Goal: Transaction & Acquisition: Book appointment/travel/reservation

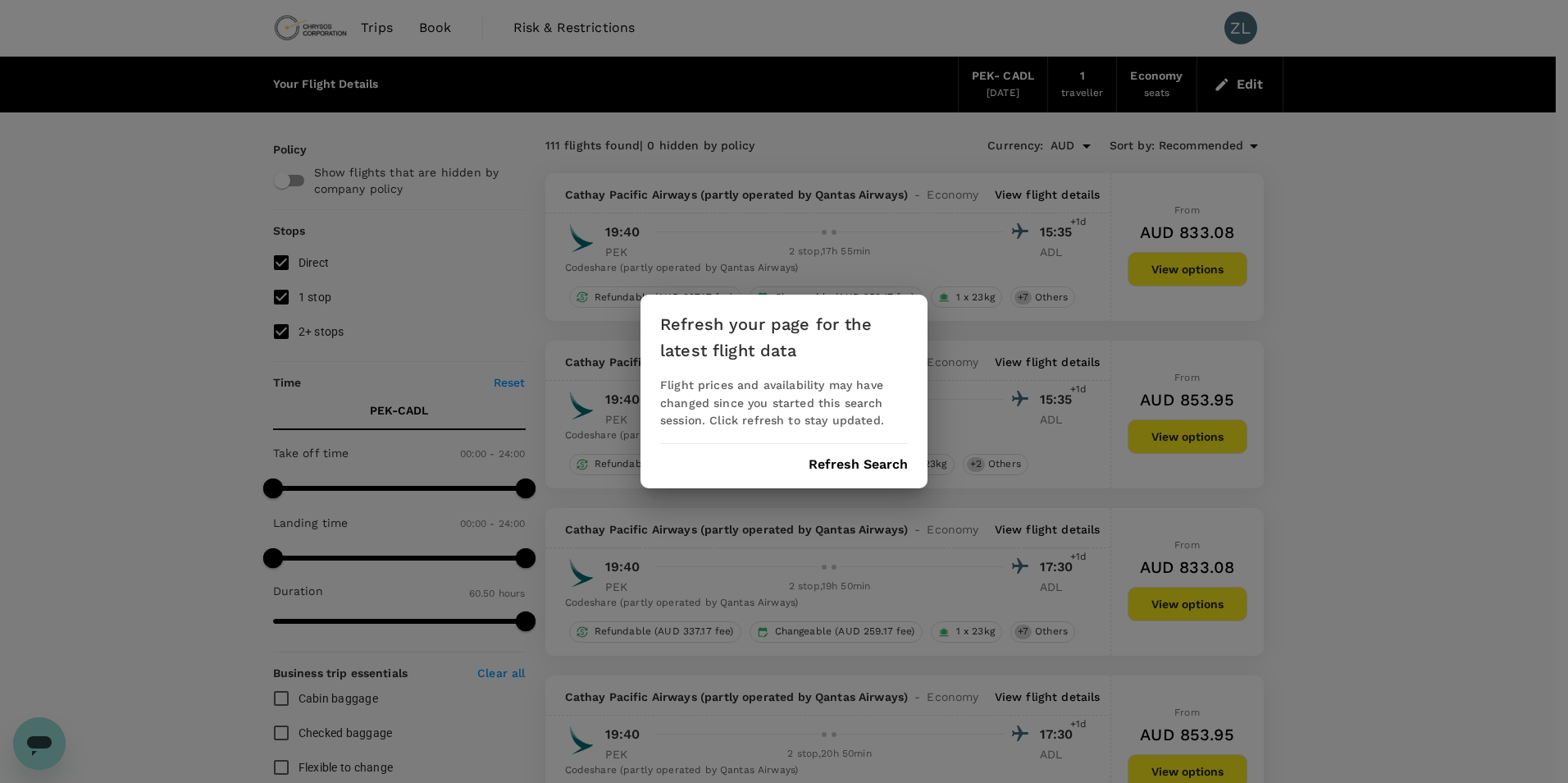
click at [865, 467] on button "Refresh Search" at bounding box center [859, 464] width 99 height 15
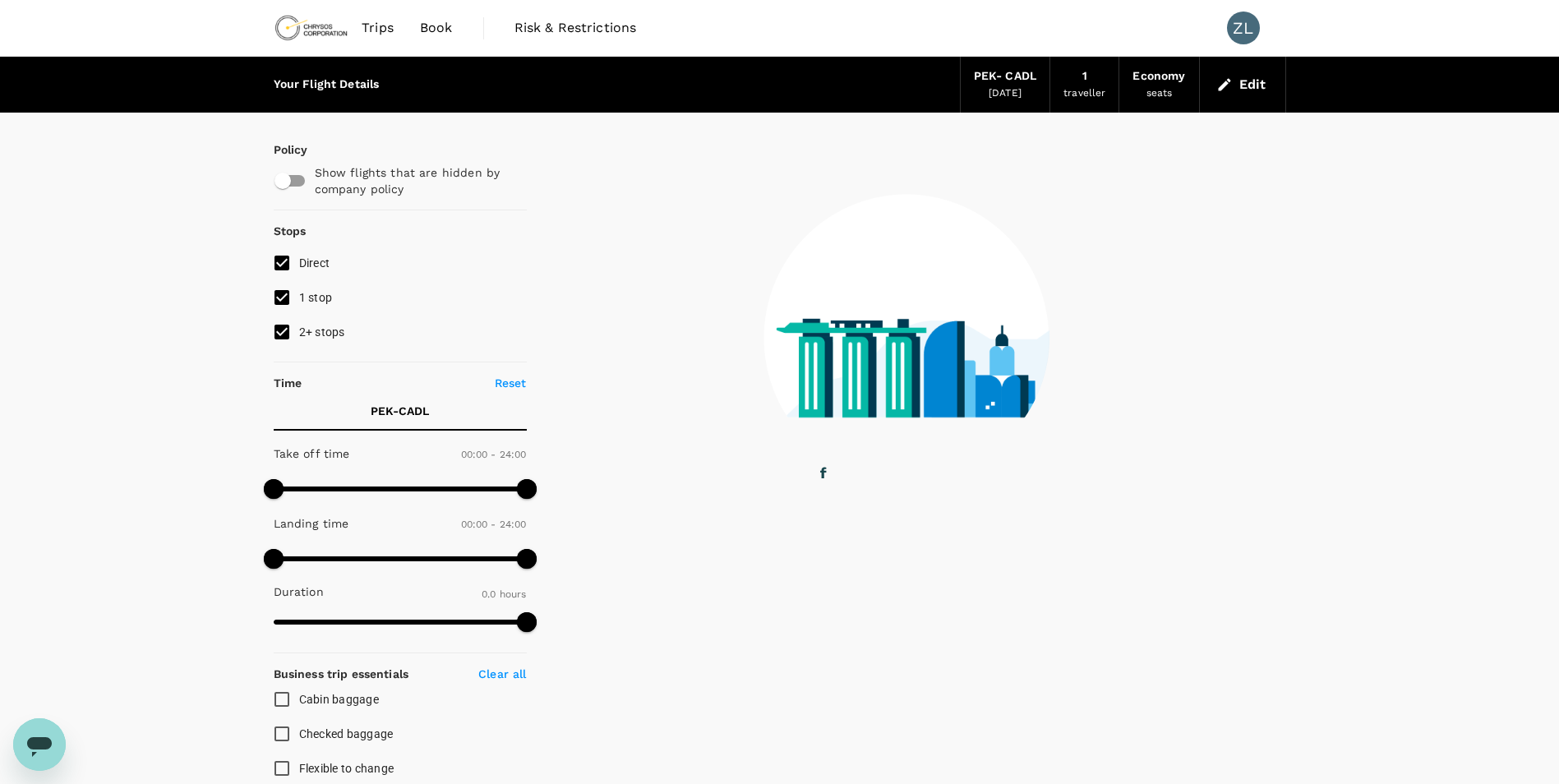
type input "2320"
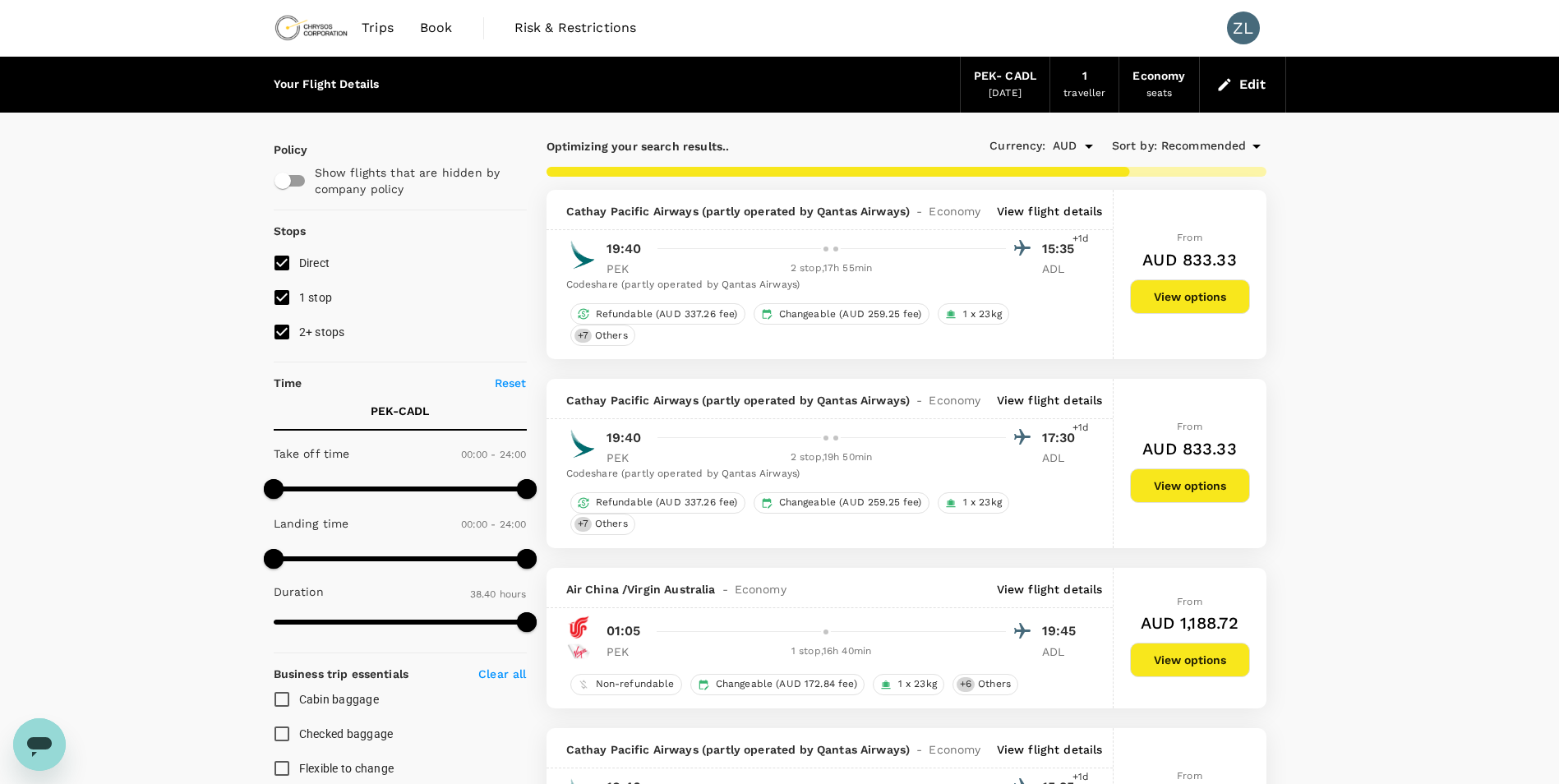
click at [455, 31] on link "Book" at bounding box center [436, 28] width 59 height 56
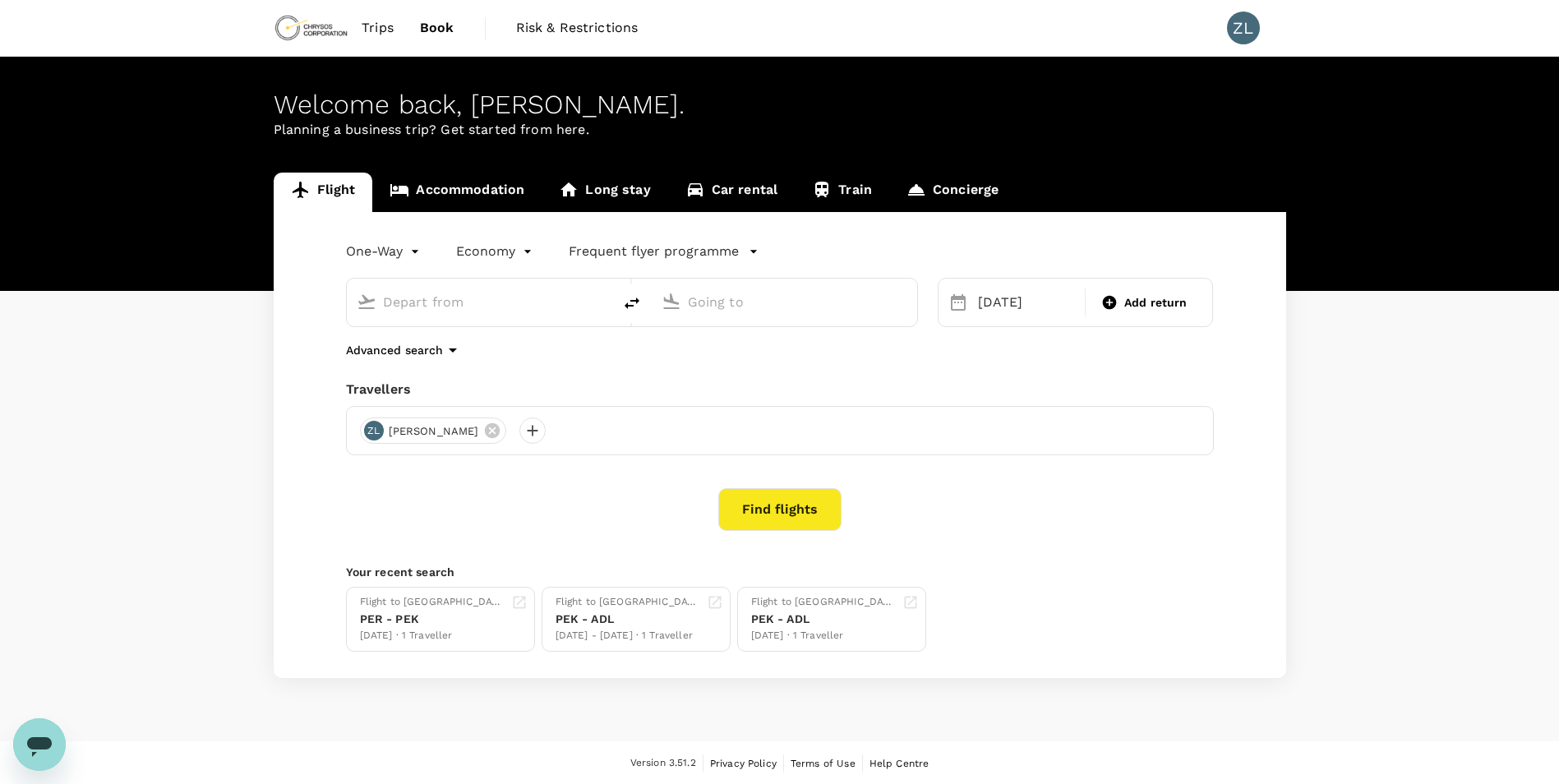
type input "Beijing Capital Intl ([GEOGRAPHIC_DATA])"
type input "[GEOGRAPHIC_DATA], [GEOGRAPHIC_DATA] (any)"
type input "Beijing Capital Intl ([GEOGRAPHIC_DATA])"
type input "[GEOGRAPHIC_DATA], [GEOGRAPHIC_DATA] (any)"
drag, startPoint x: 552, startPoint y: 308, endPoint x: 292, endPoint y: 314, distance: 260.1
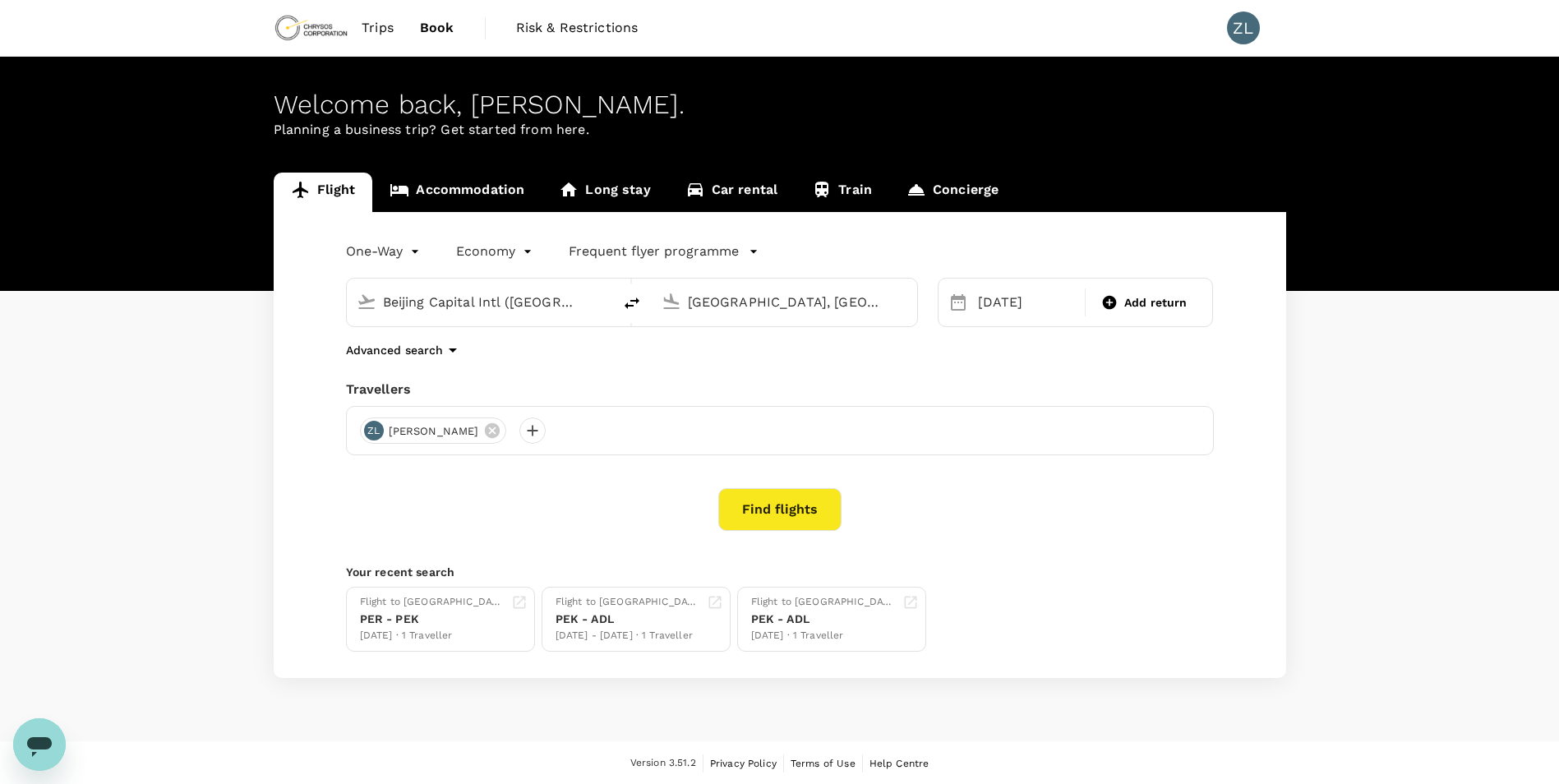
click at [292, 314] on div "One-Way oneway Economy economy Frequent flyer programme Beijing Capital Intl ([…" at bounding box center [780, 445] width 1013 height 466
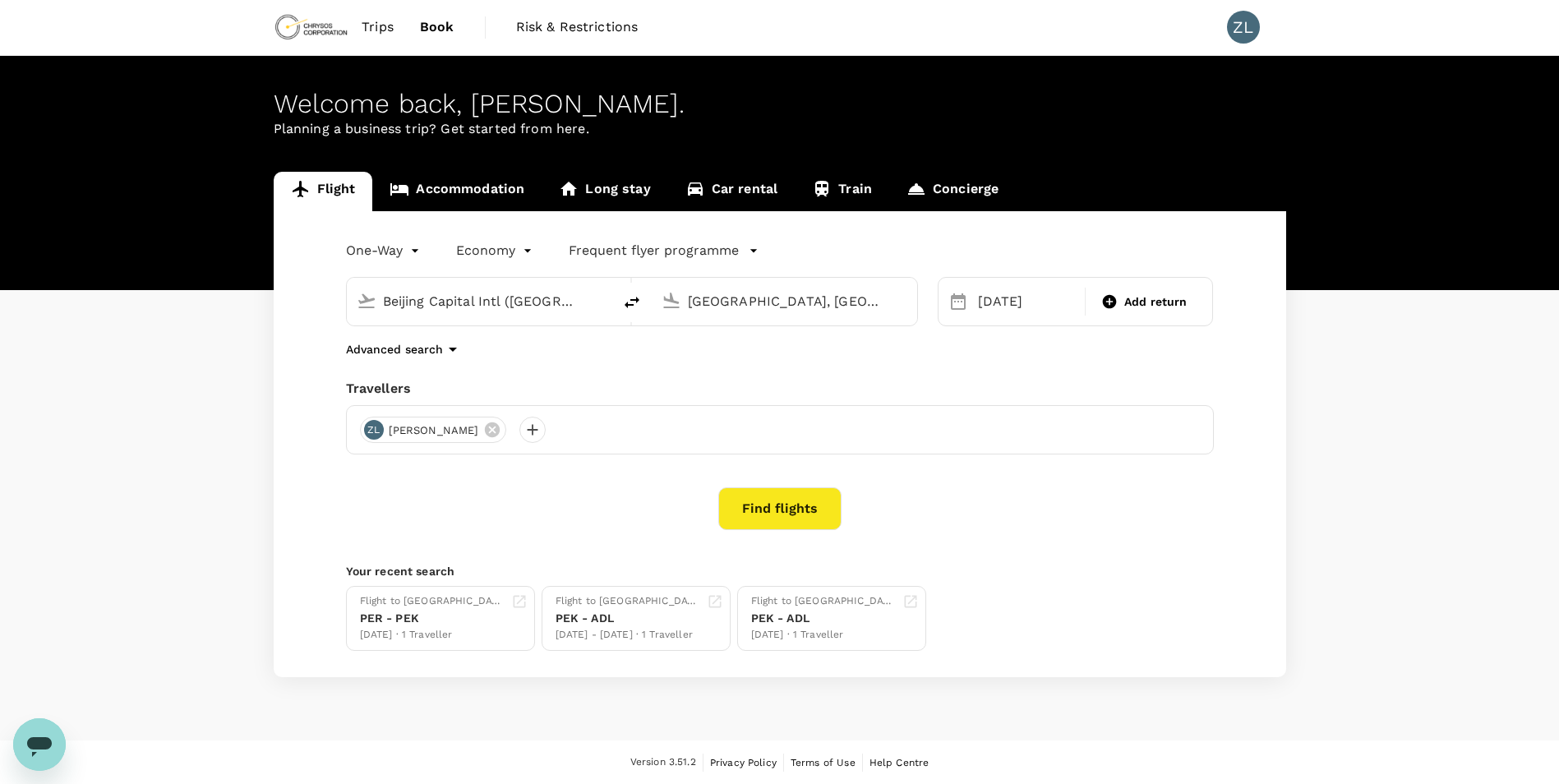
scroll to position [2, 0]
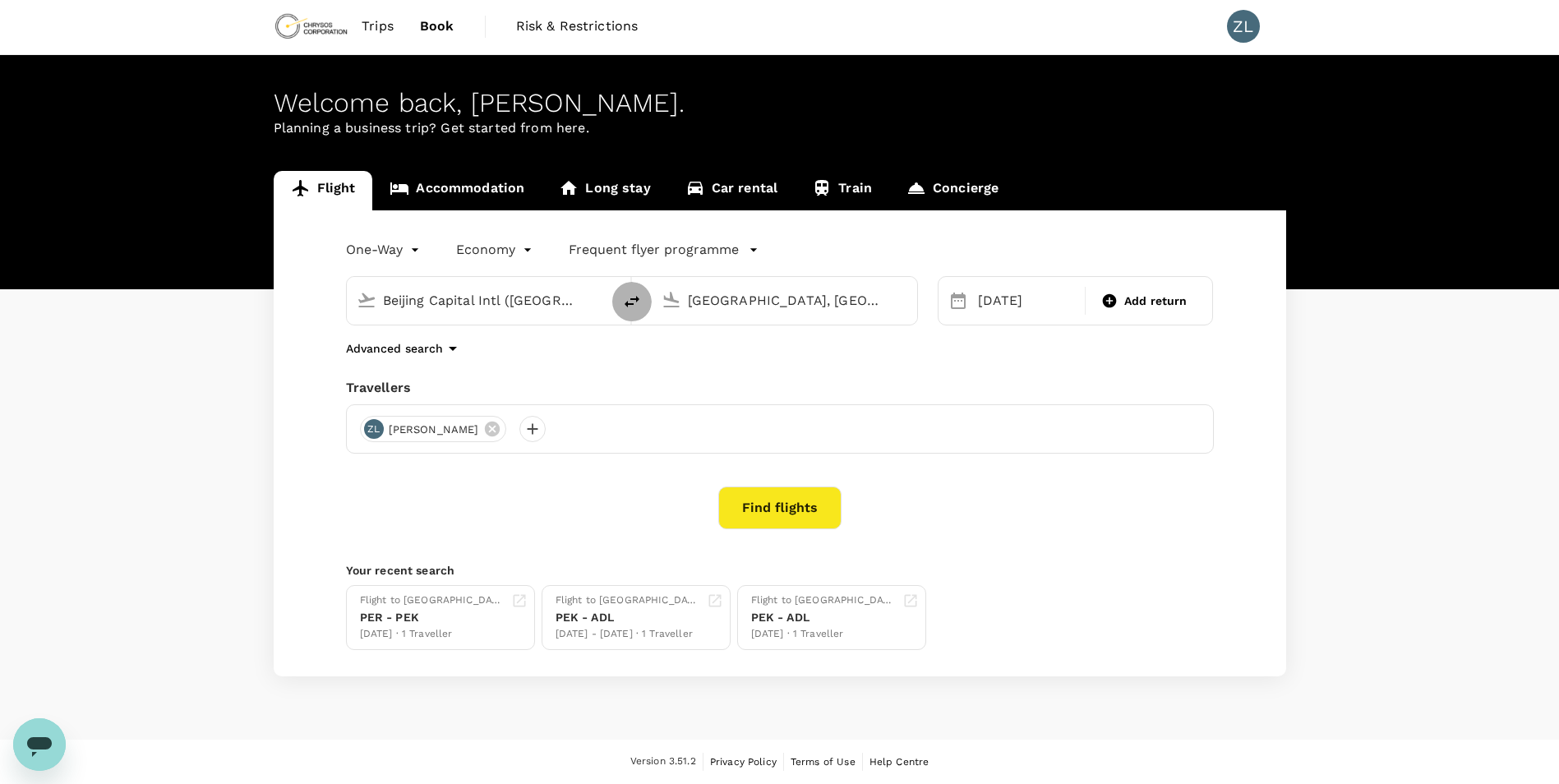
click at [624, 296] on icon "delete" at bounding box center [632, 302] width 20 height 20
type input "[GEOGRAPHIC_DATA], [GEOGRAPHIC_DATA] (any)"
type input "Beijing Capital Intl ([GEOGRAPHIC_DATA])"
click at [999, 309] on div "[DATE]" at bounding box center [1027, 301] width 110 height 33
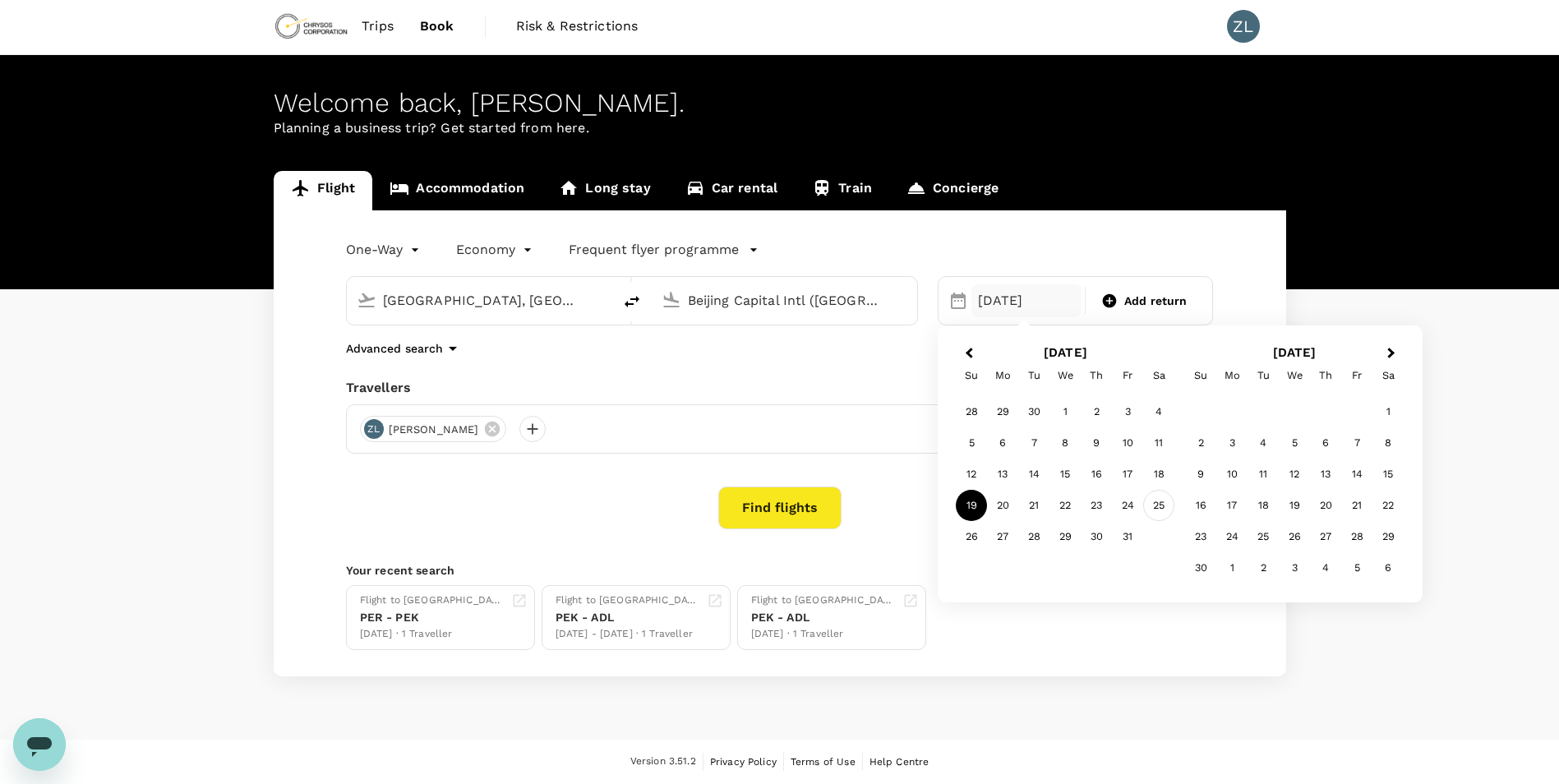
click at [1158, 509] on div "25" at bounding box center [1159, 505] width 31 height 31
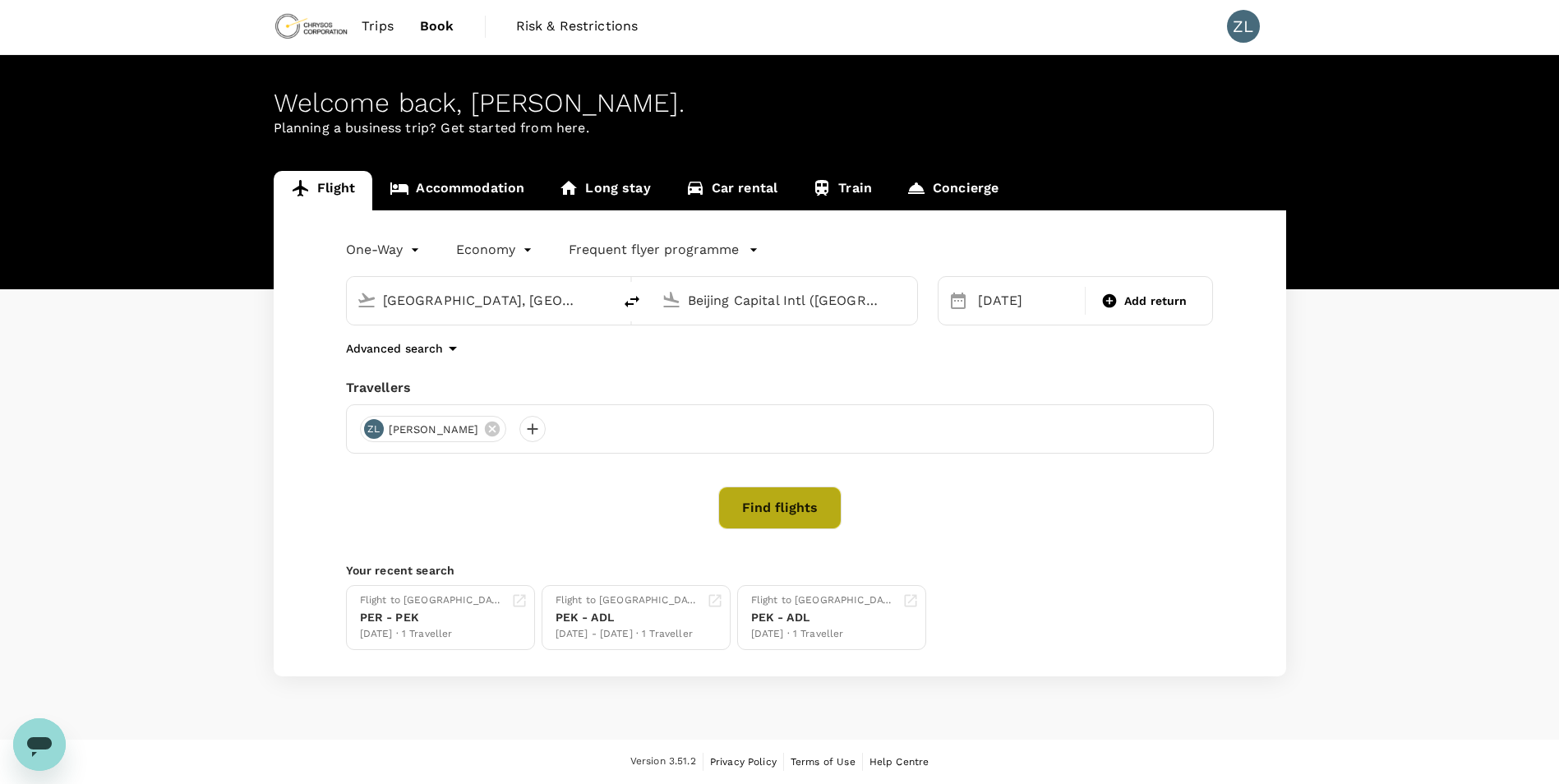
click at [803, 503] on button "Find flights" at bounding box center [780, 508] width 123 height 43
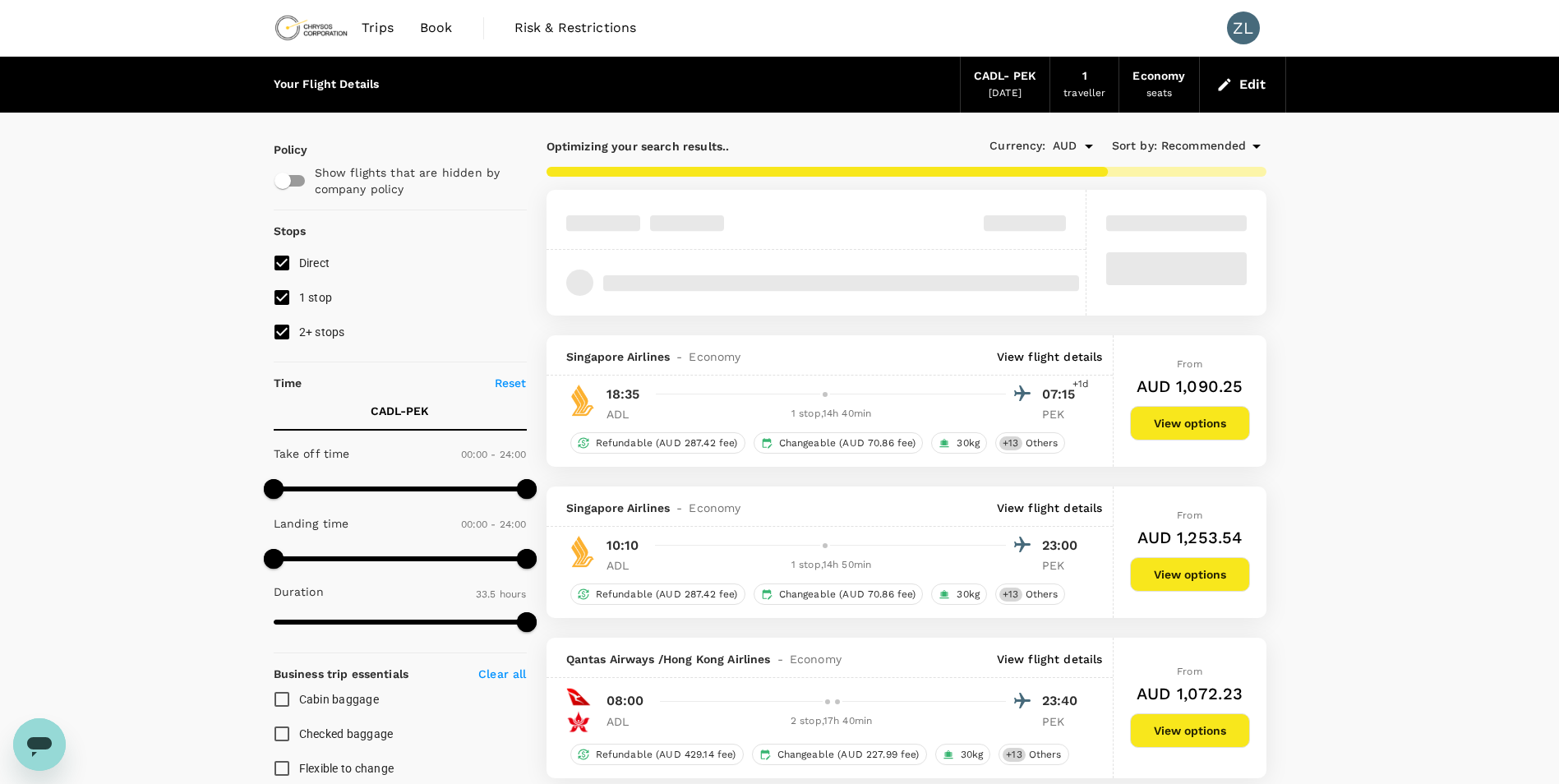
type input "2315"
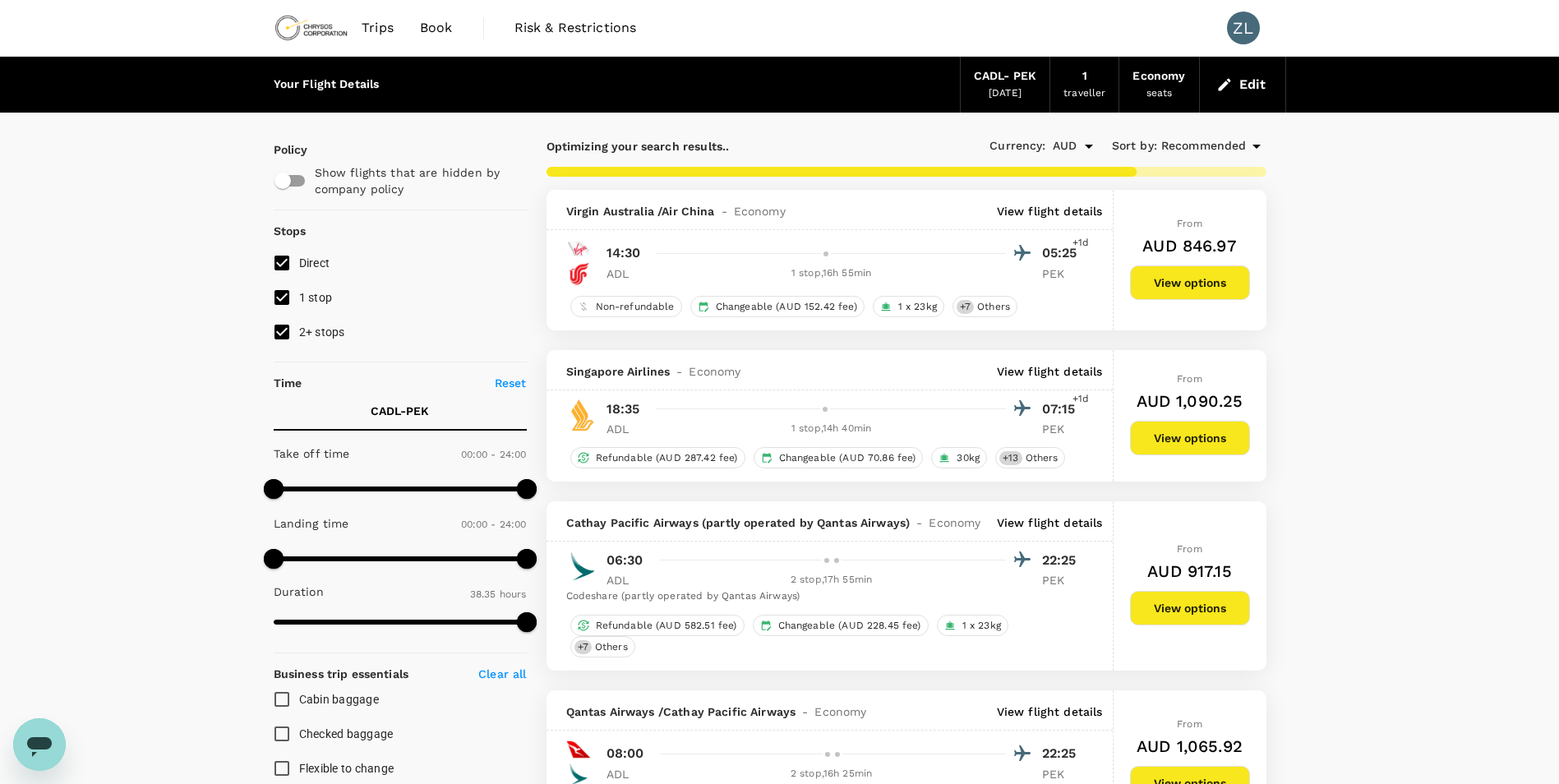
click at [282, 332] on input "2+ stops" at bounding box center [282, 331] width 34 height 34
checkbox input "false"
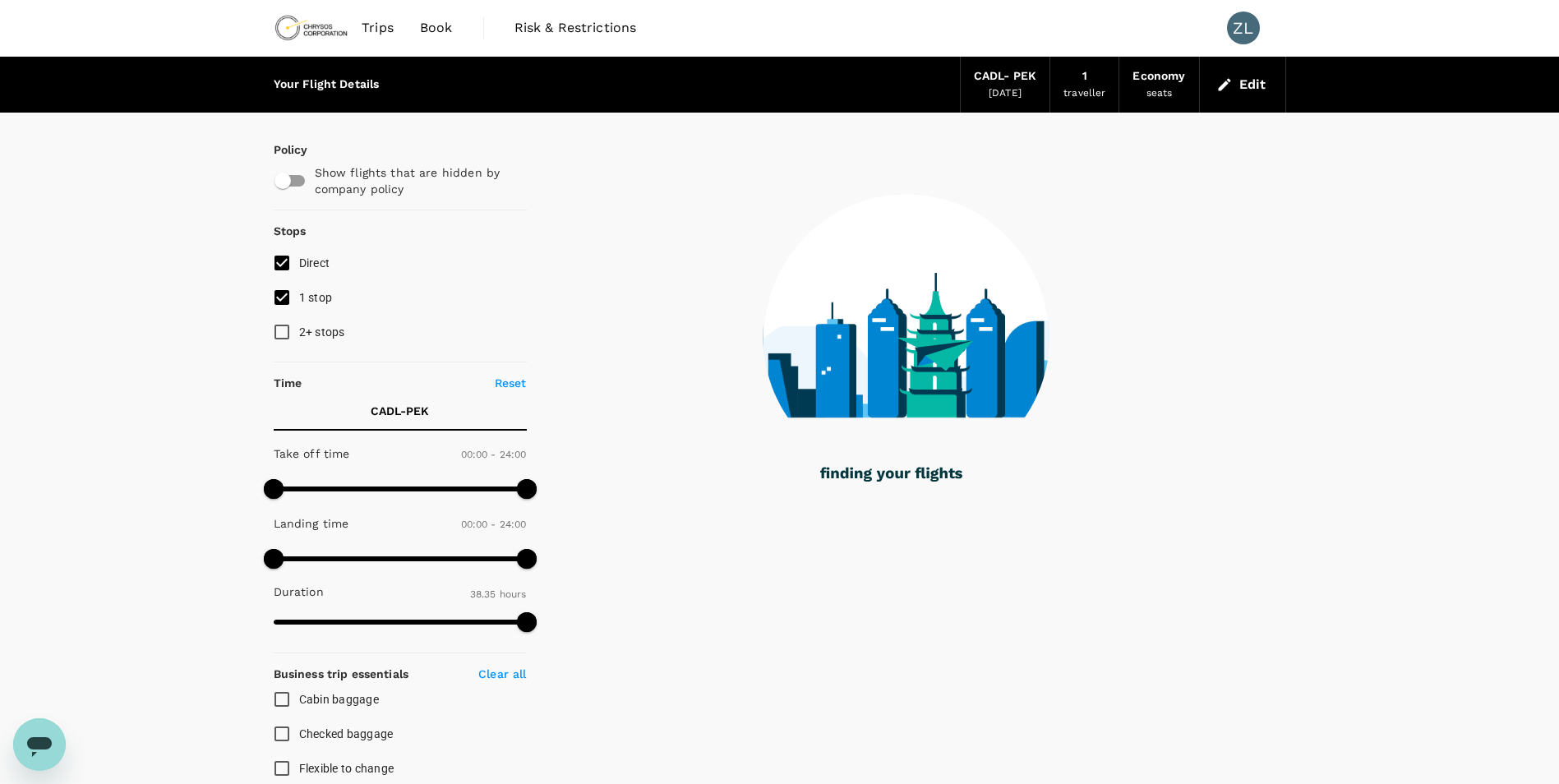
type input "2380"
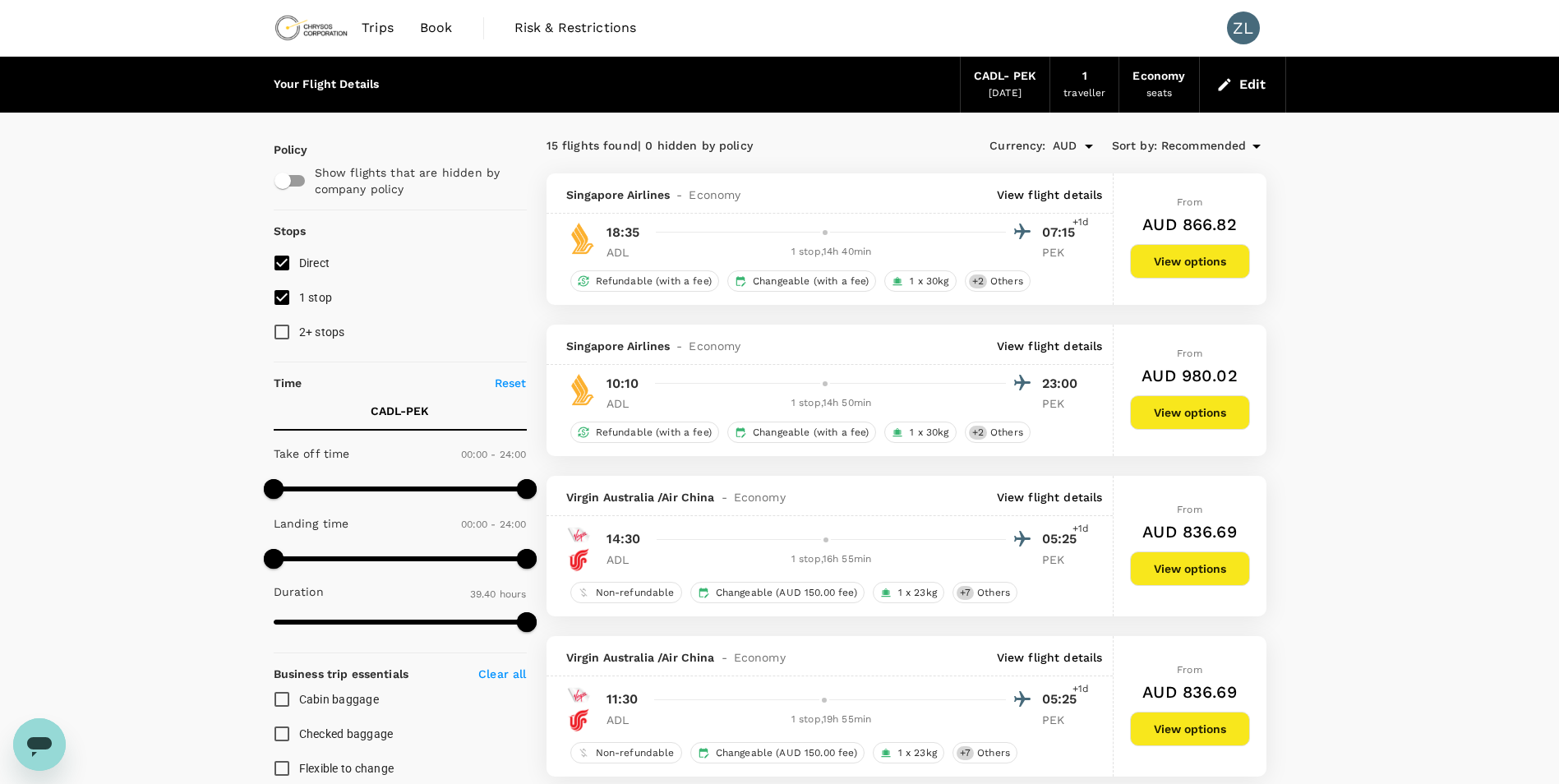
click at [1022, 75] on div "CADL - PEK" at bounding box center [1005, 76] width 62 height 18
click at [1237, 86] on button "Edit" at bounding box center [1243, 85] width 59 height 26
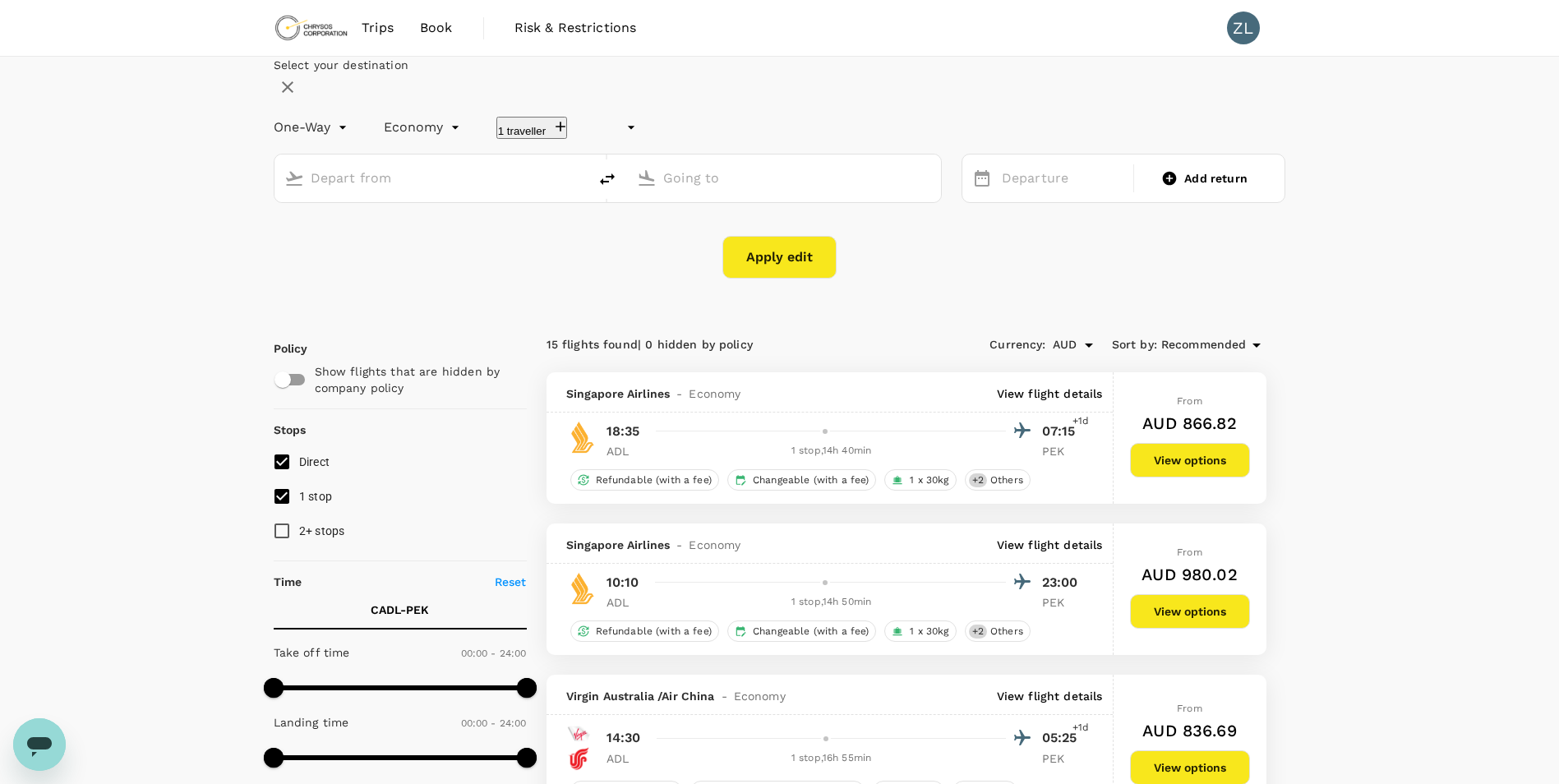
type input "undefined, undefined (any)"
type input "[GEOGRAPHIC_DATA], [GEOGRAPHIC_DATA] (any)"
type input "Beijing Capital Intl ([GEOGRAPHIC_DATA])"
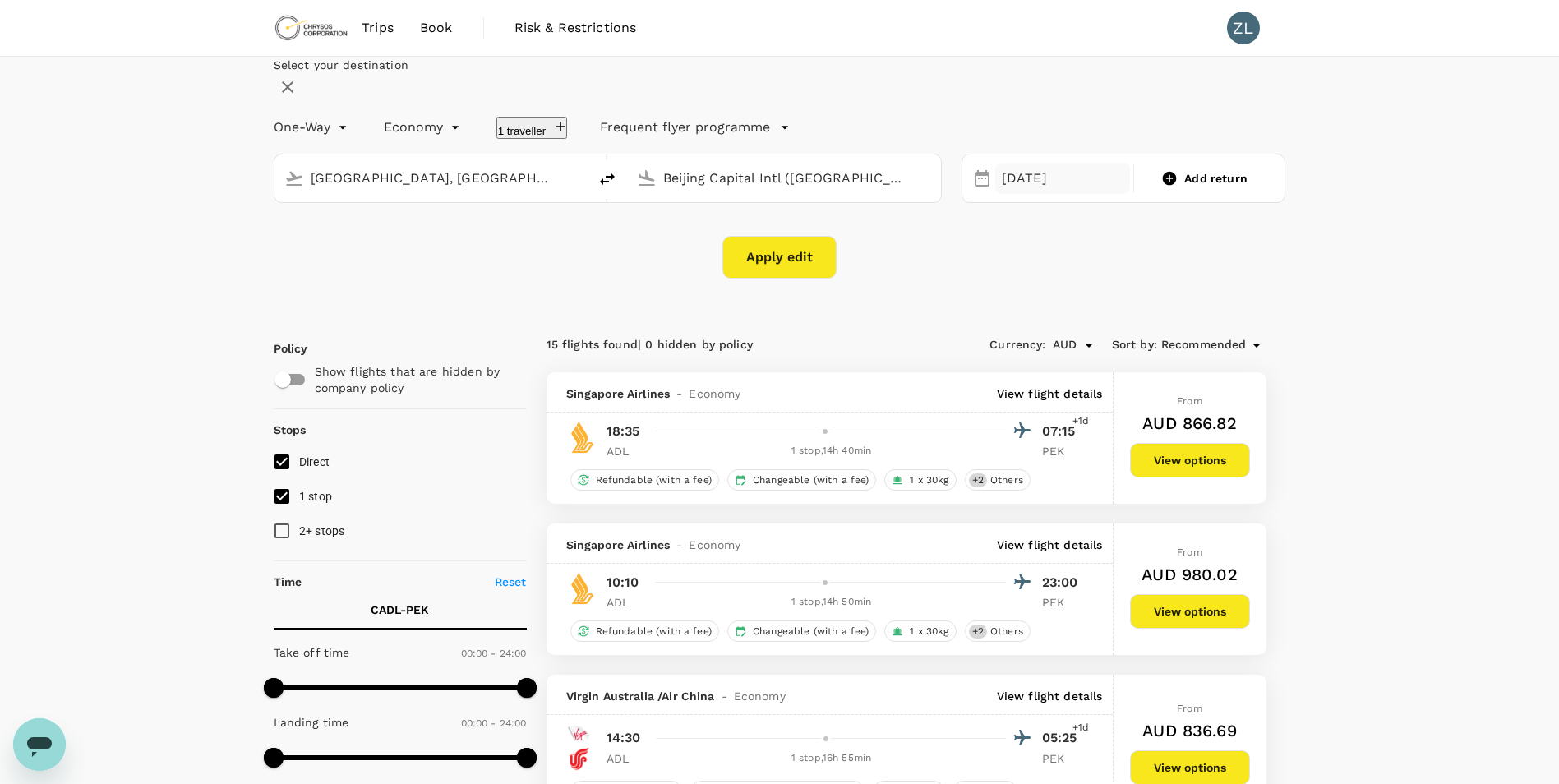
click at [1035, 195] on div "[DATE]" at bounding box center [1062, 178] width 135 height 32
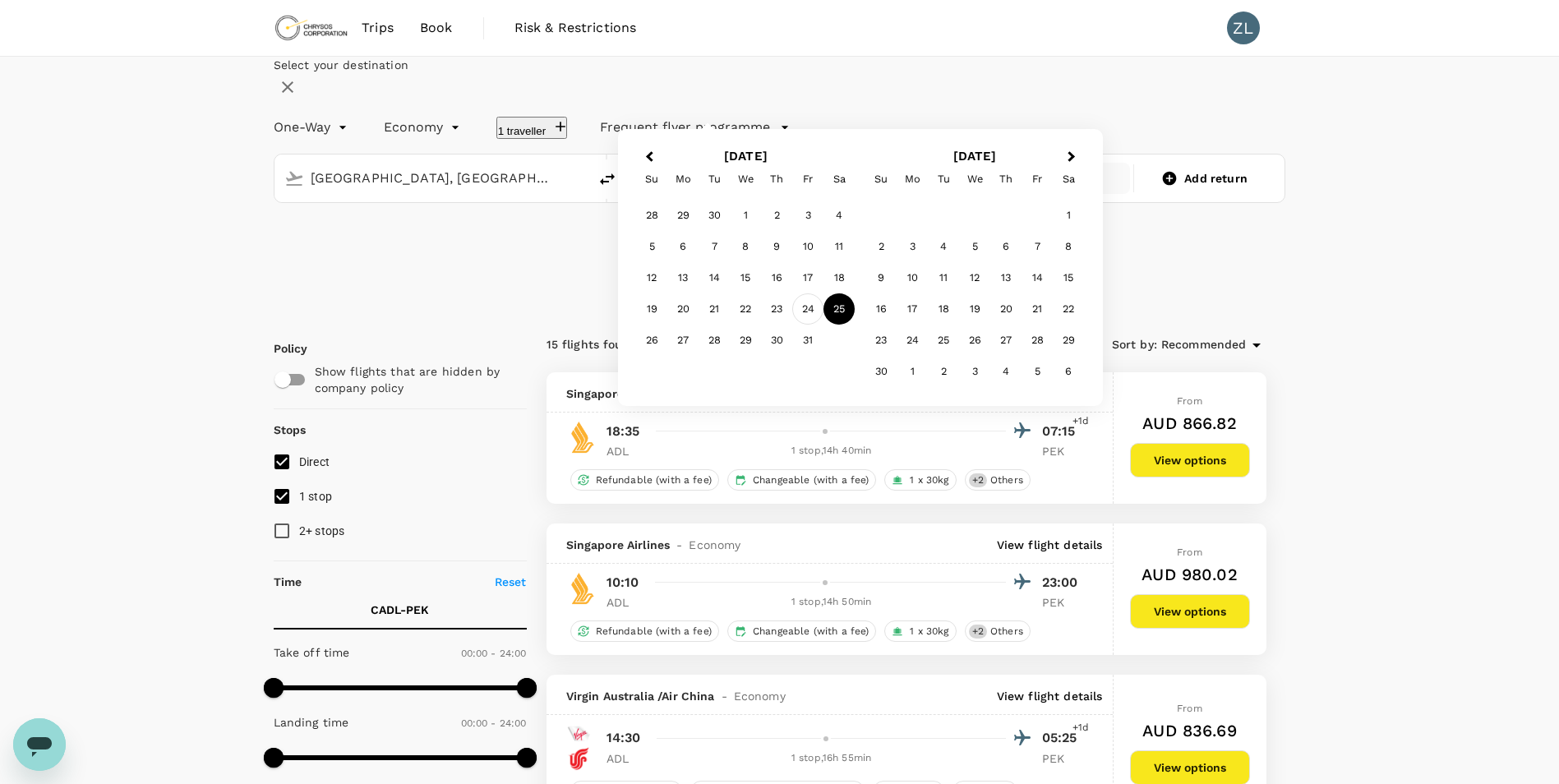
click at [824, 324] on div "24" at bounding box center [808, 309] width 31 height 31
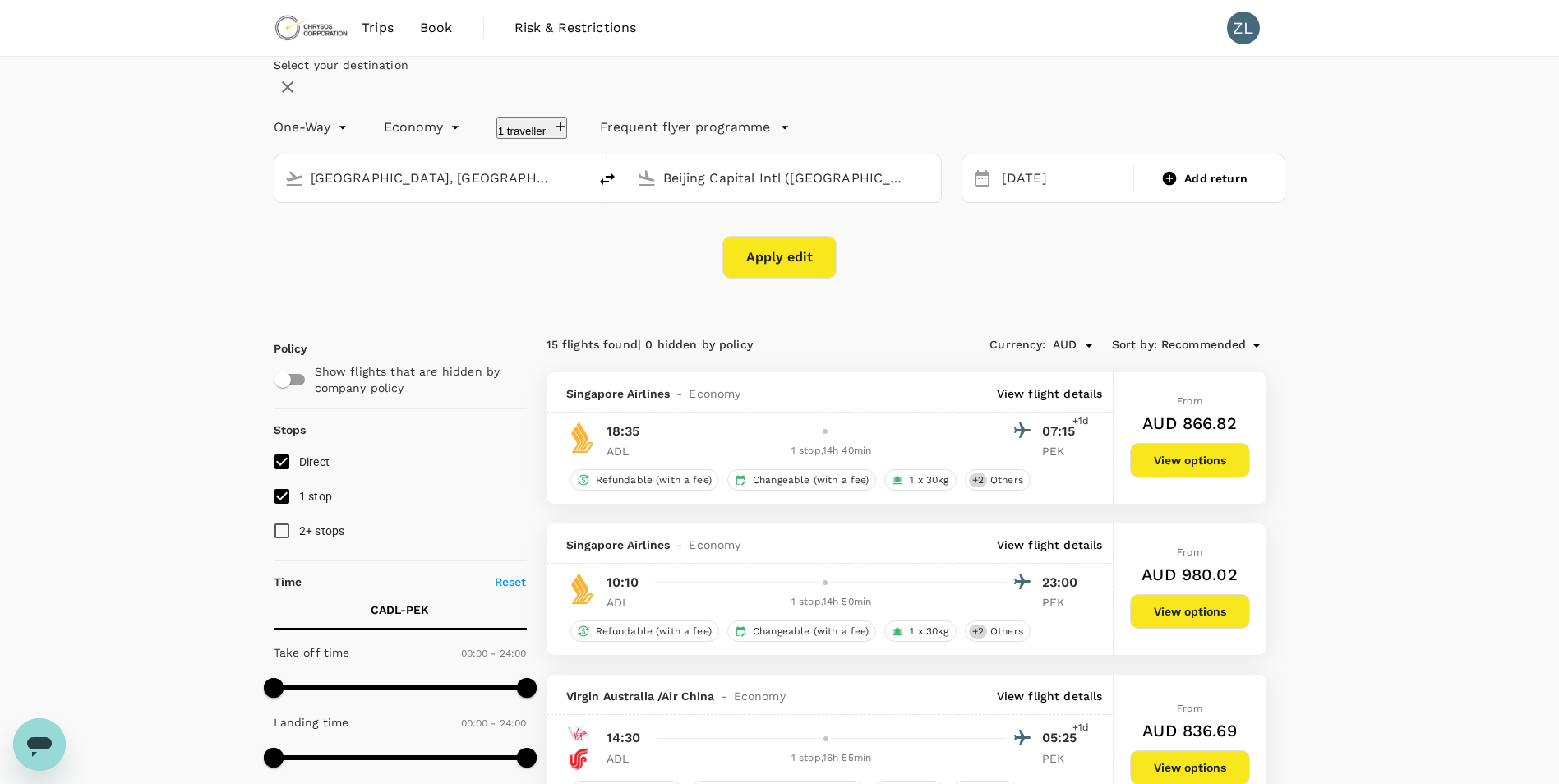
click at [789, 279] on button "Apply edit" at bounding box center [779, 257] width 115 height 43
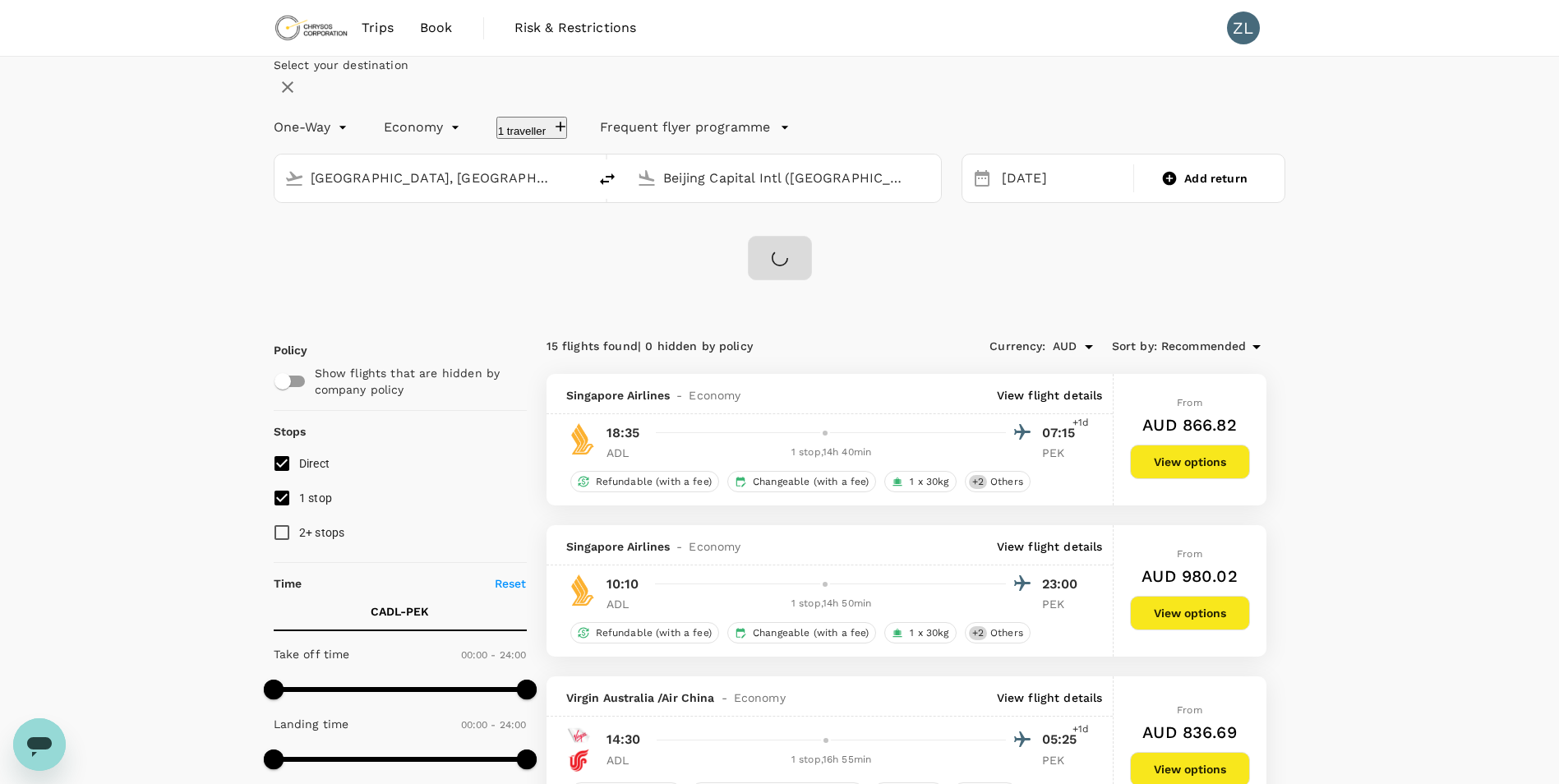
checkbox input "false"
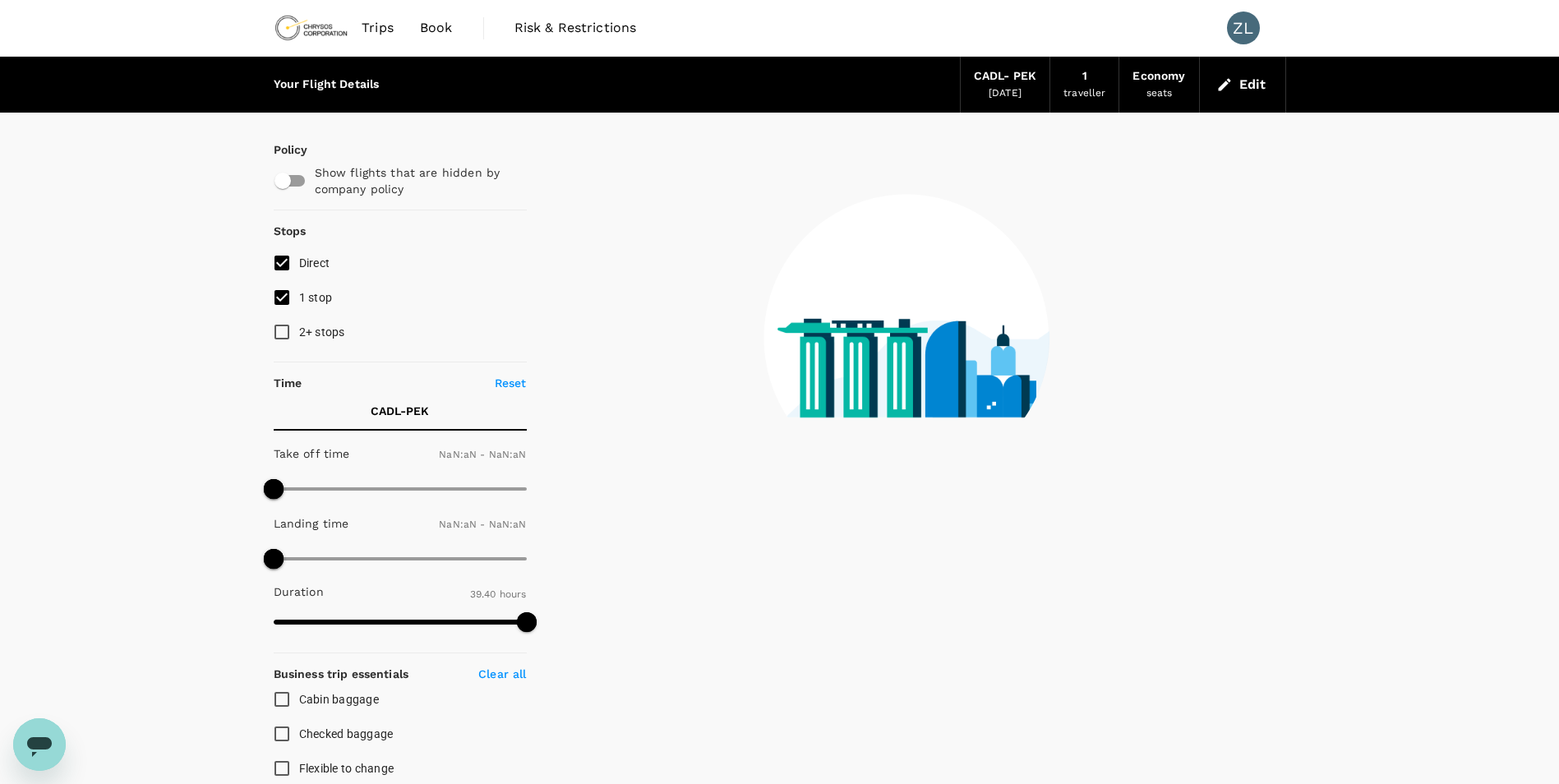
type input "1440"
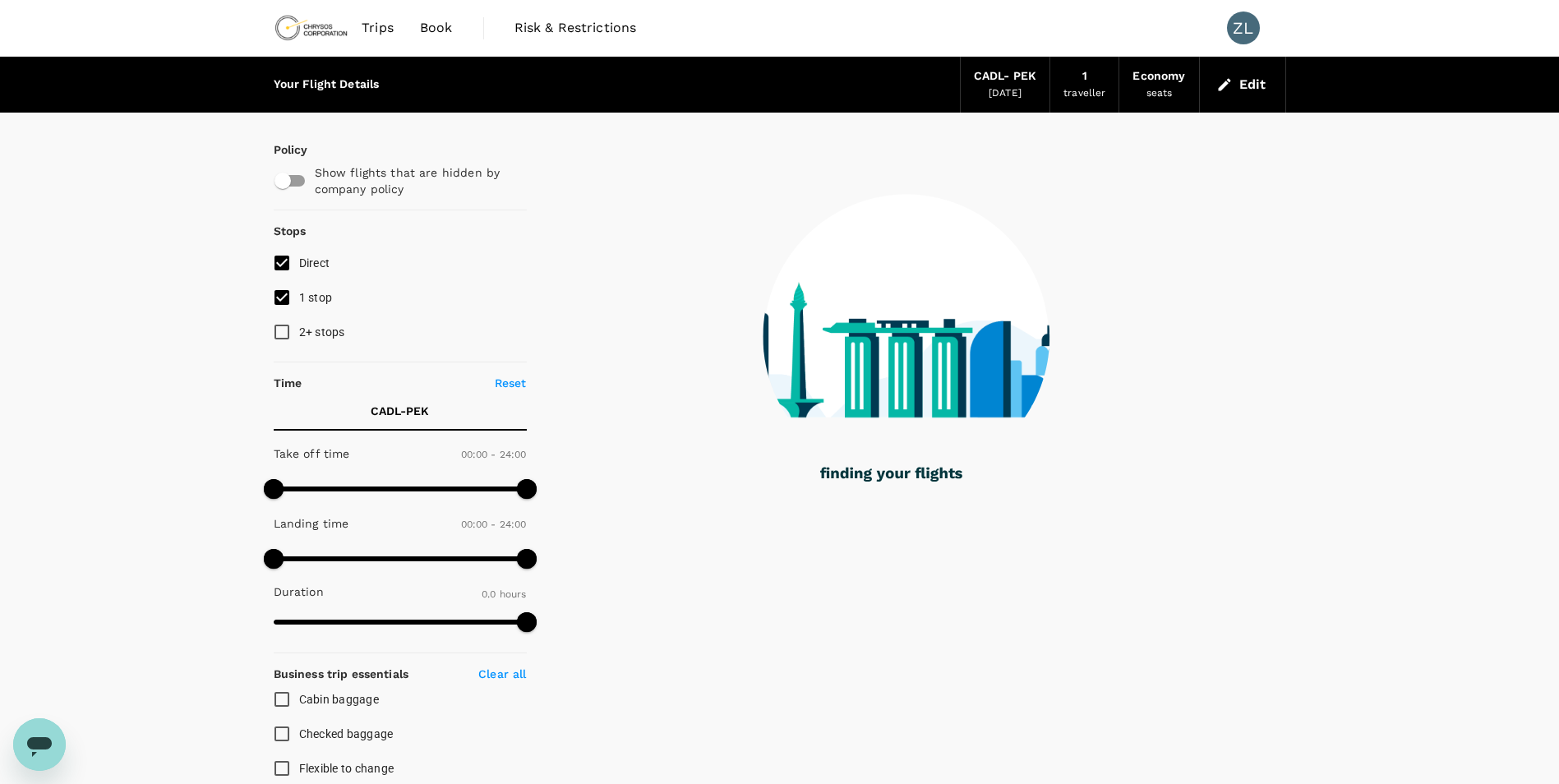
click at [282, 302] on input "1 stop" at bounding box center [282, 297] width 34 height 34
checkbox input "false"
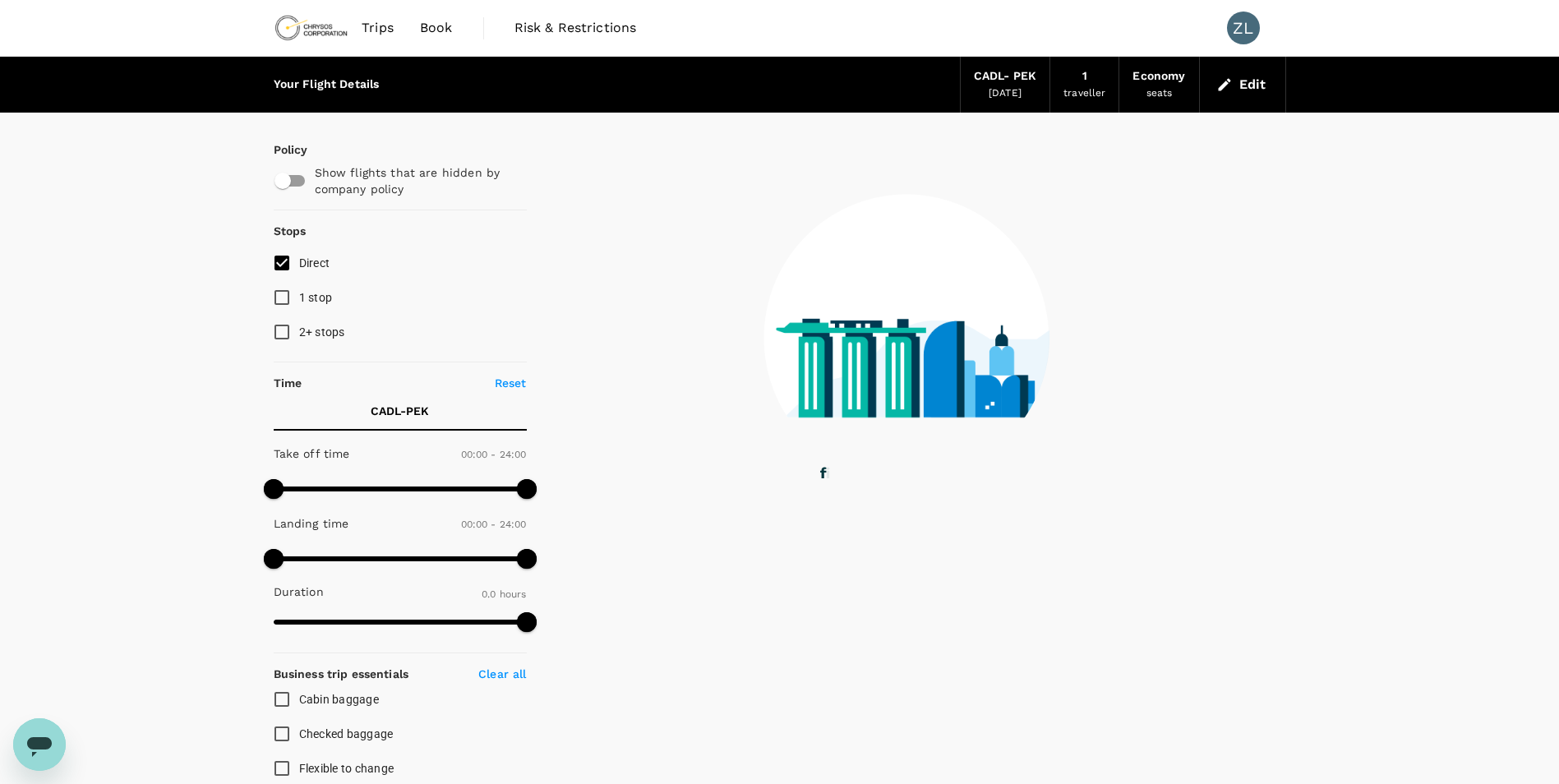
type input "3820"
checkbox input "true"
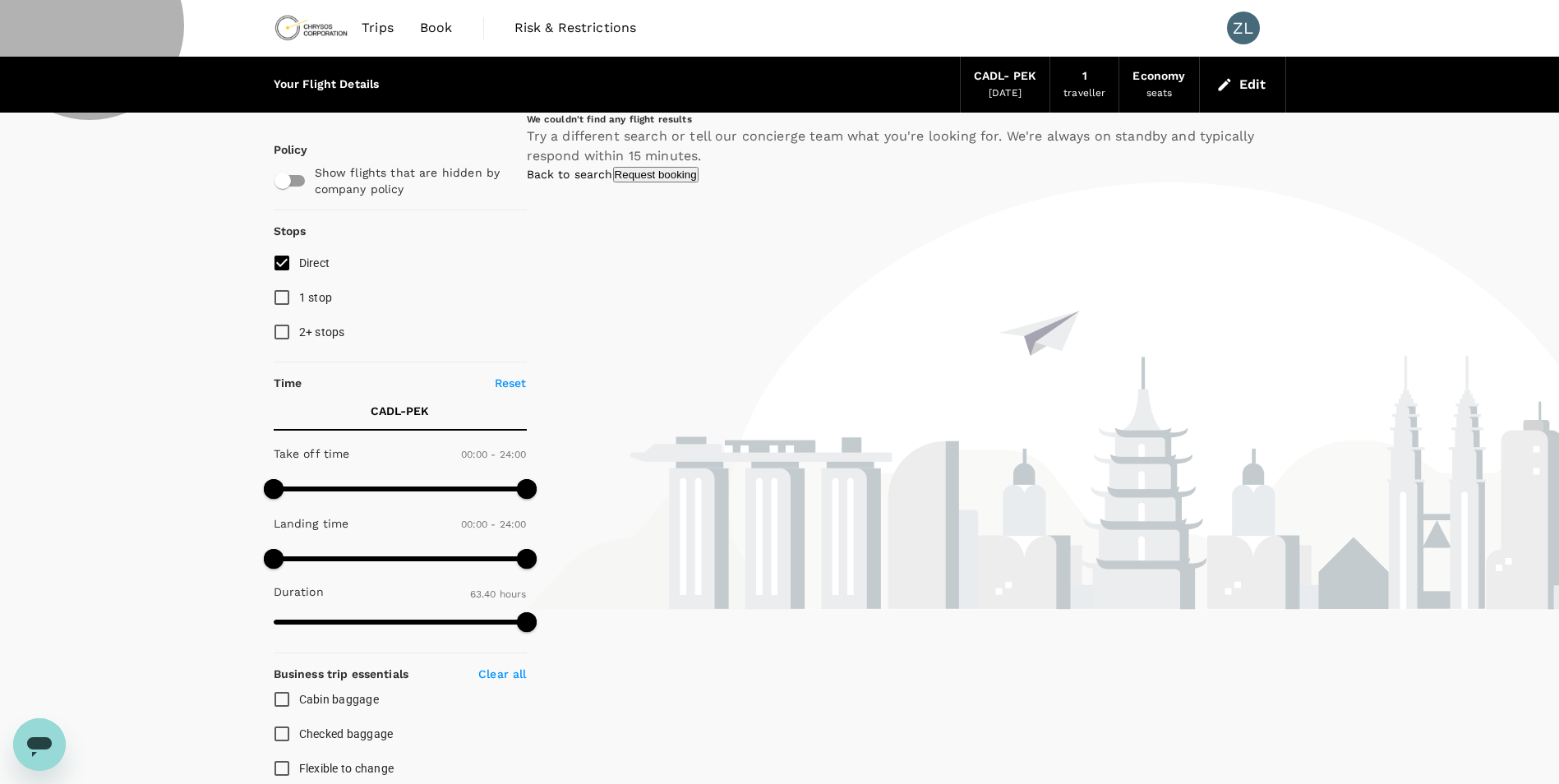
click at [613, 181] on link "Back to search" at bounding box center [570, 174] width 87 height 13
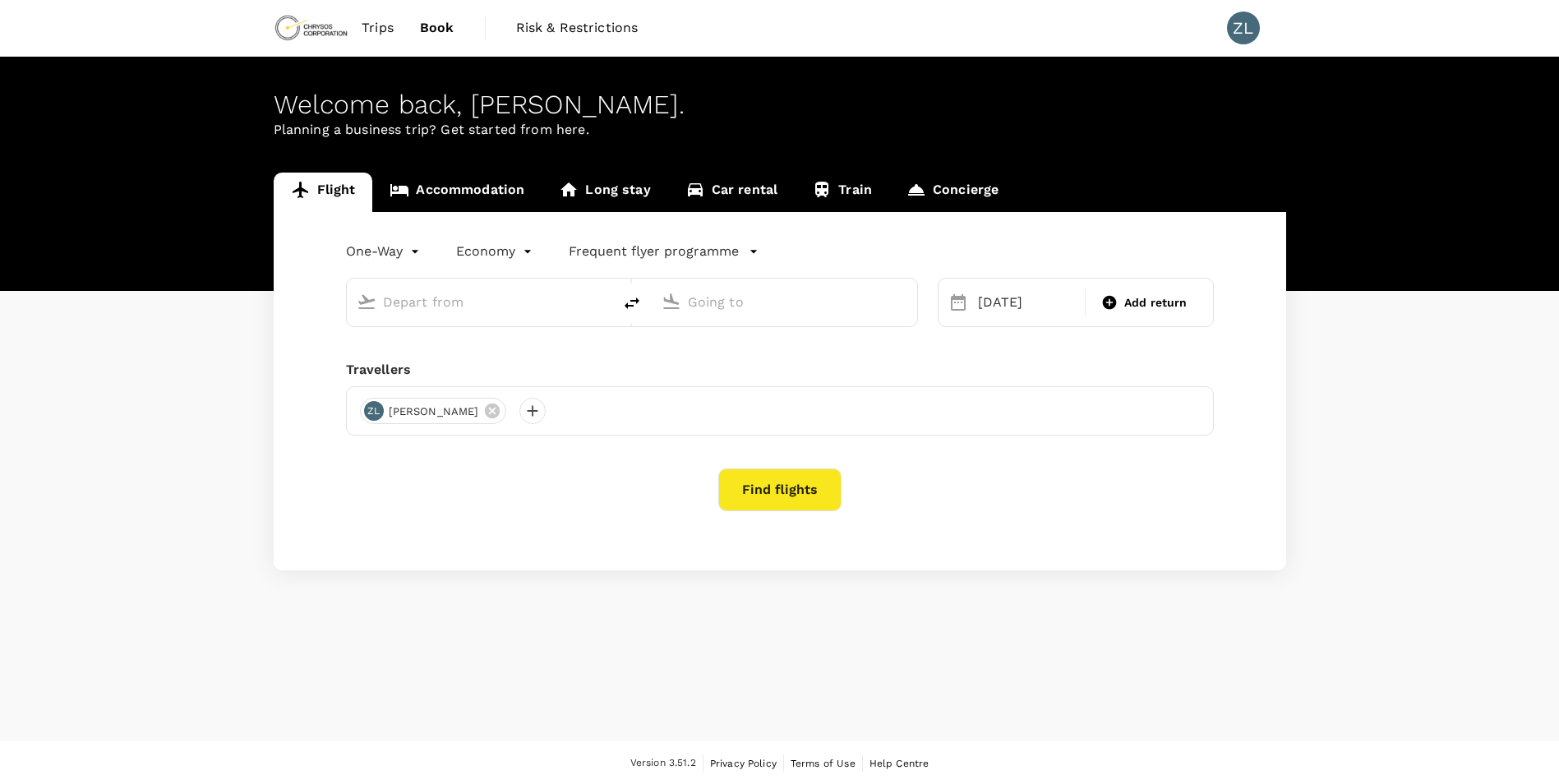
type input "[GEOGRAPHIC_DATA], [GEOGRAPHIC_DATA] (any)"
type input "Beijing Capital Intl ([GEOGRAPHIC_DATA])"
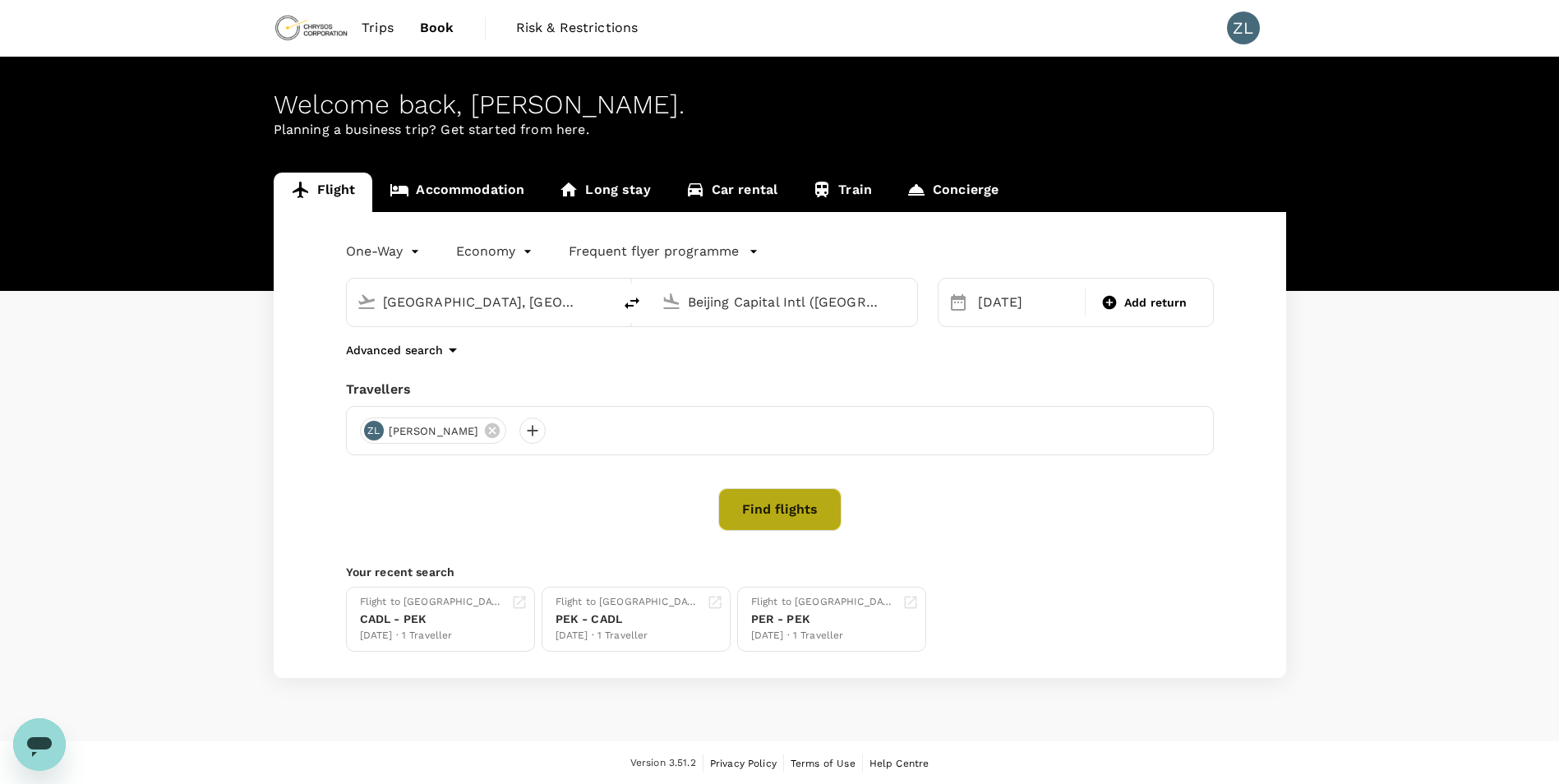
click at [773, 508] on button "Find flights" at bounding box center [780, 509] width 123 height 43
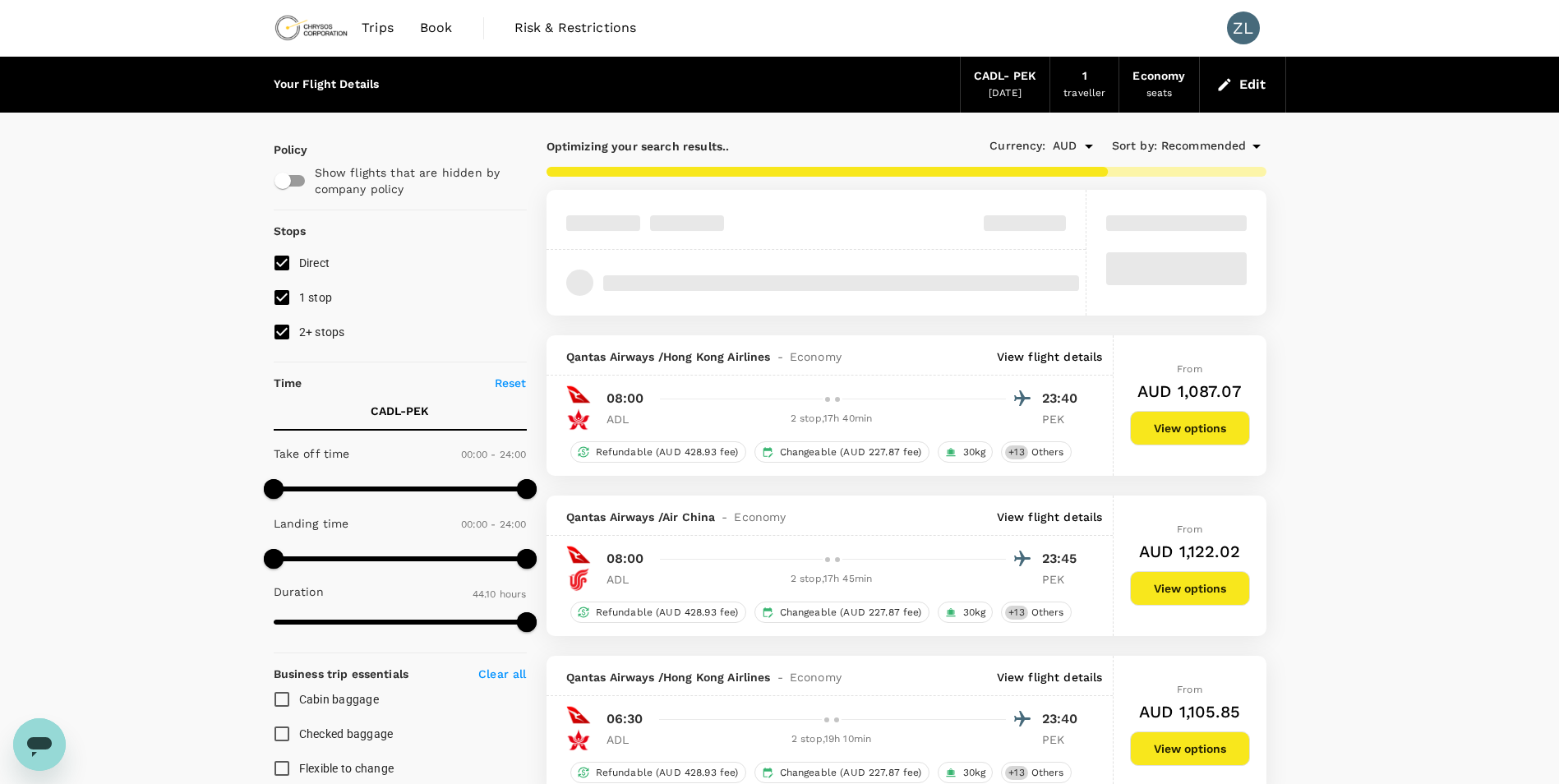
type input "3820"
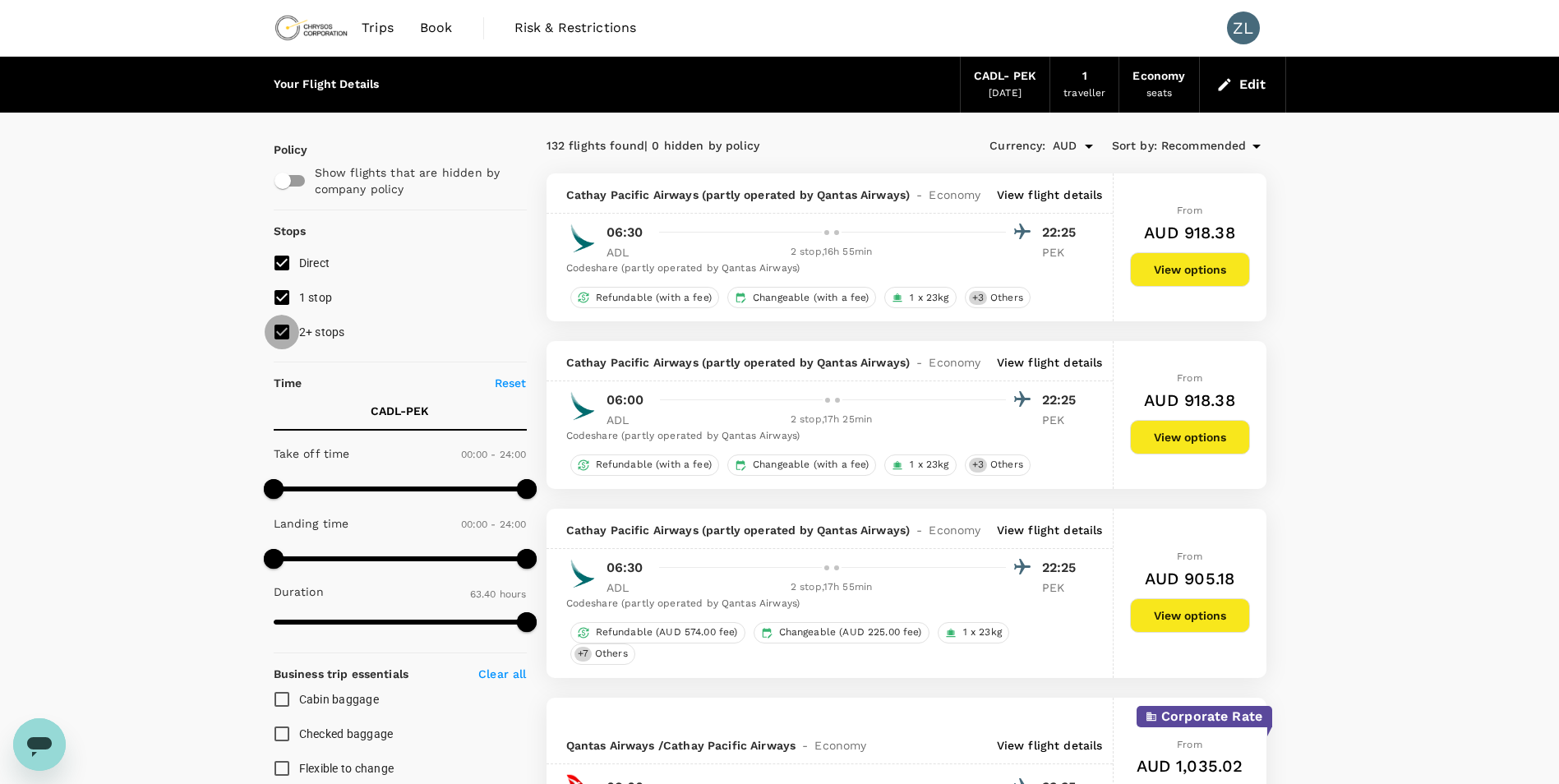
click at [296, 336] on input "2+ stops" at bounding box center [282, 331] width 34 height 34
checkbox input "false"
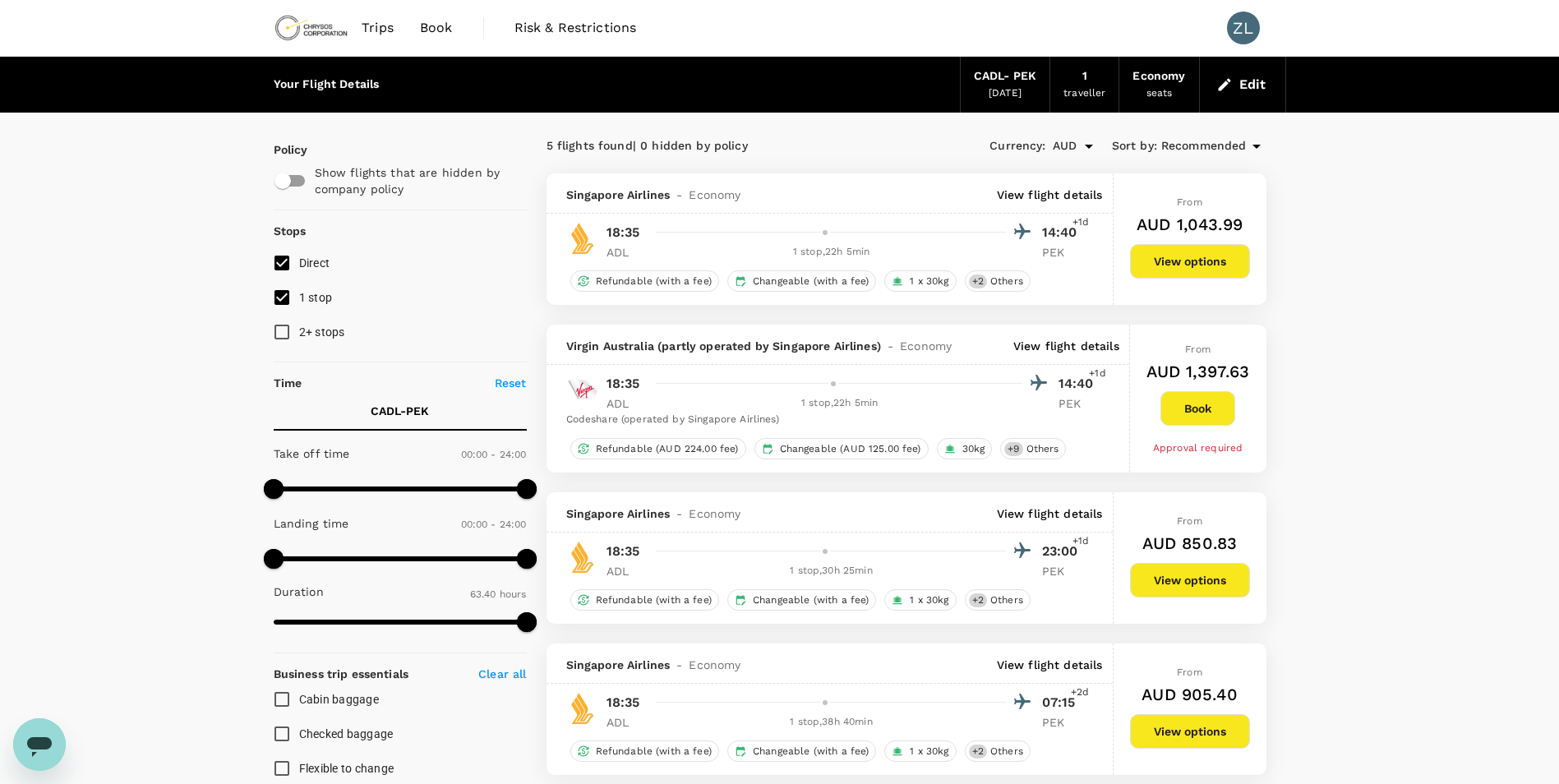
click at [1067, 512] on p "View flight details" at bounding box center [1049, 513] width 106 height 17
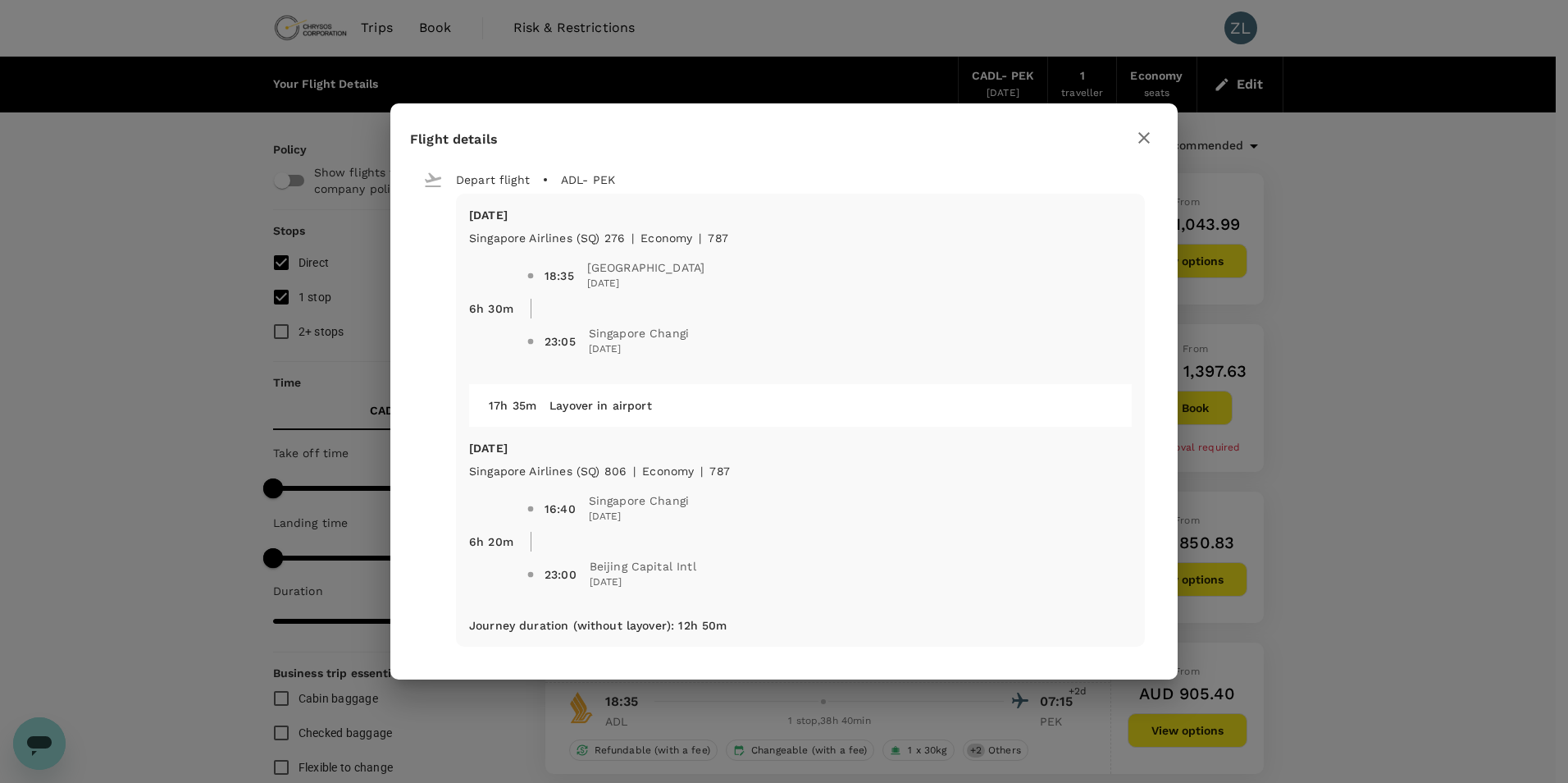
click at [1150, 134] on icon "button" at bounding box center [1144, 138] width 20 height 20
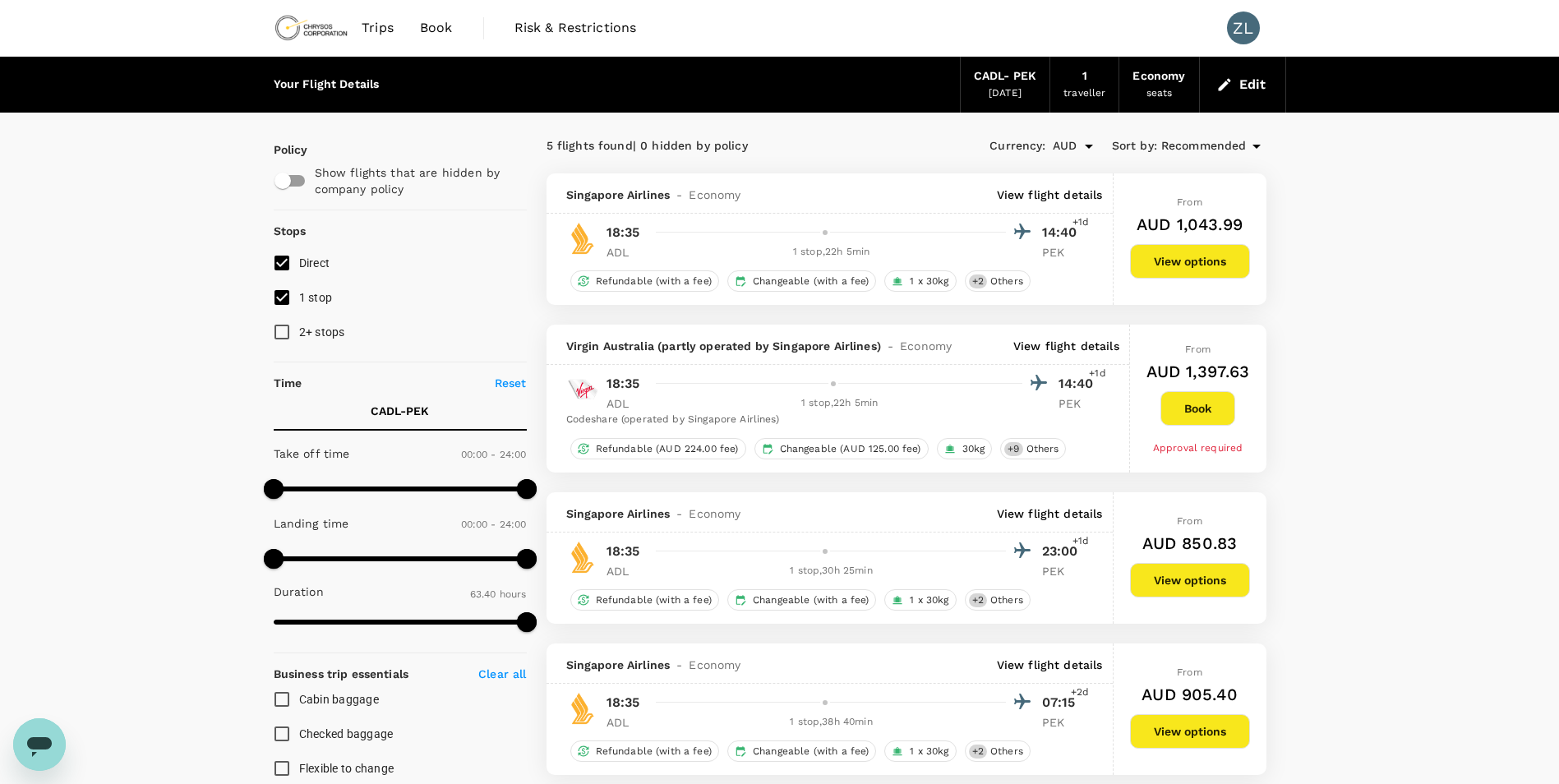
click at [1073, 196] on p "View flight details" at bounding box center [1049, 194] width 106 height 17
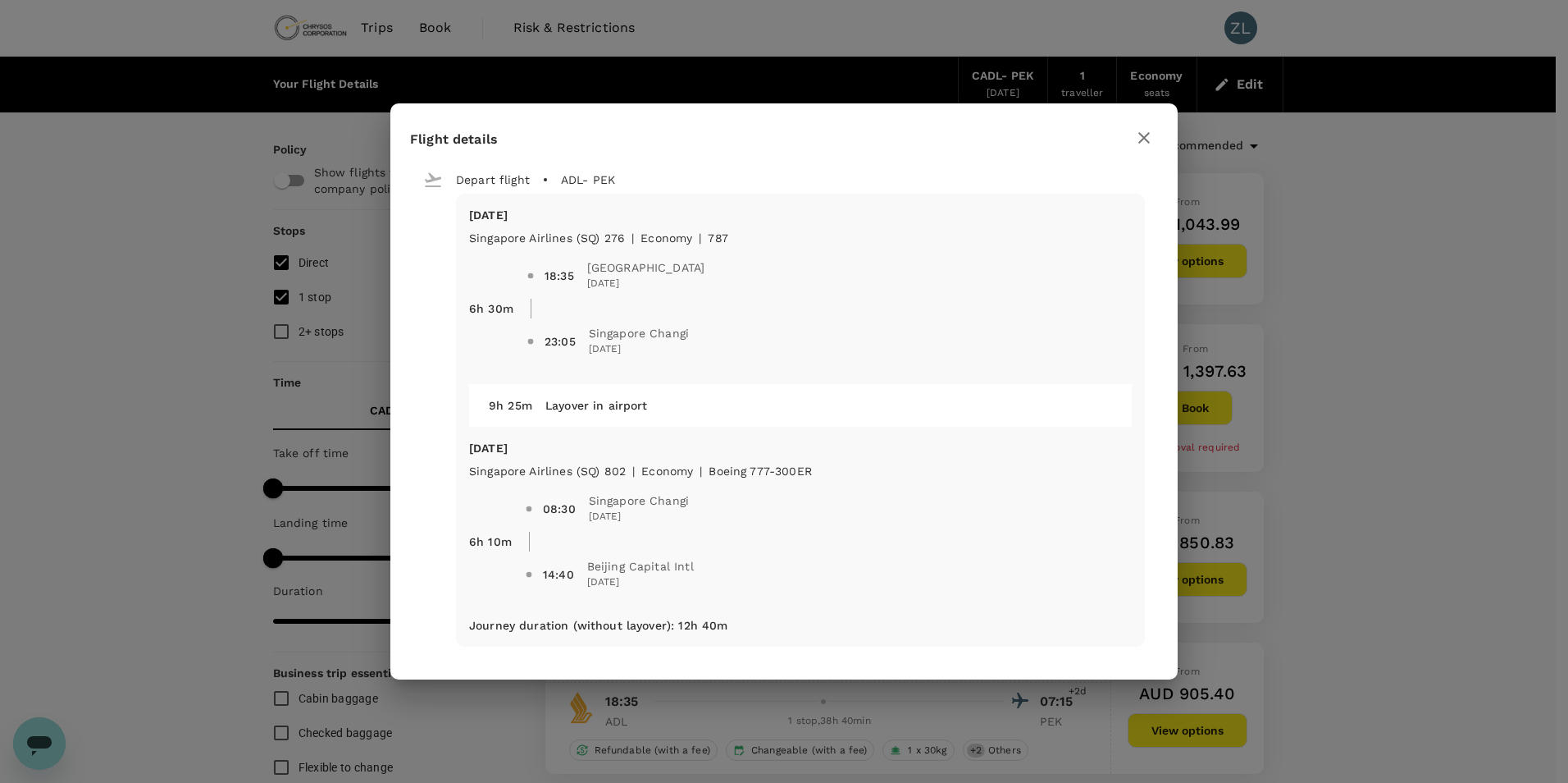
click at [1147, 134] on icon "button" at bounding box center [1144, 137] width 11 height 11
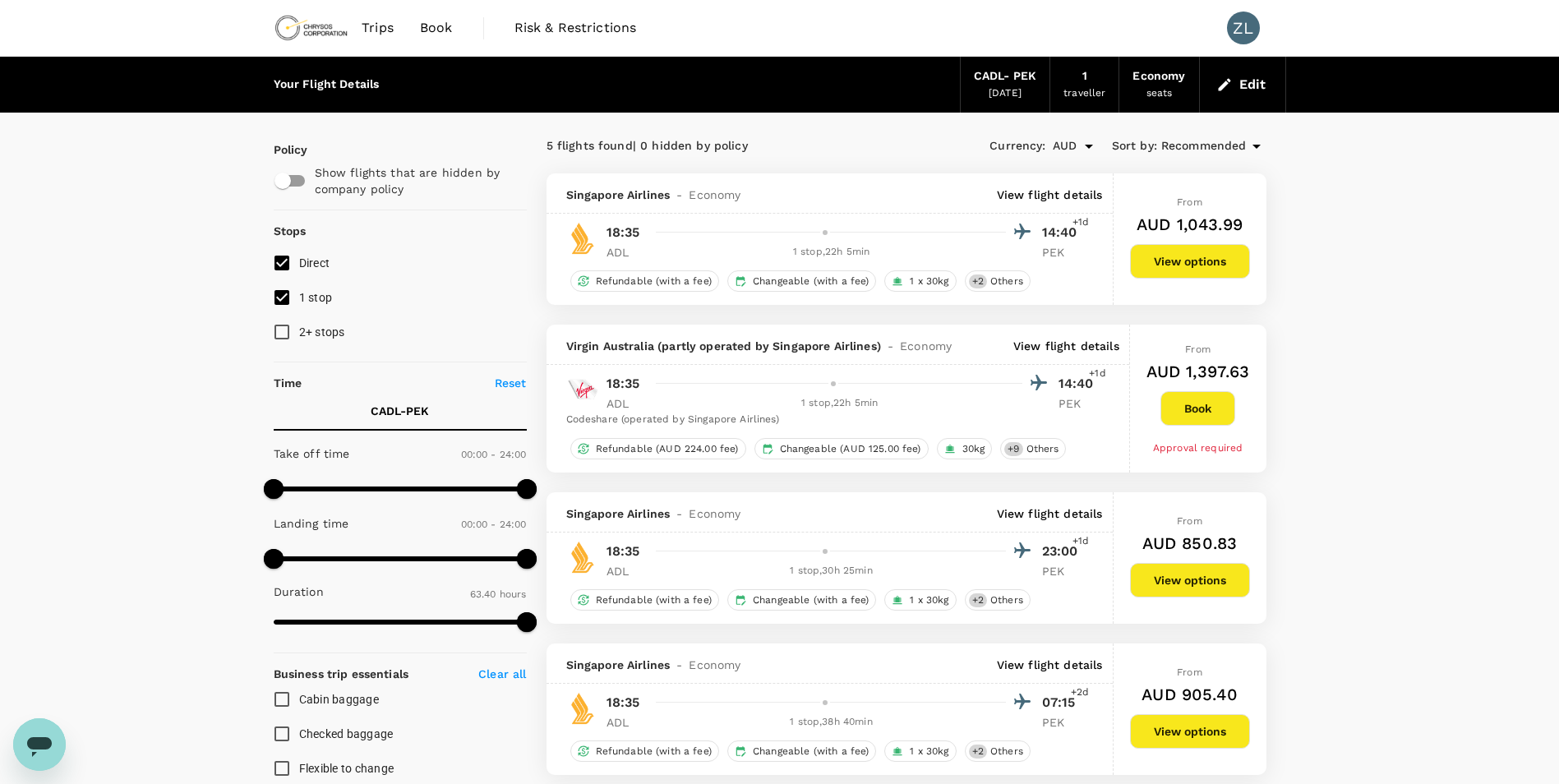
click at [435, 29] on span "Book" at bounding box center [436, 28] width 33 height 20
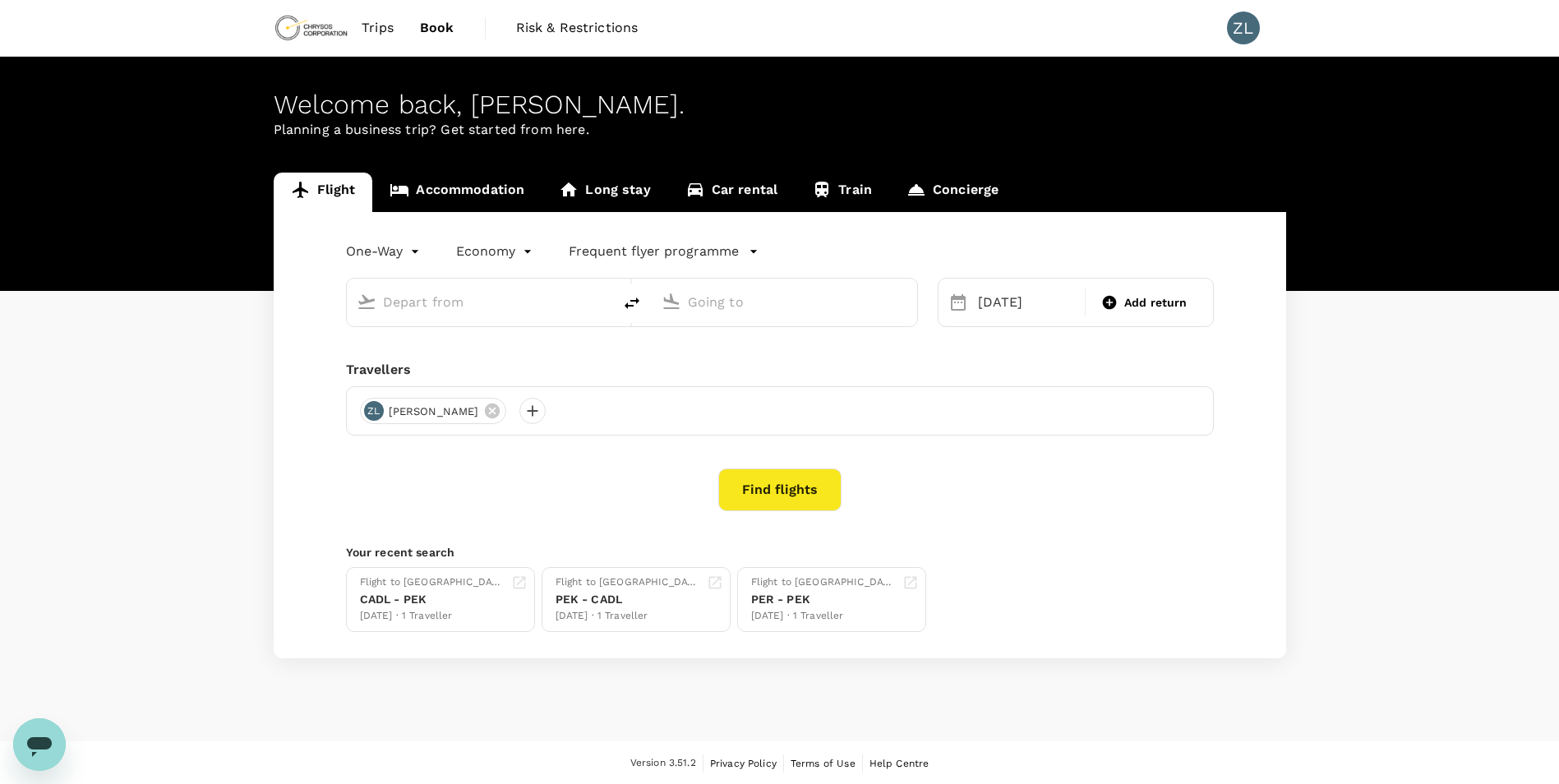
type input "[GEOGRAPHIC_DATA], [GEOGRAPHIC_DATA] (any)"
type input "Beijing Capital Intl ([GEOGRAPHIC_DATA])"
type input "[GEOGRAPHIC_DATA], [GEOGRAPHIC_DATA] (any)"
type input "Beijing Capital Intl ([GEOGRAPHIC_DATA])"
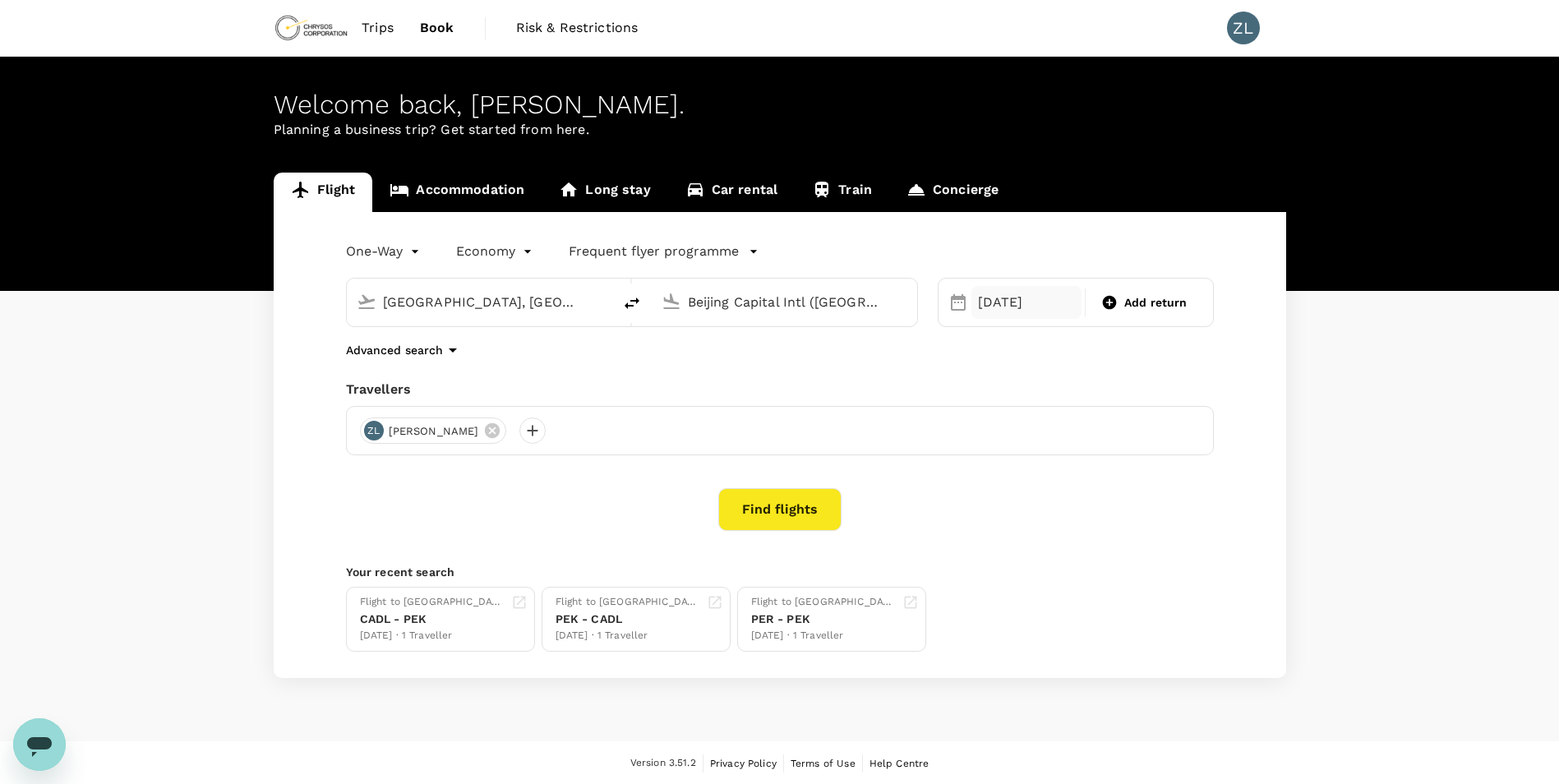
click at [985, 306] on div "[DATE]" at bounding box center [1027, 302] width 111 height 33
click at [1158, 503] on div "25" at bounding box center [1159, 507] width 31 height 31
click at [772, 513] on button "Find flights" at bounding box center [780, 509] width 123 height 43
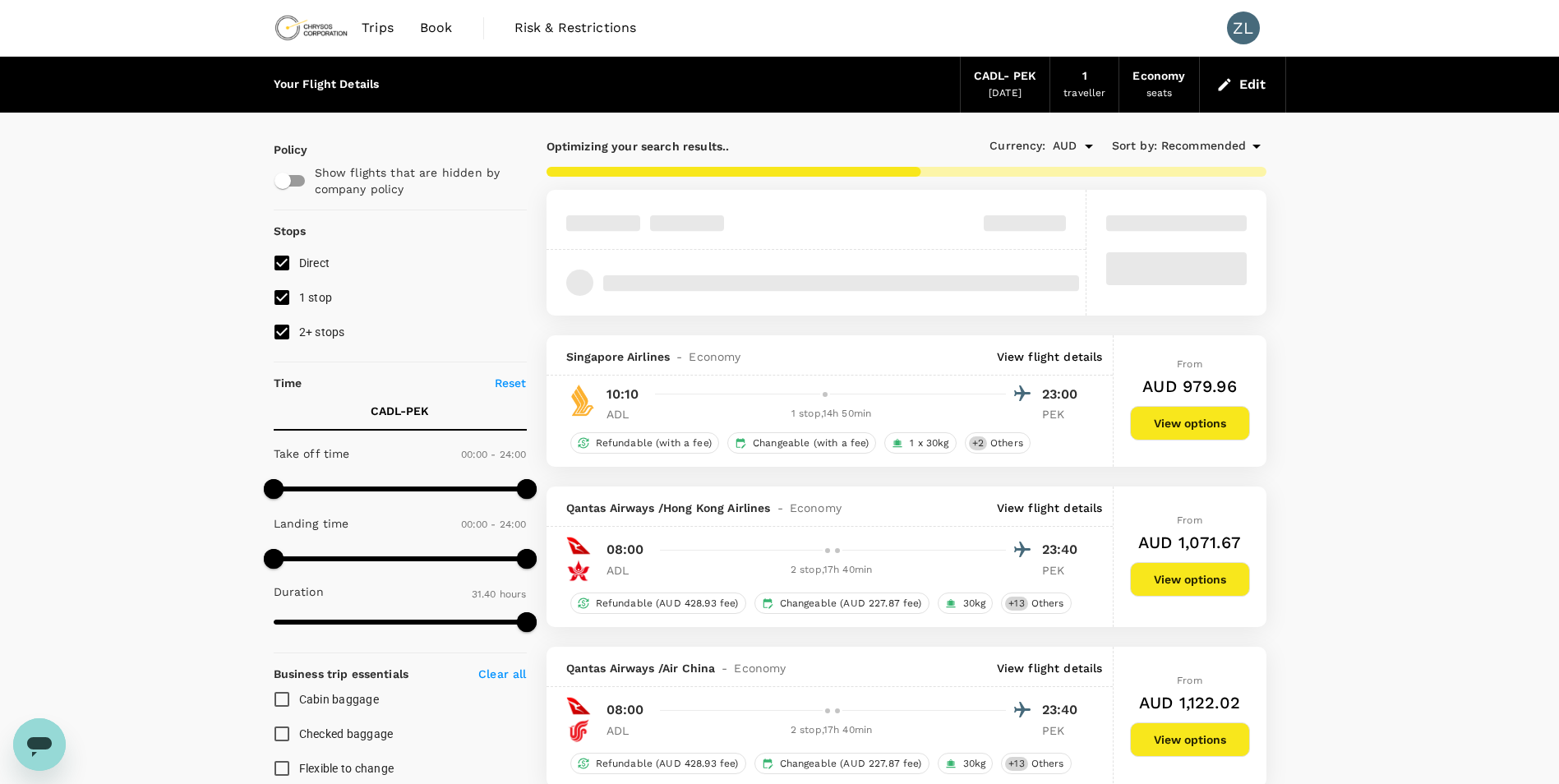
click at [297, 330] on input "2+ stops" at bounding box center [282, 331] width 34 height 34
checkbox input "false"
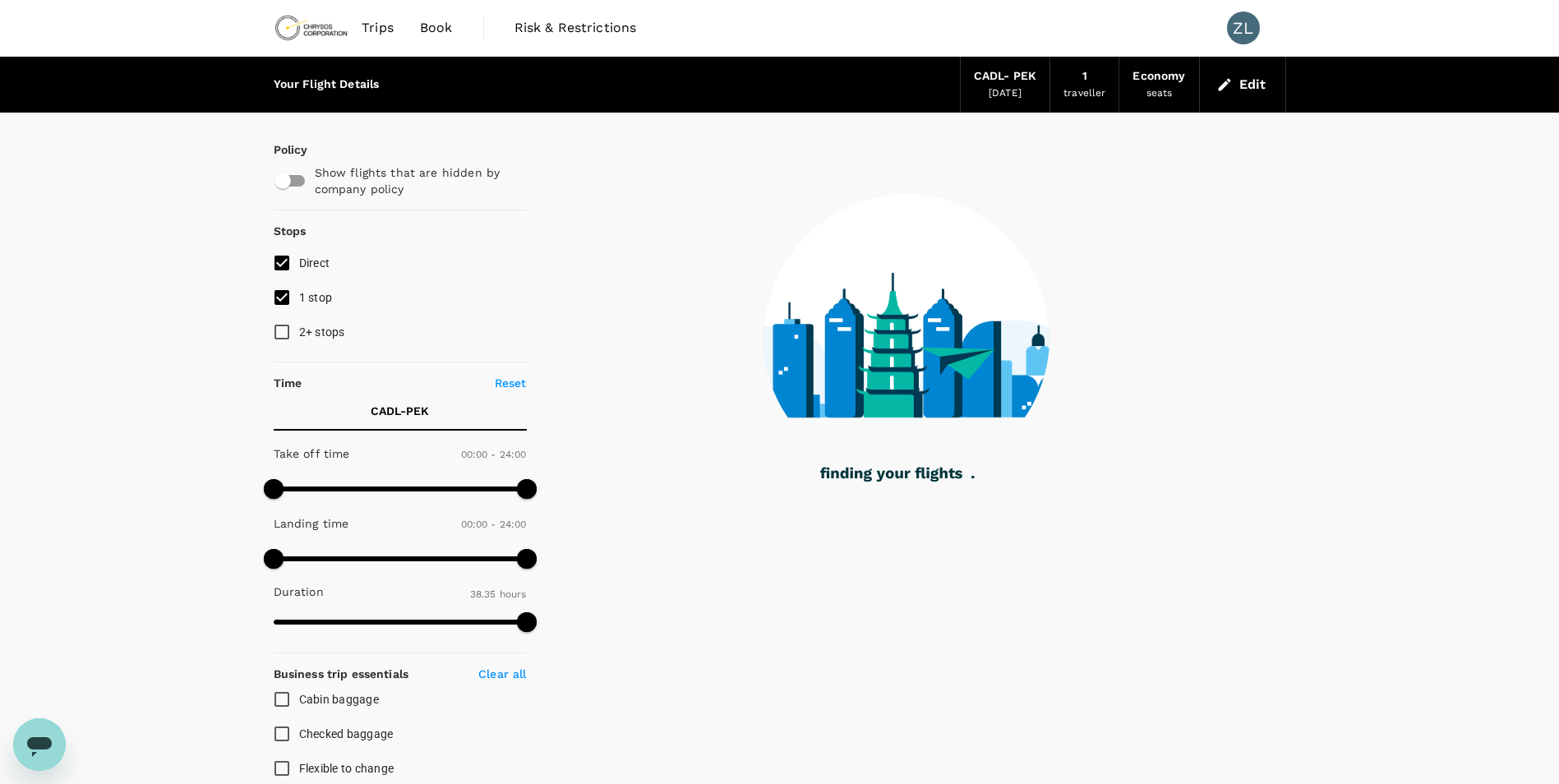
type input "2380"
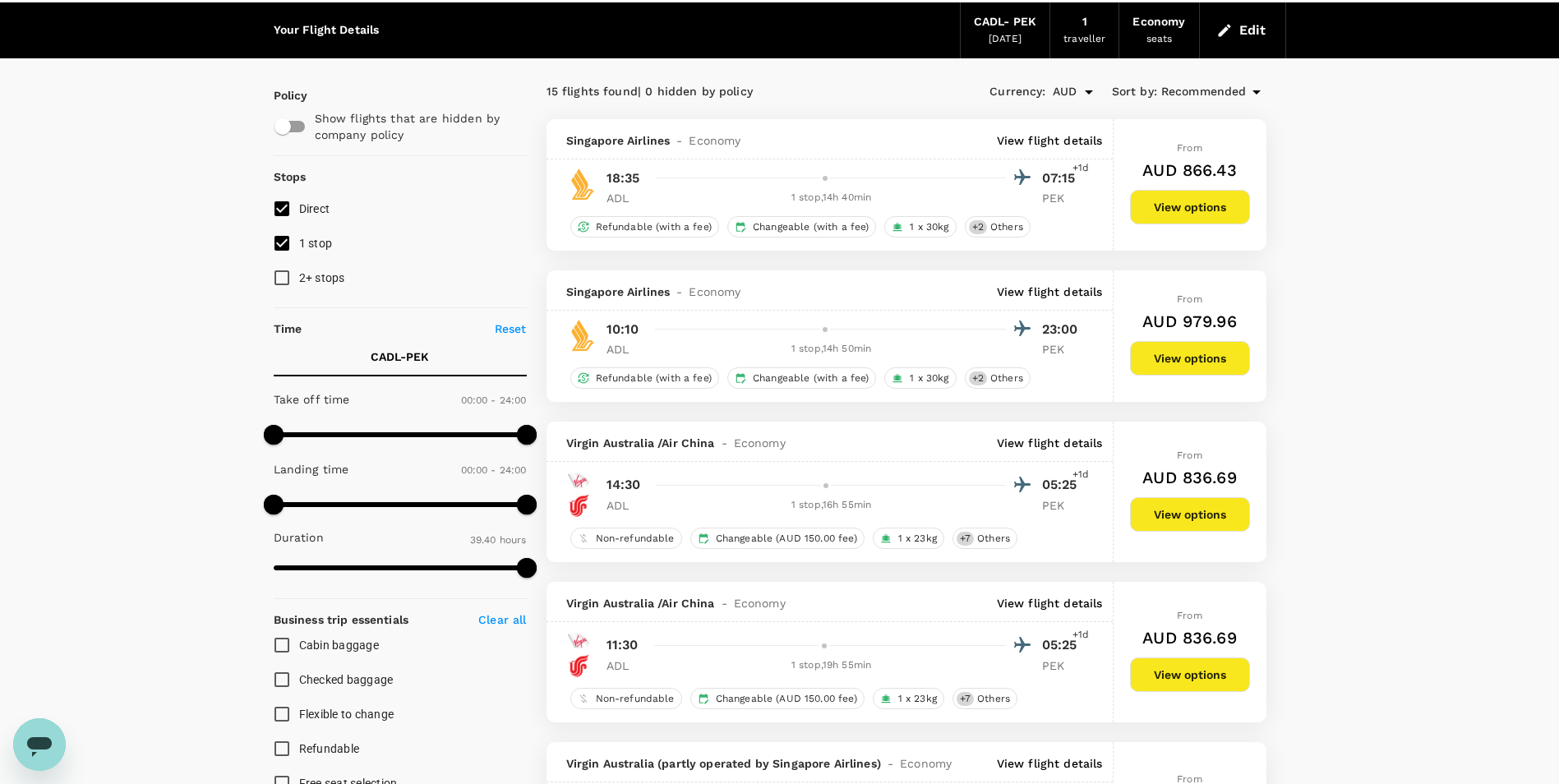
scroll to position [82, 0]
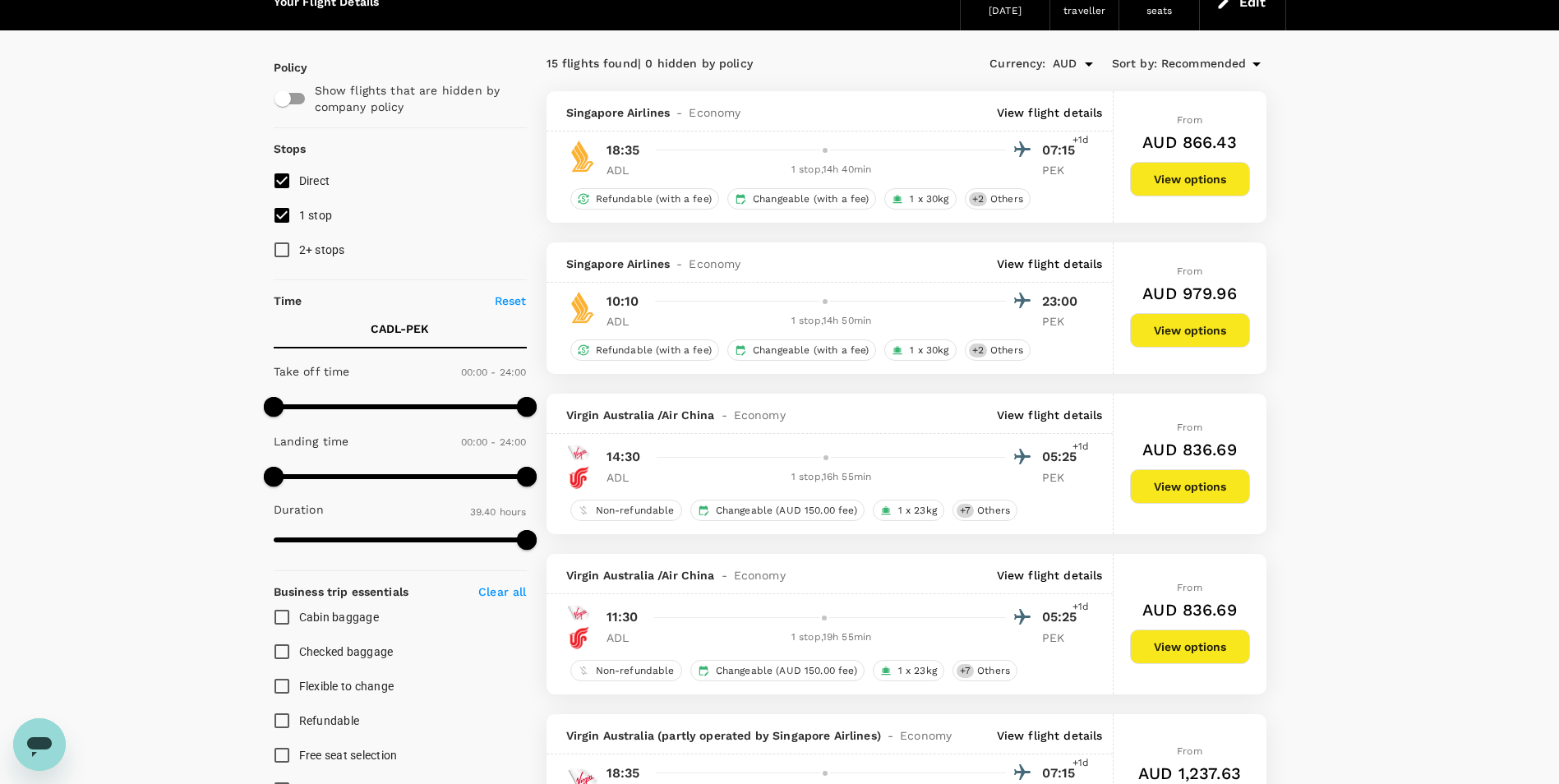
click at [1063, 263] on p "View flight details" at bounding box center [1049, 263] width 106 height 17
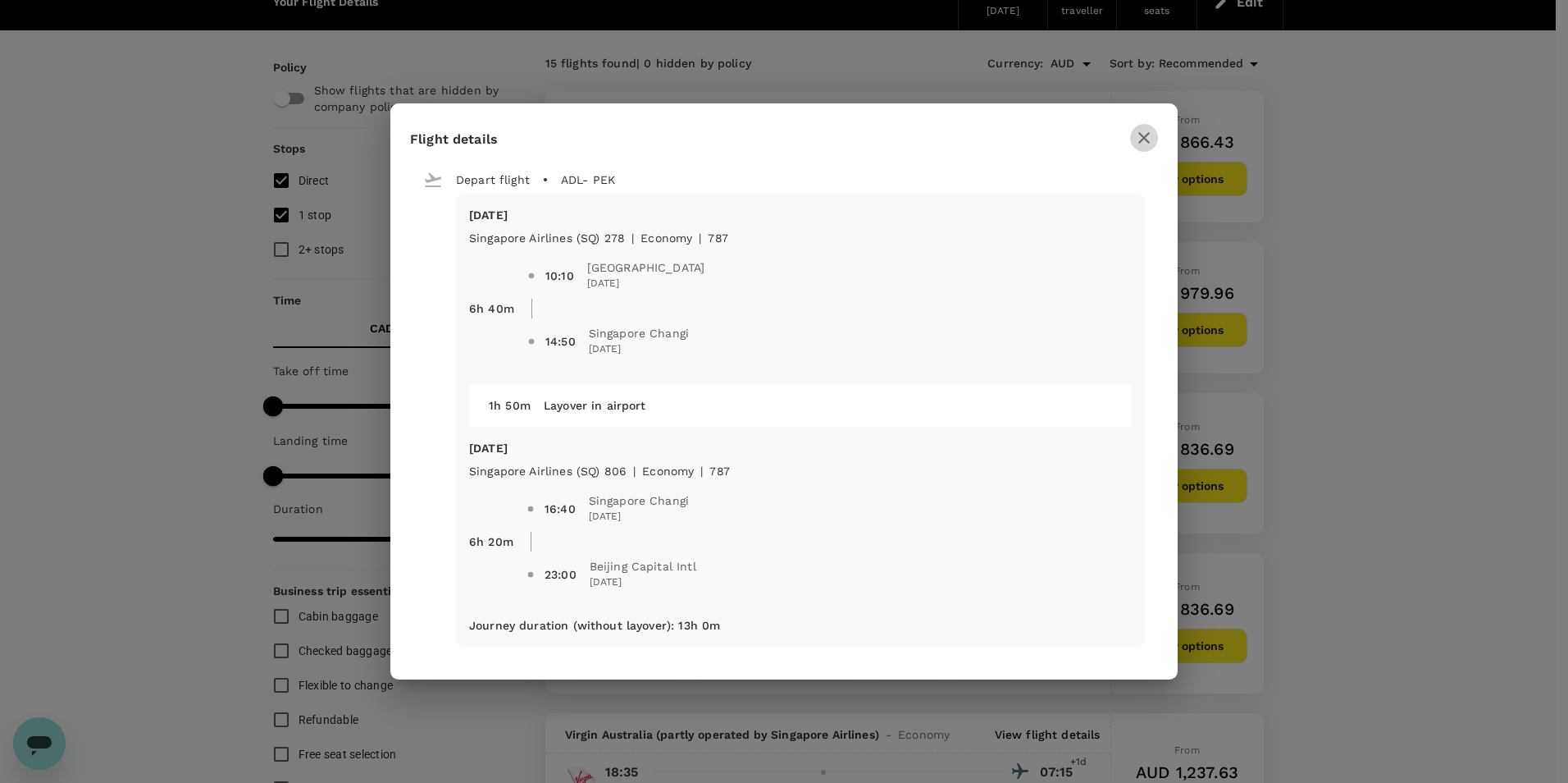
click at [1150, 141] on icon "button" at bounding box center [1144, 138] width 20 height 20
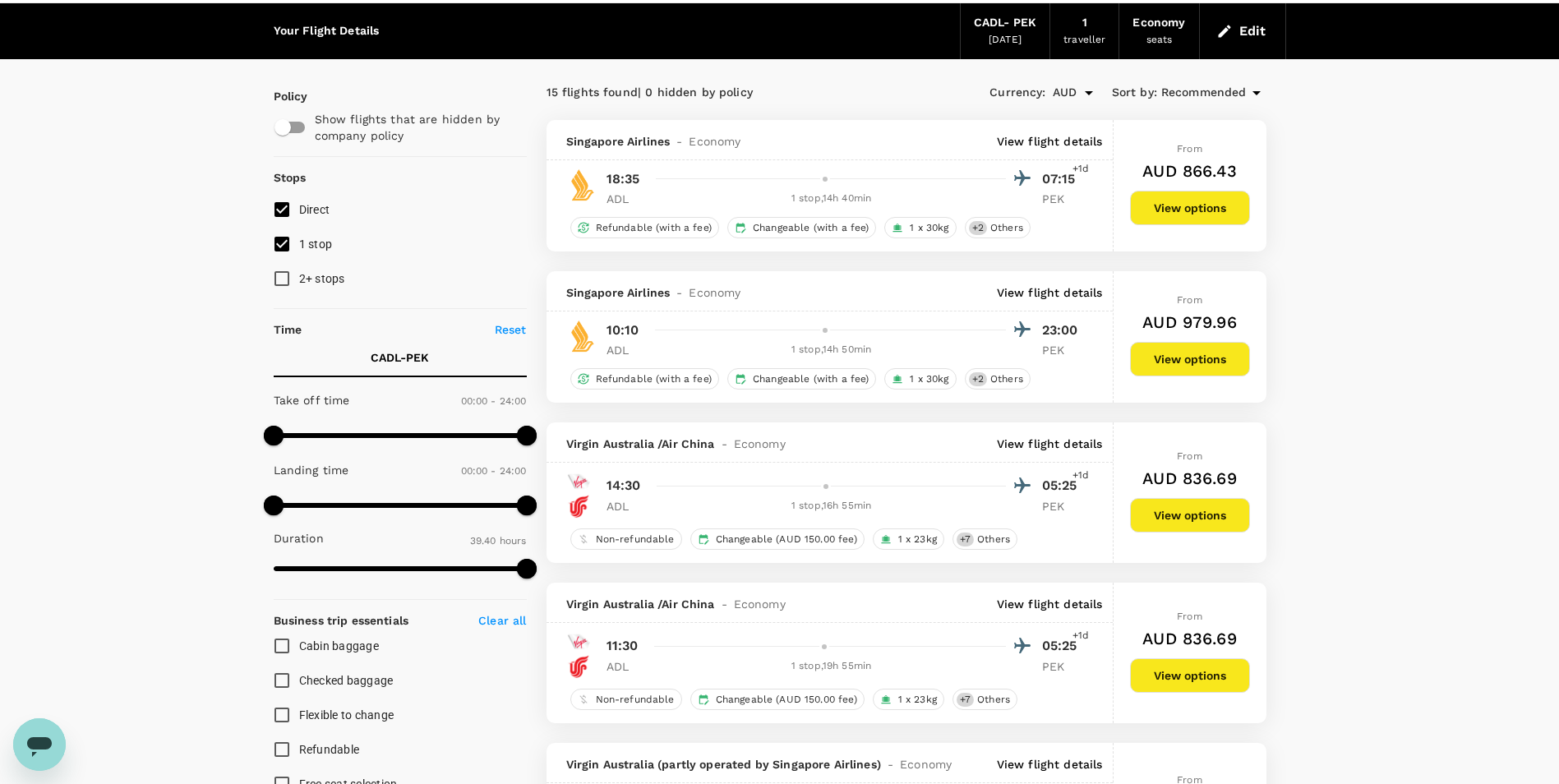
scroll to position [0, 0]
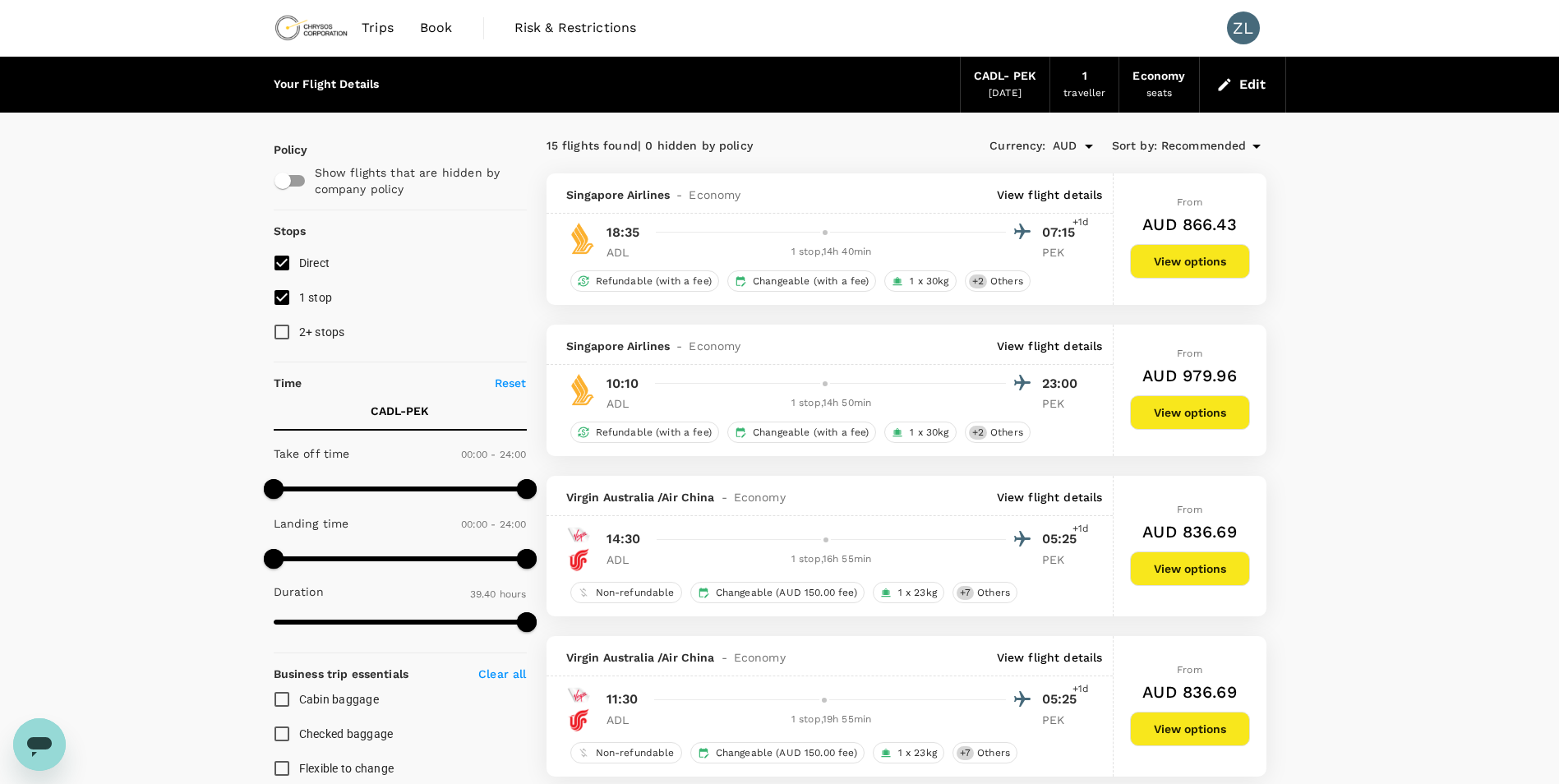
click at [1063, 350] on p "View flight details" at bounding box center [1049, 345] width 106 height 17
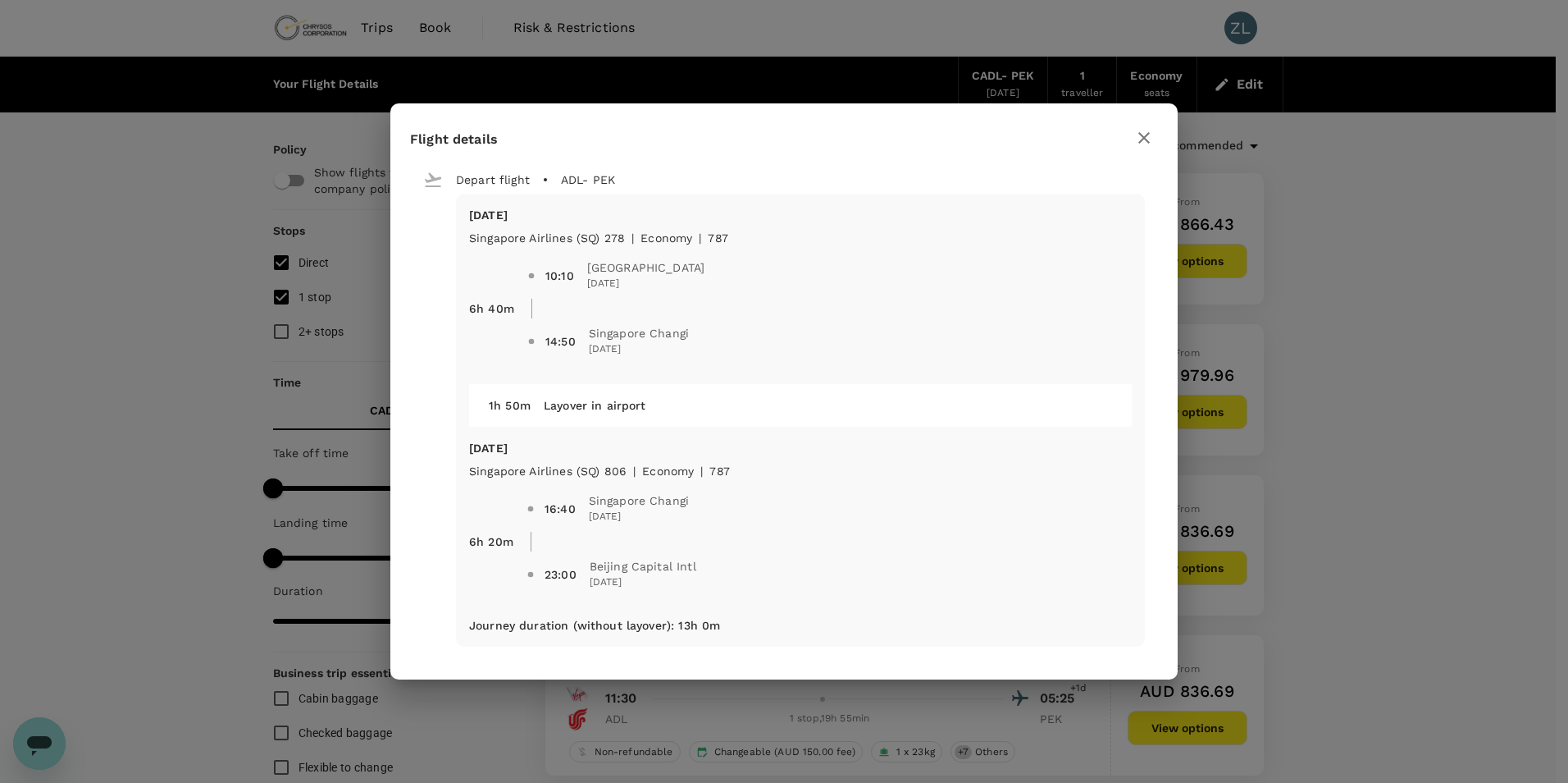
click at [1143, 138] on icon "button" at bounding box center [1144, 137] width 11 height 11
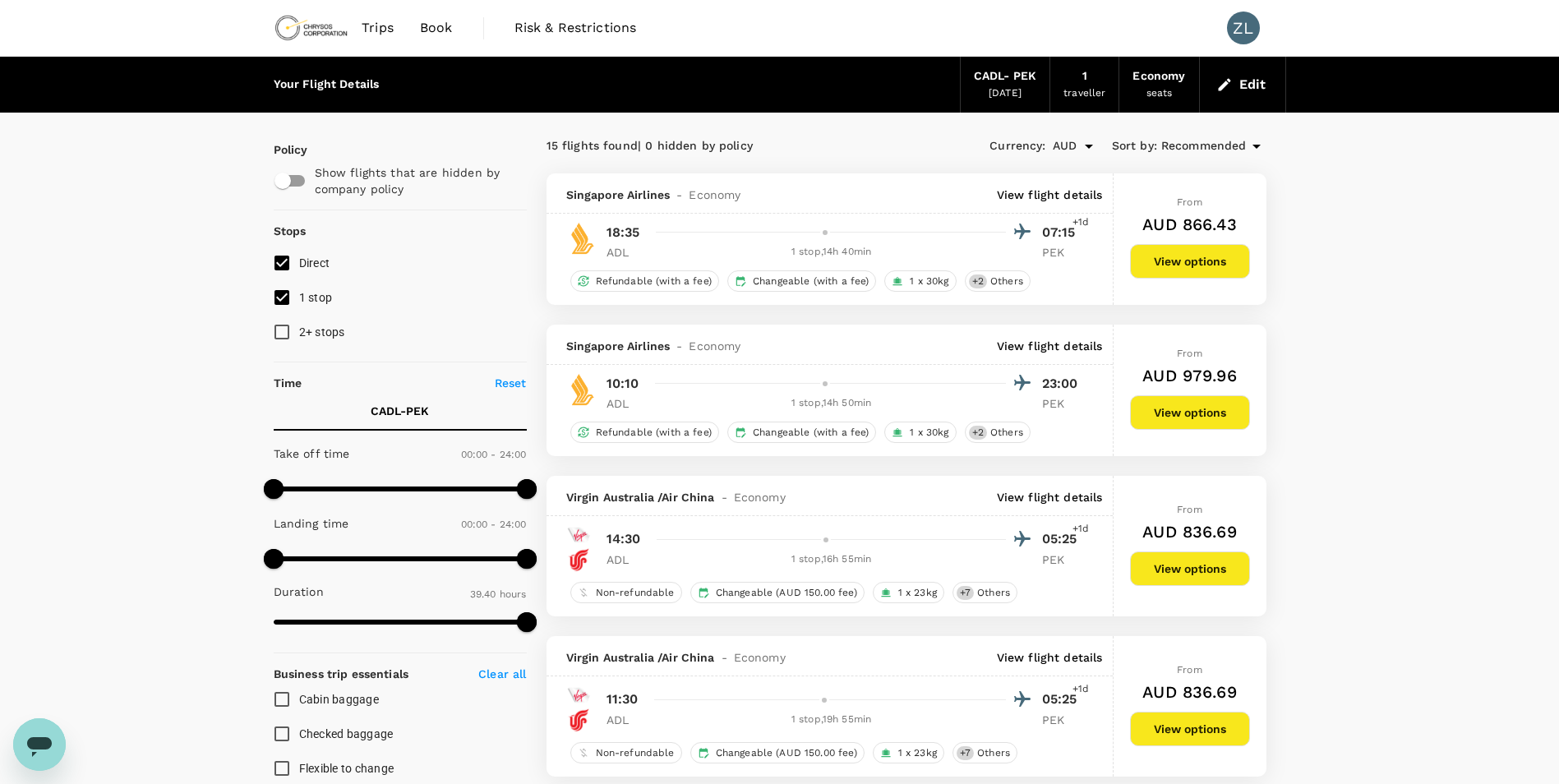
click at [1206, 413] on button "View options" at bounding box center [1190, 412] width 120 height 34
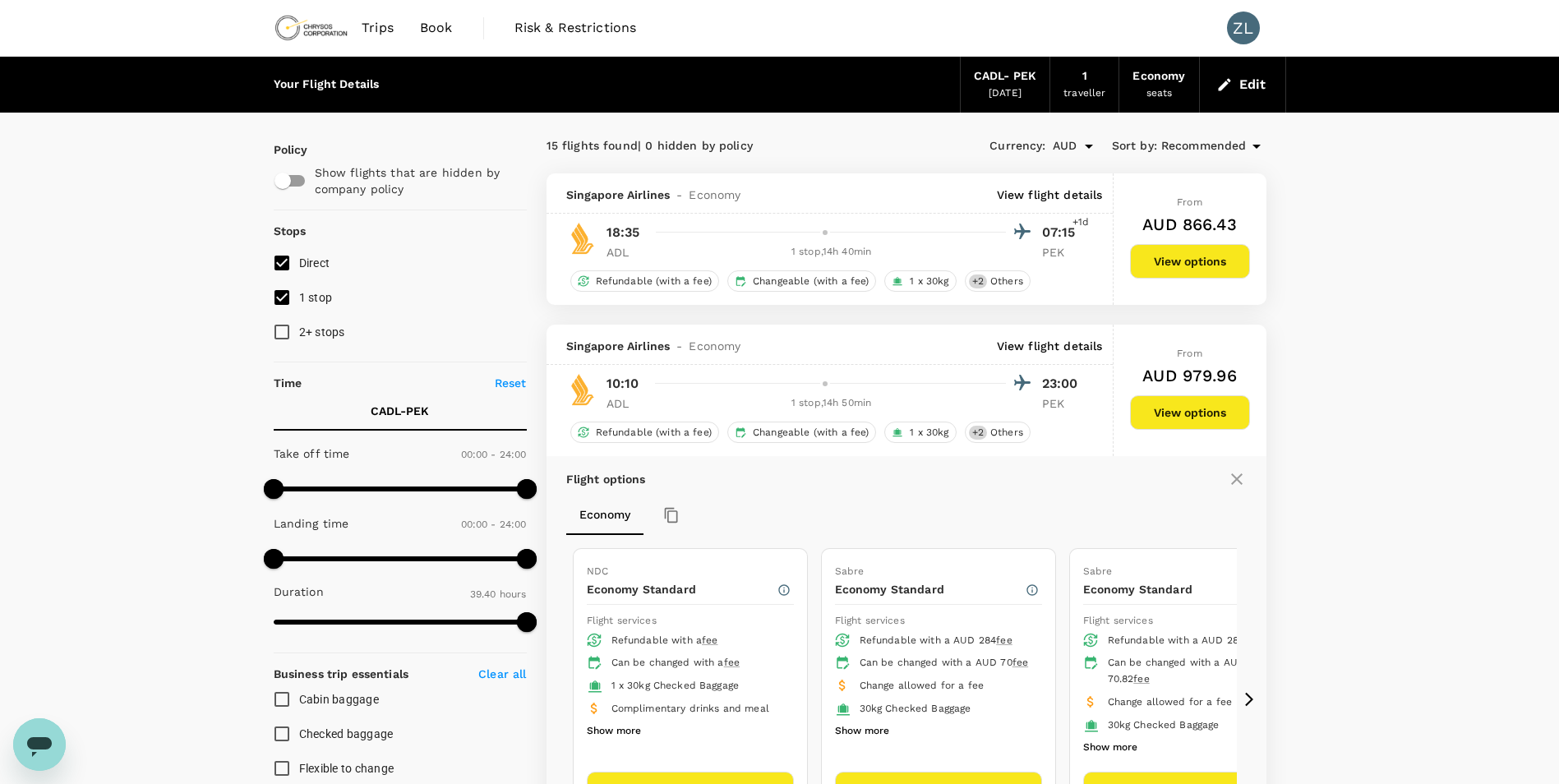
click at [430, 26] on span "Book" at bounding box center [436, 28] width 33 height 20
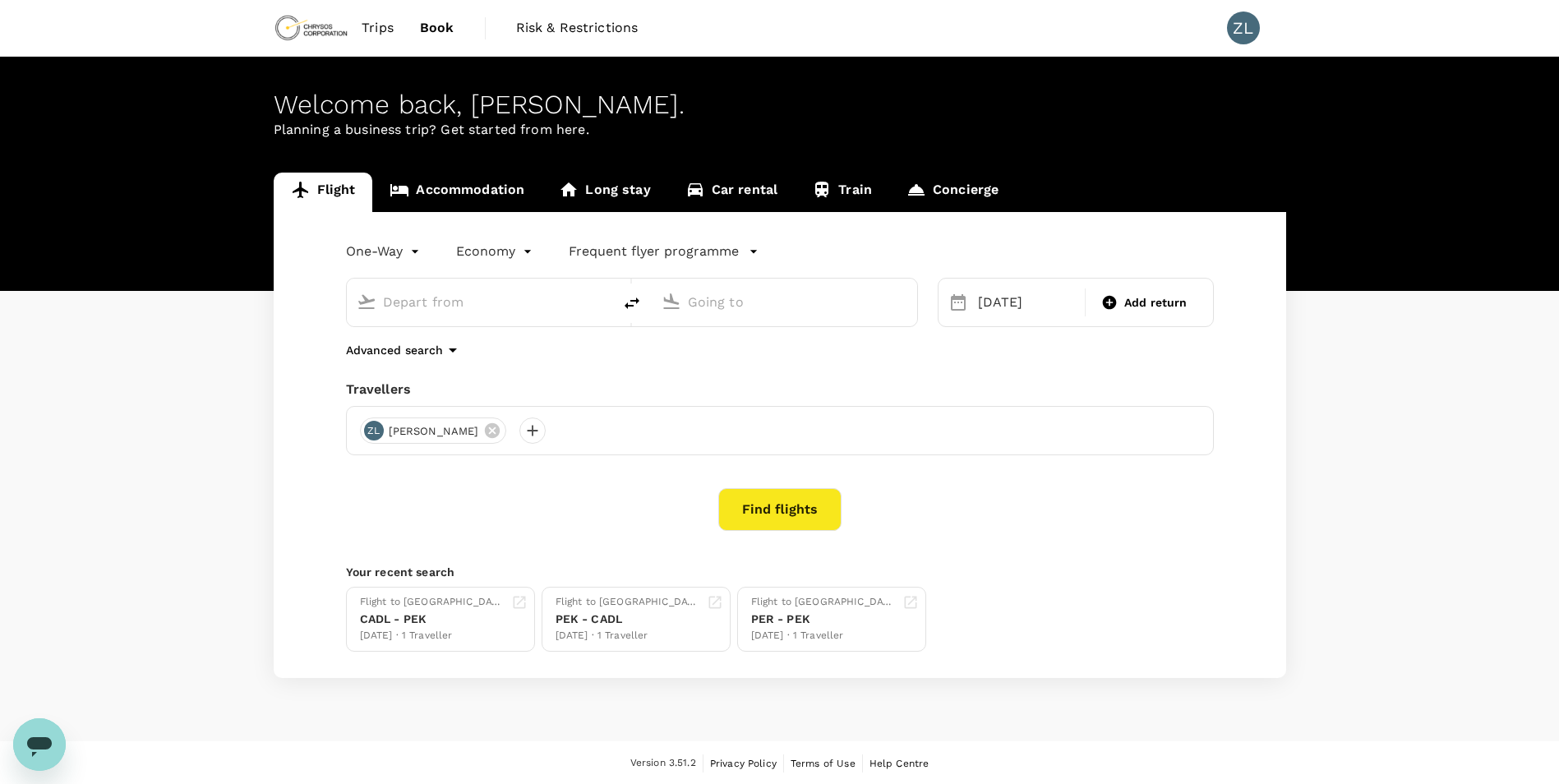
type input "[GEOGRAPHIC_DATA], [GEOGRAPHIC_DATA] (any)"
type input "Beijing Capital Intl ([GEOGRAPHIC_DATA])"
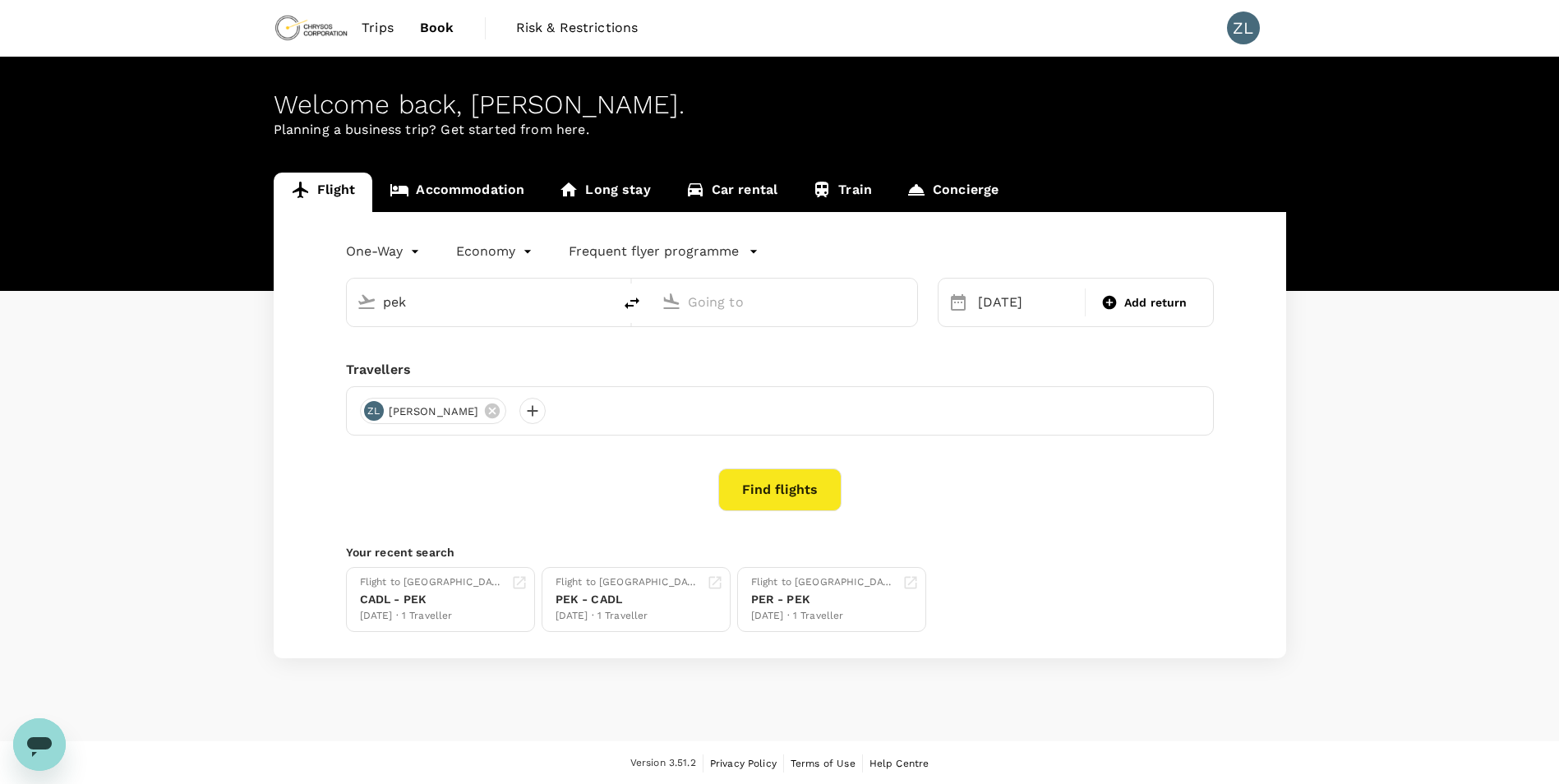
type input "[GEOGRAPHIC_DATA], [GEOGRAPHIC_DATA] (any)"
type input "Beijing Capital Intl ([GEOGRAPHIC_DATA])"
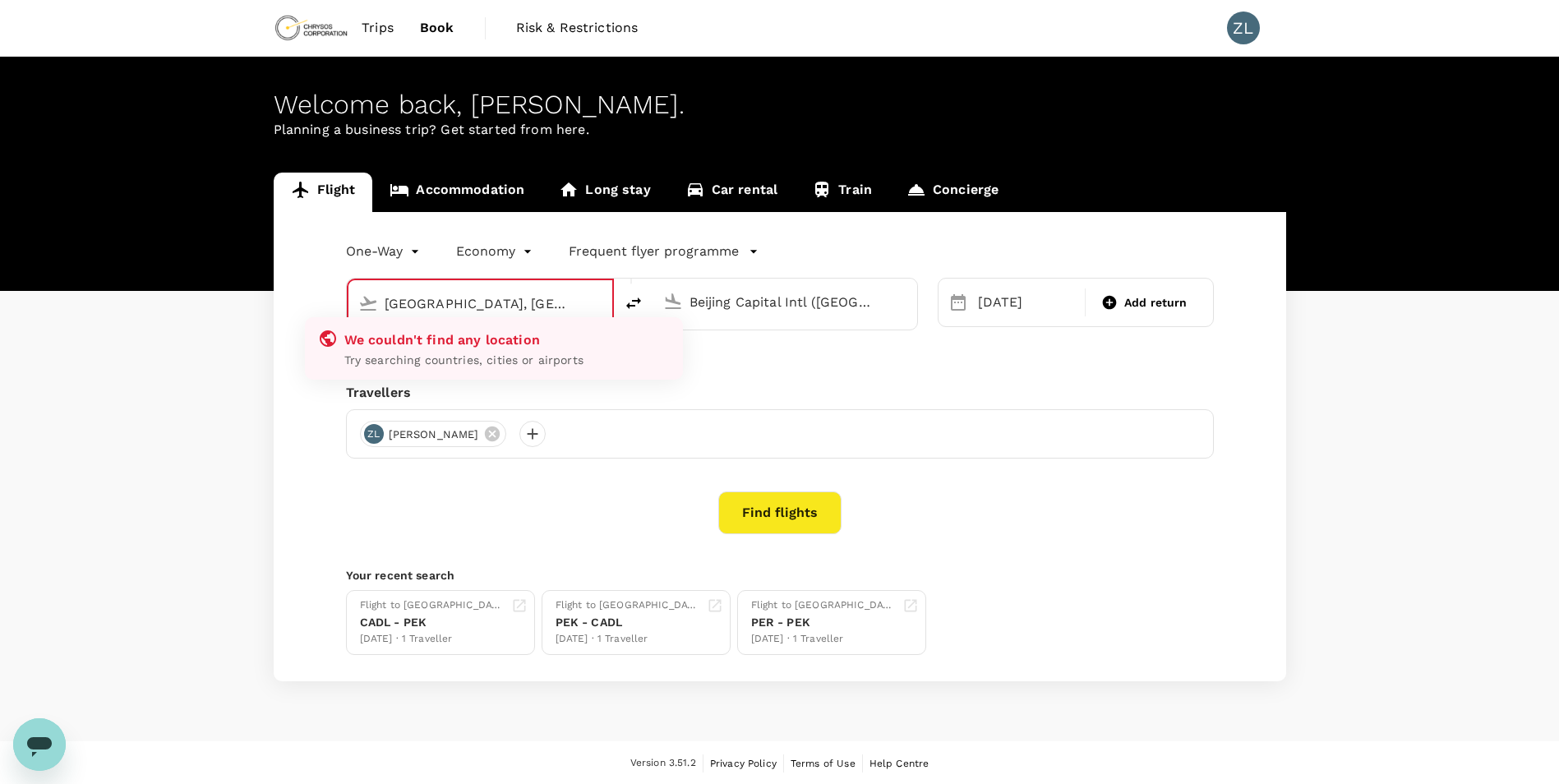
type input "[GEOGRAPHIC_DATA], [GEOGRAPHIC_DATA] (any)"
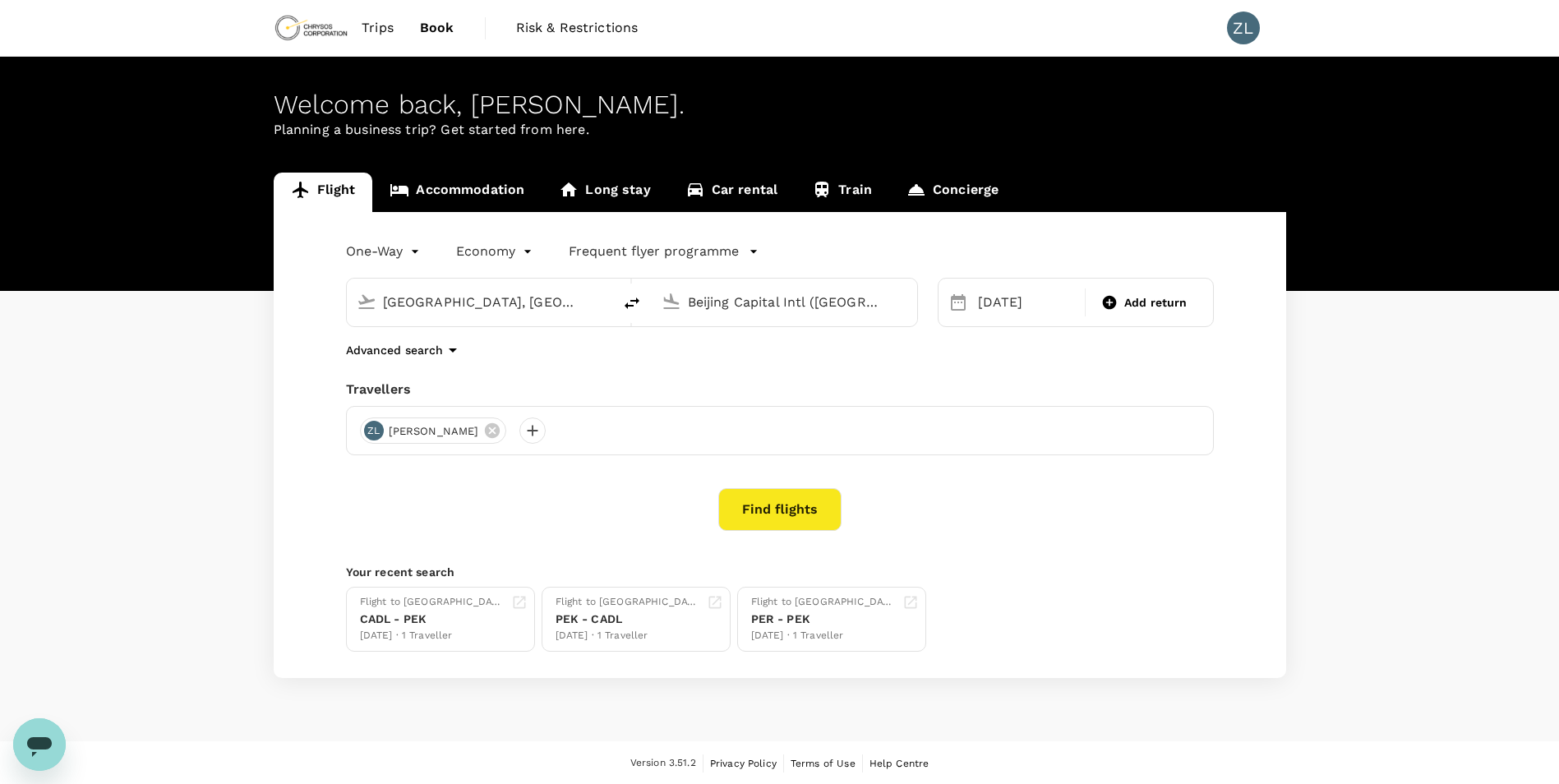
click at [526, 307] on input "[GEOGRAPHIC_DATA], [GEOGRAPHIC_DATA] (any)" at bounding box center [480, 302] width 195 height 25
click at [483, 368] on p "Beijing Capital Intl" at bounding box center [505, 366] width 289 height 17
type input "Beijing Capital Intl ([GEOGRAPHIC_DATA])"
click at [761, 302] on input "Beijing Capital Intl ([GEOGRAPHIC_DATA])" at bounding box center [785, 302] width 195 height 25
click at [711, 368] on p "Perth" at bounding box center [810, 366] width 289 height 17
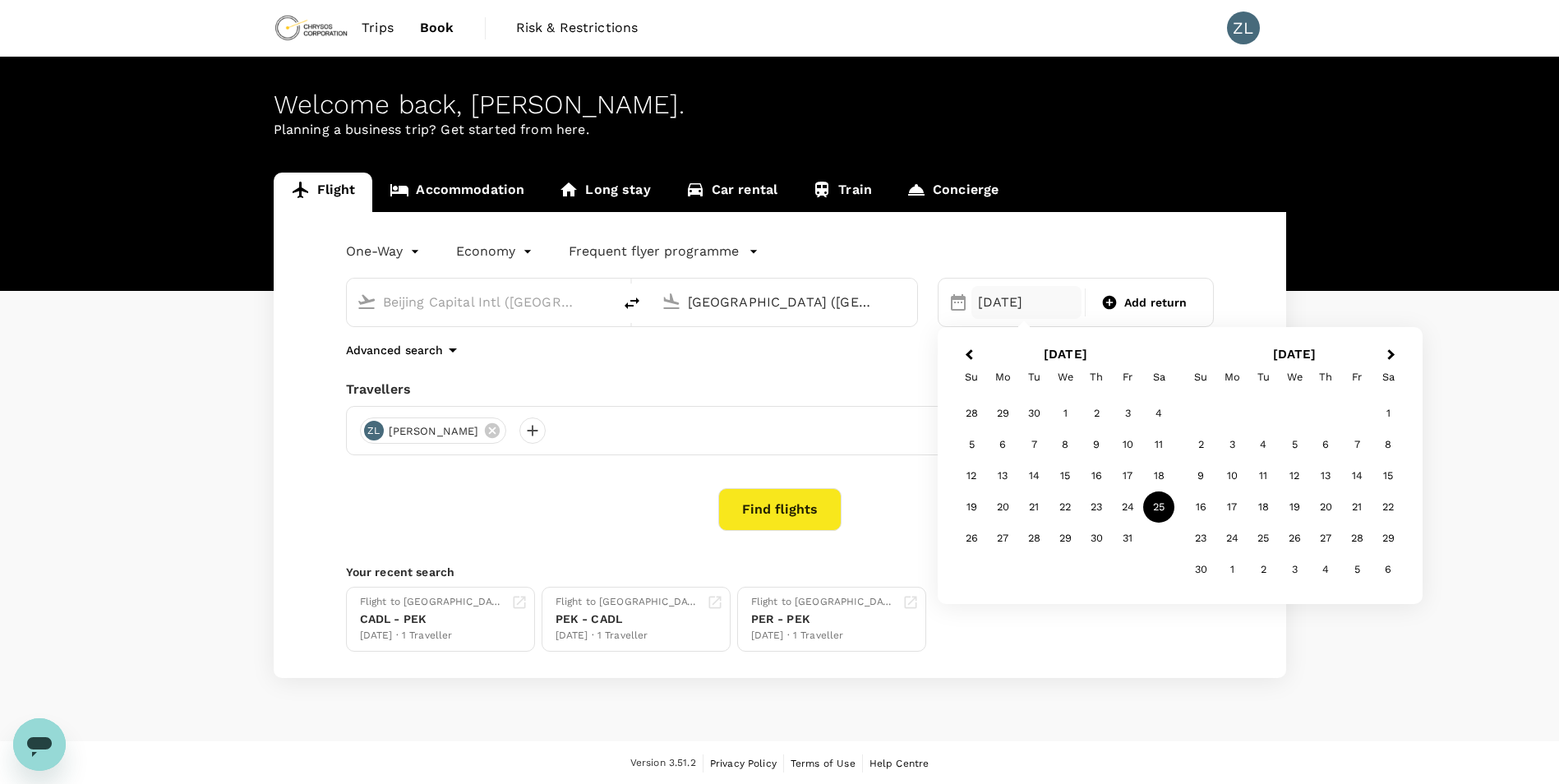
type input "Perth (PER)"
click at [1026, 294] on div "[DATE]" at bounding box center [1027, 302] width 111 height 33
click at [971, 474] on div "12" at bounding box center [971, 475] width 31 height 31
click at [1035, 290] on div "12 Oct" at bounding box center [1027, 302] width 111 height 33
click at [1005, 478] on div "13" at bounding box center [1003, 475] width 31 height 31
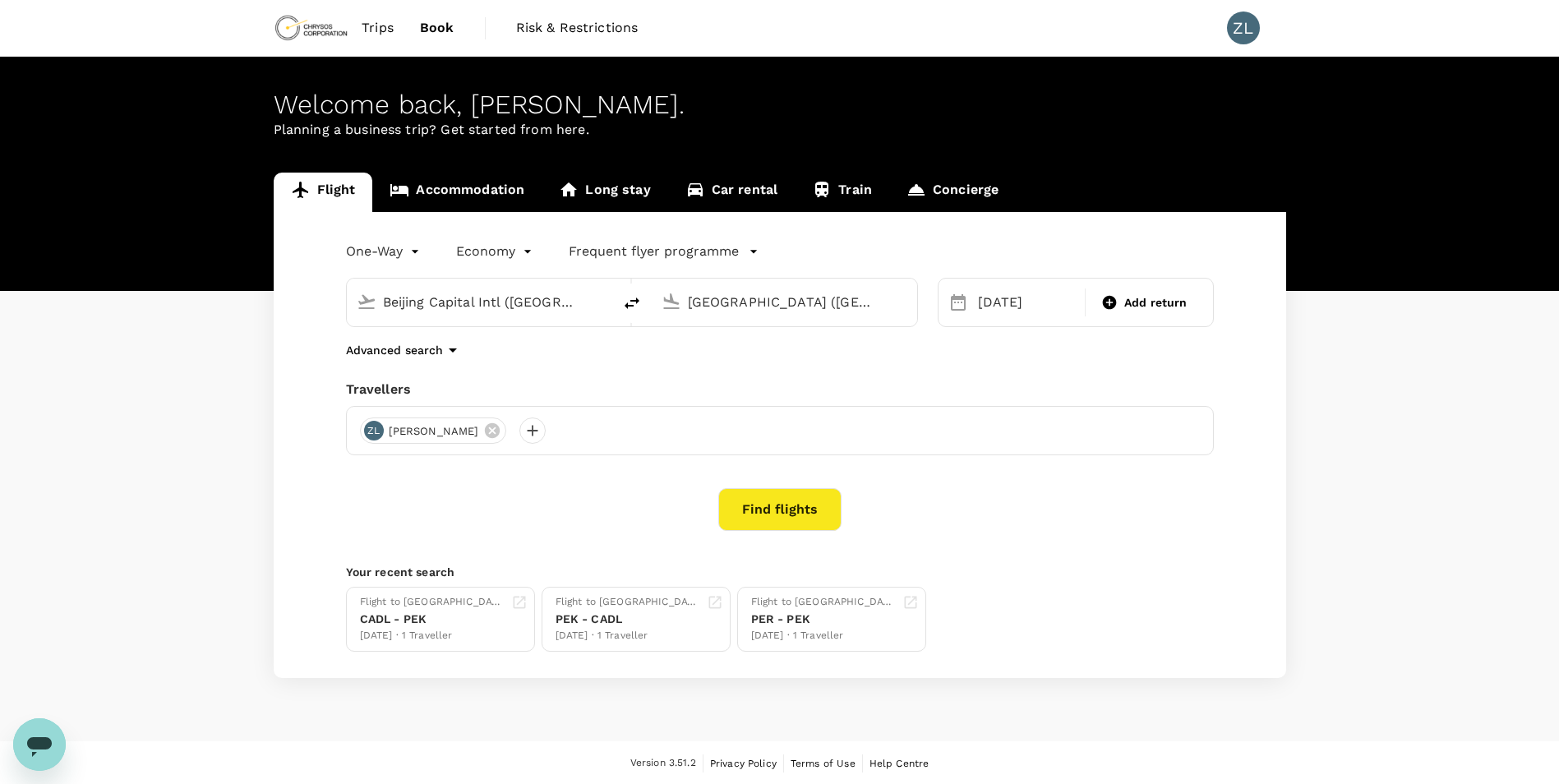
click at [805, 508] on button "Find flights" at bounding box center [780, 509] width 123 height 43
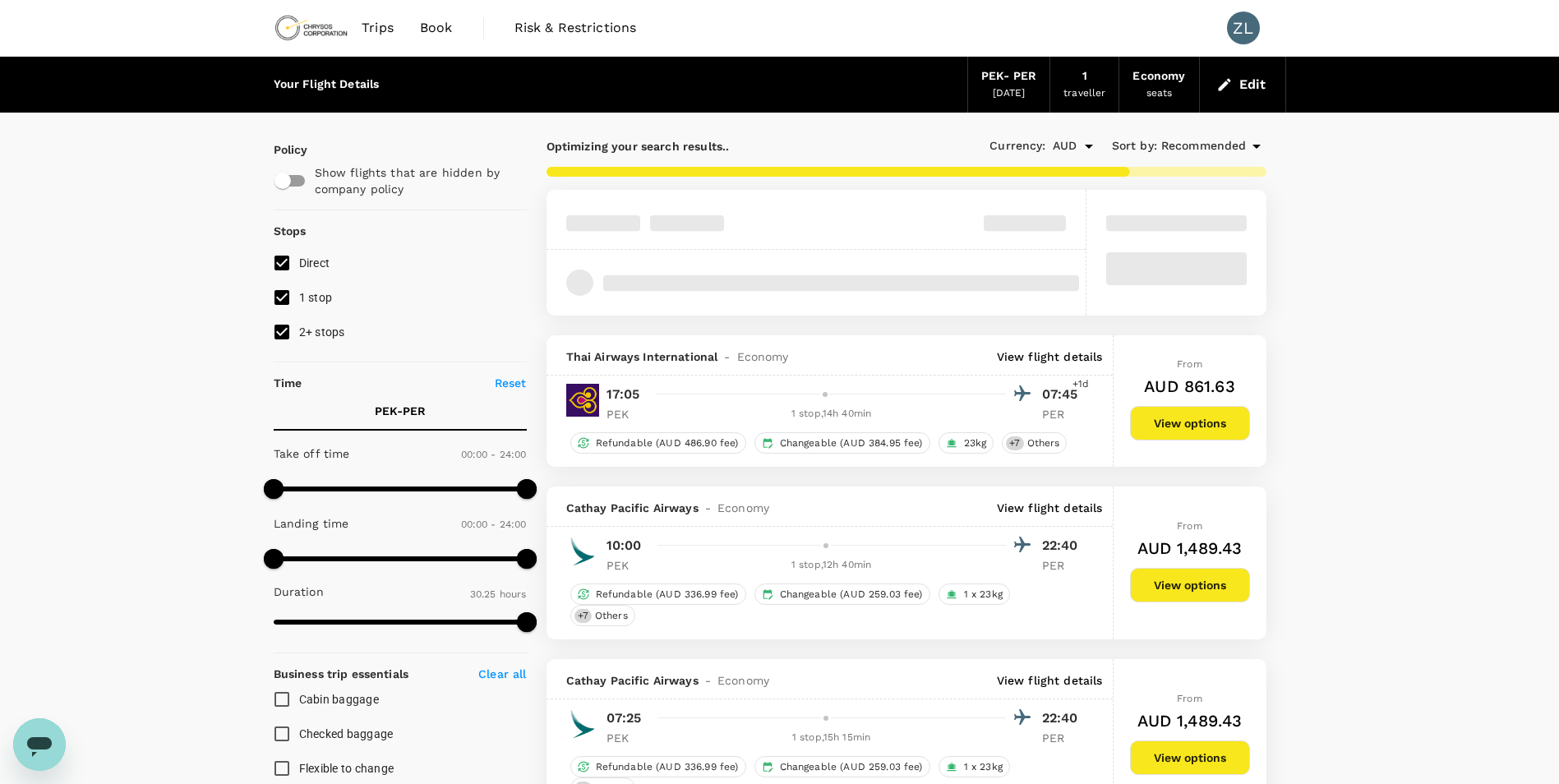
type input "1880"
click at [281, 336] on input "2+ stops" at bounding box center [282, 331] width 34 height 34
checkbox input "false"
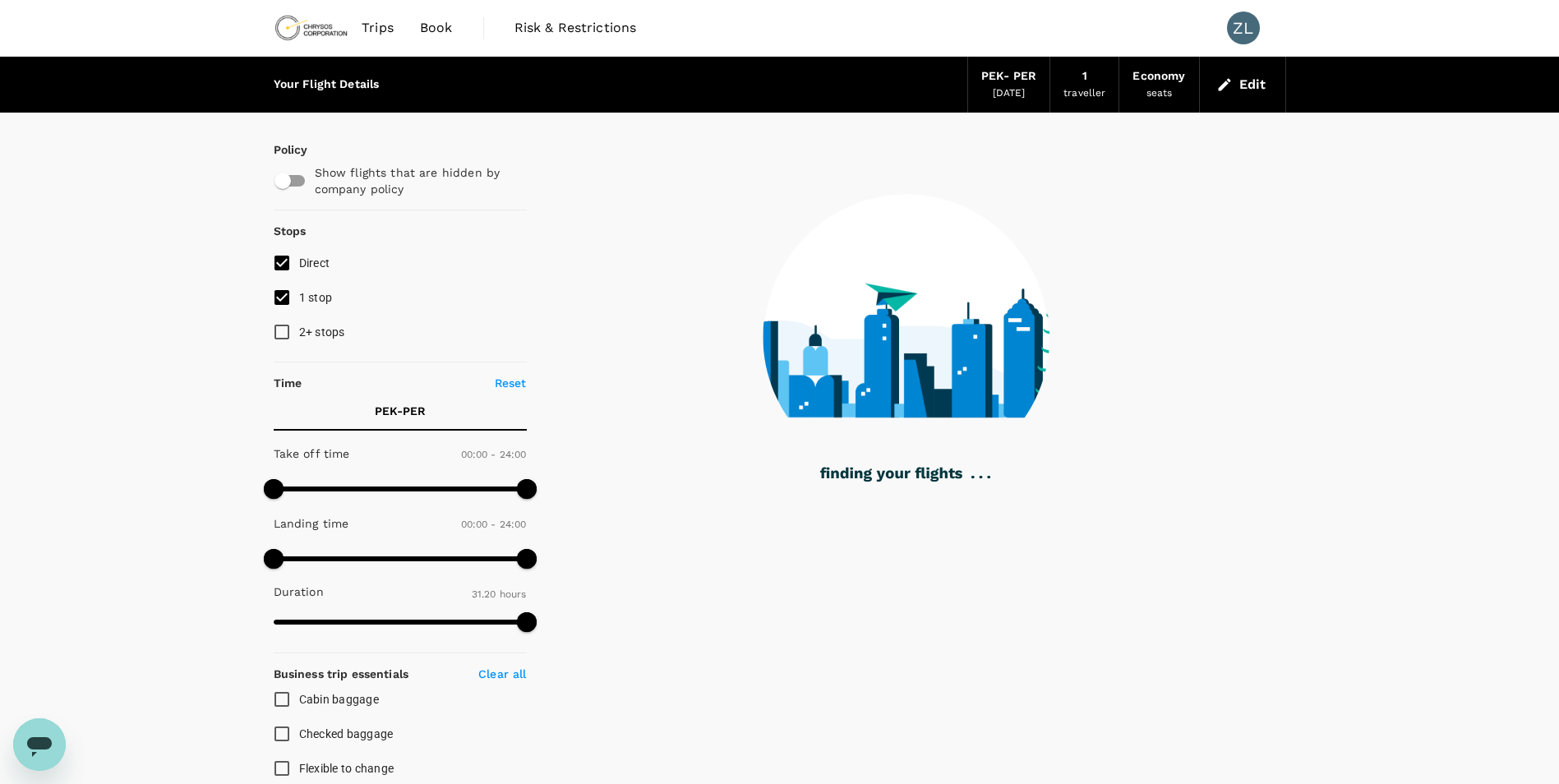
scroll to position [82, 0]
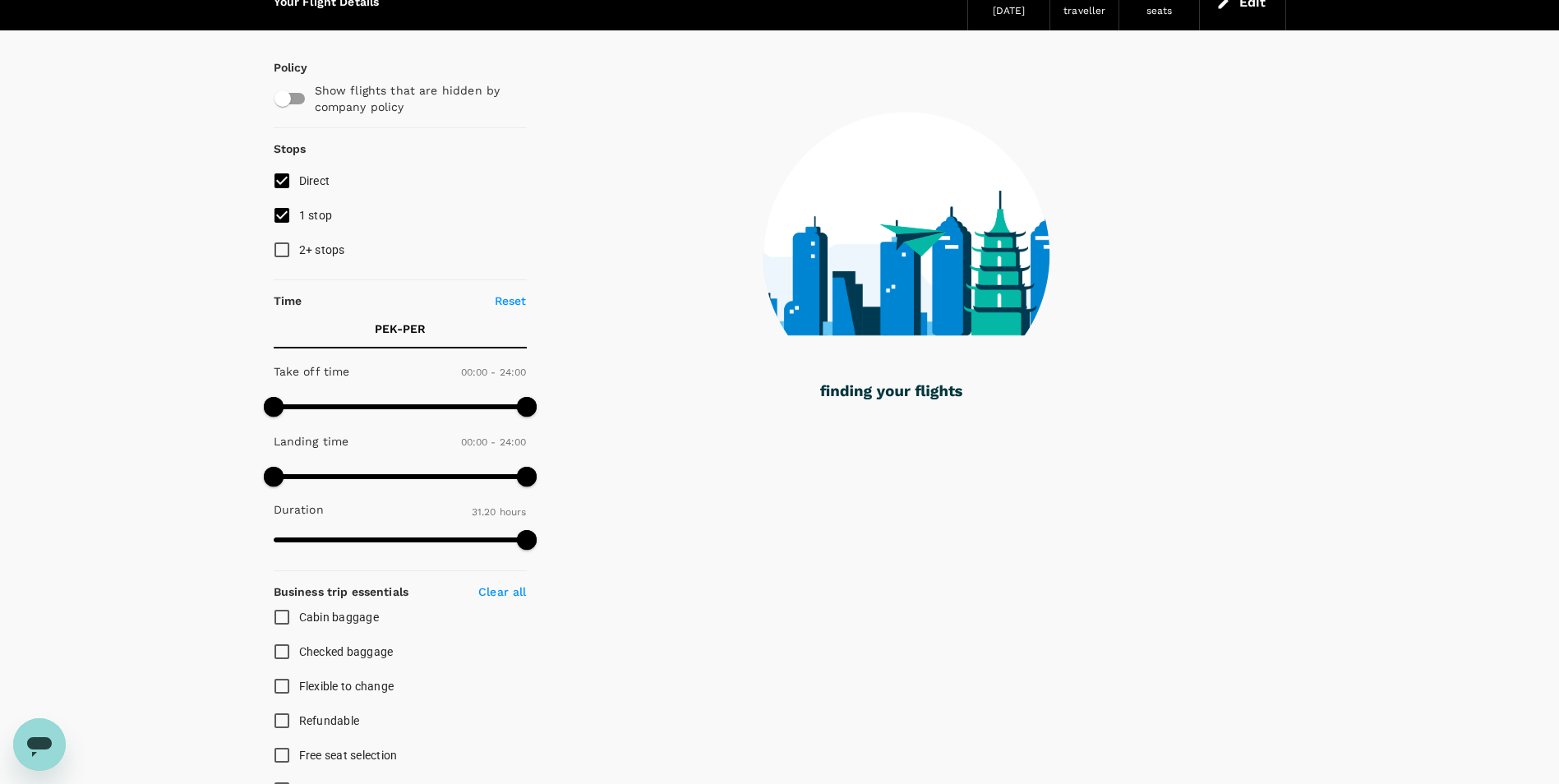
type input "2075"
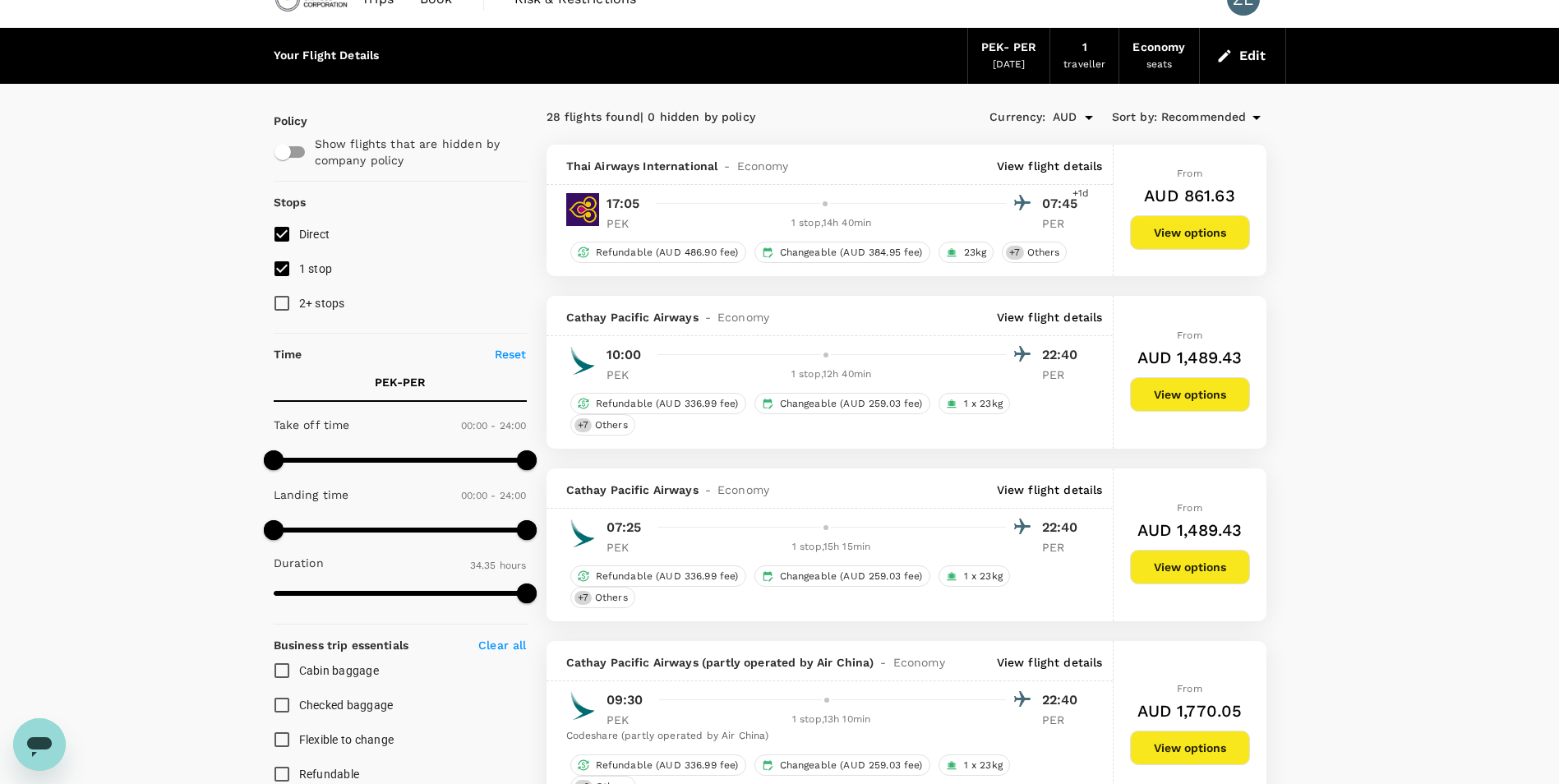
scroll to position [0, 0]
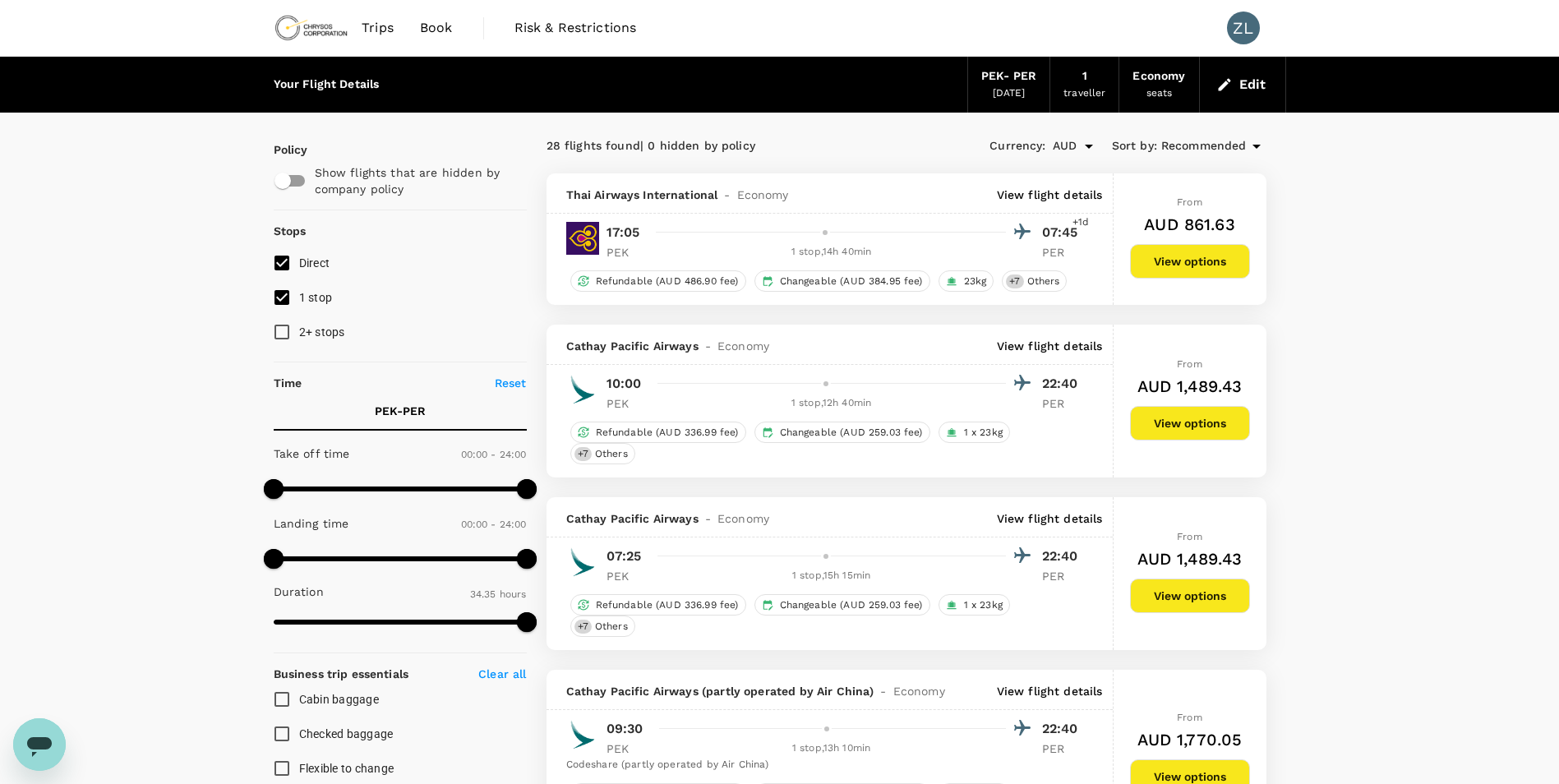
click at [1081, 195] on p "View flight details" at bounding box center [1049, 194] width 106 height 17
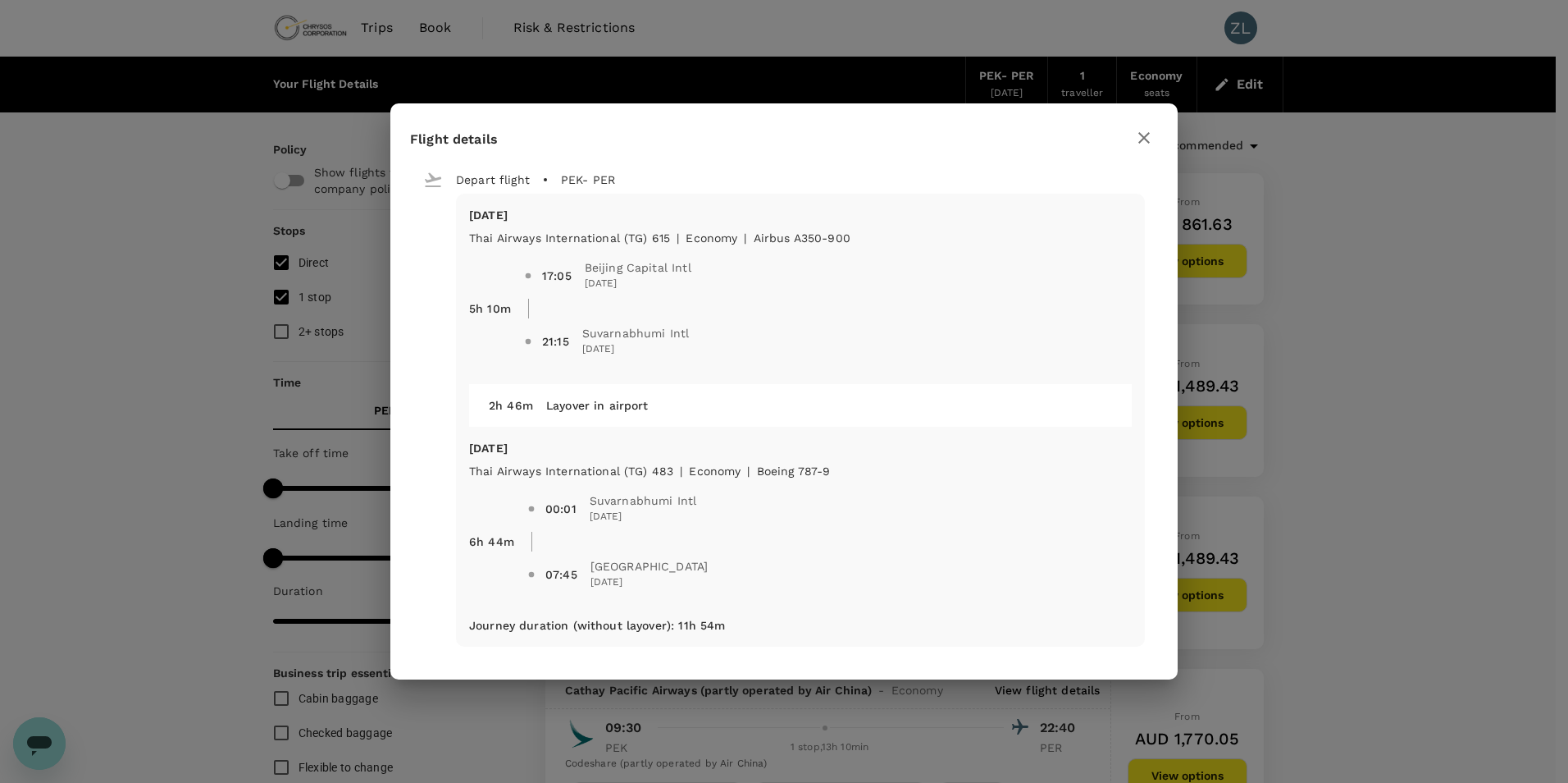
click at [1147, 138] on icon "button" at bounding box center [1144, 138] width 20 height 20
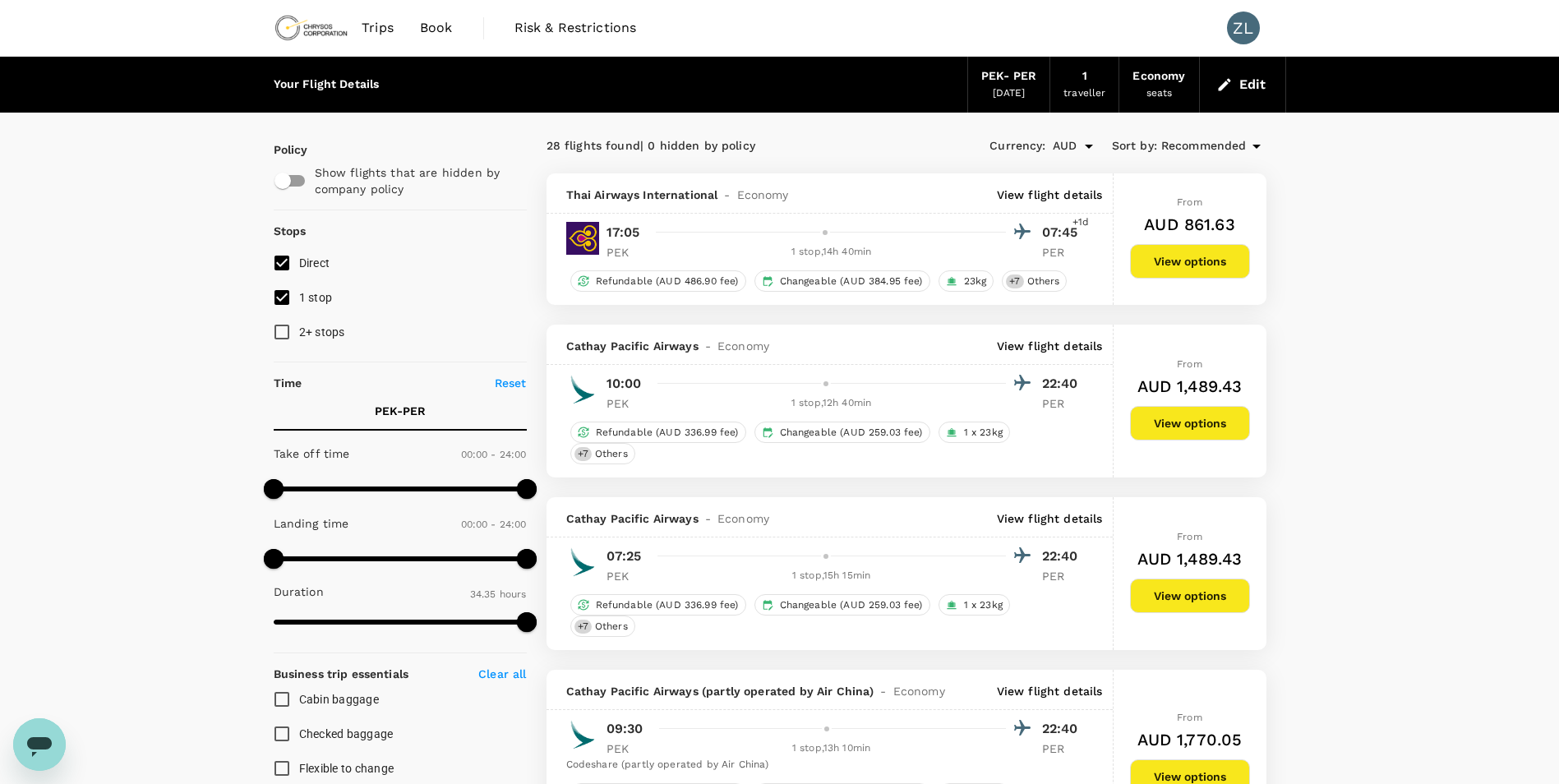
click at [1020, 77] on div "PEK - PER" at bounding box center [1008, 76] width 55 height 18
click at [1250, 84] on button "Edit" at bounding box center [1243, 85] width 59 height 26
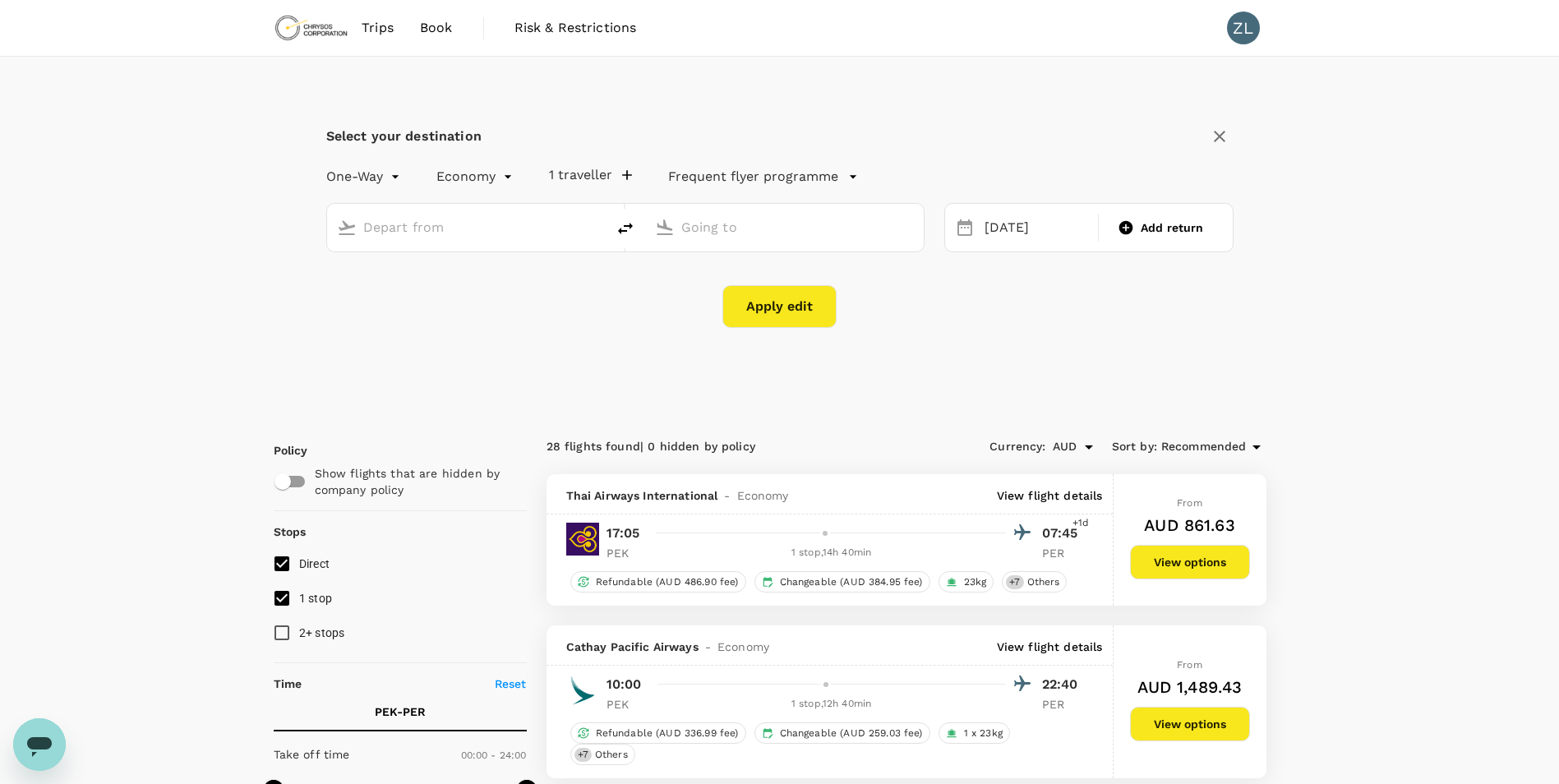
type input "Beijing Capital Intl ([GEOGRAPHIC_DATA])"
type input "Perth (PER)"
click at [1020, 221] on div "13 Oct" at bounding box center [1037, 228] width 117 height 32
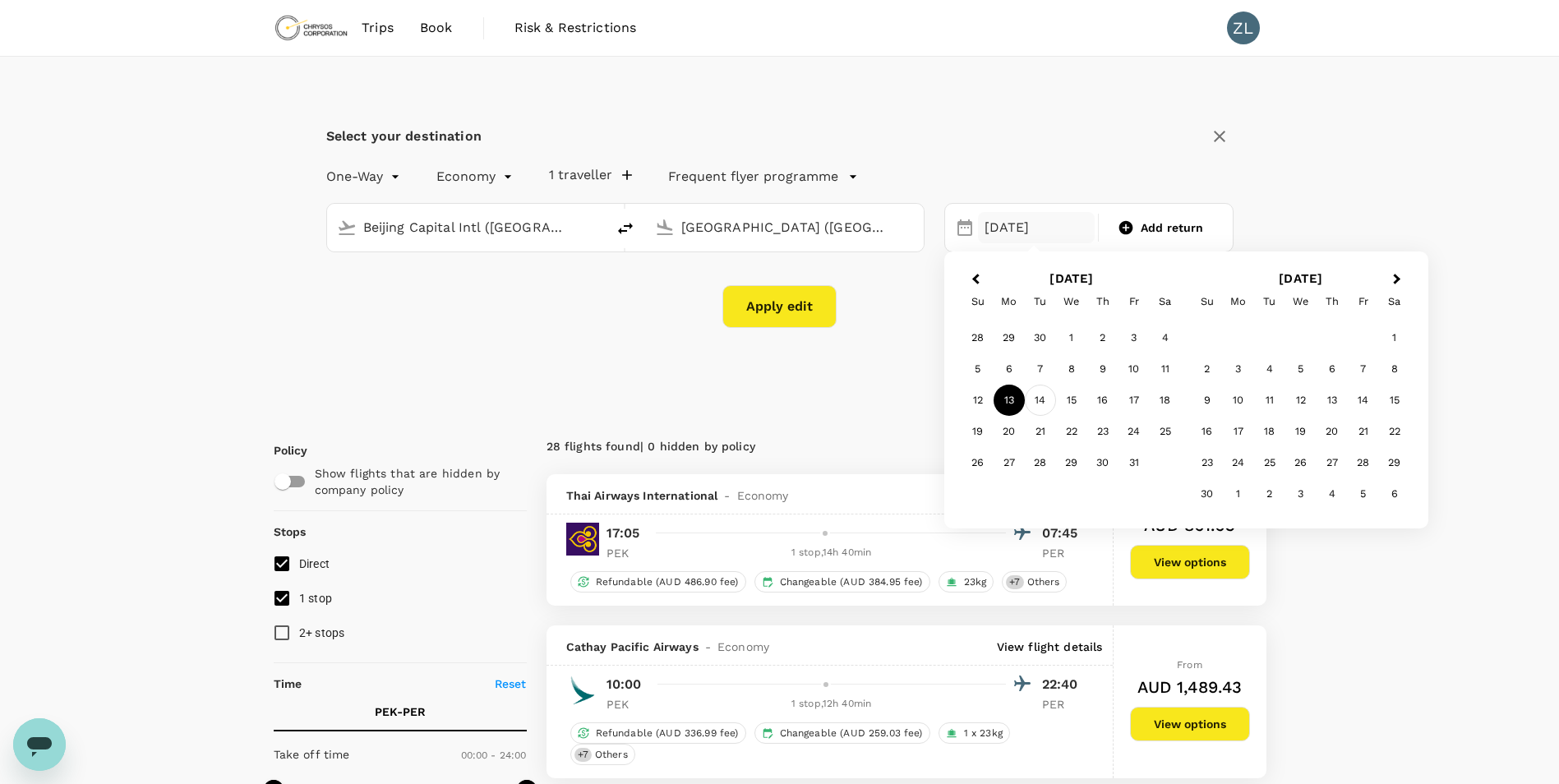
click at [1040, 399] on div "14" at bounding box center [1040, 400] width 31 height 31
click at [781, 299] on button "Apply edit" at bounding box center [779, 306] width 115 height 43
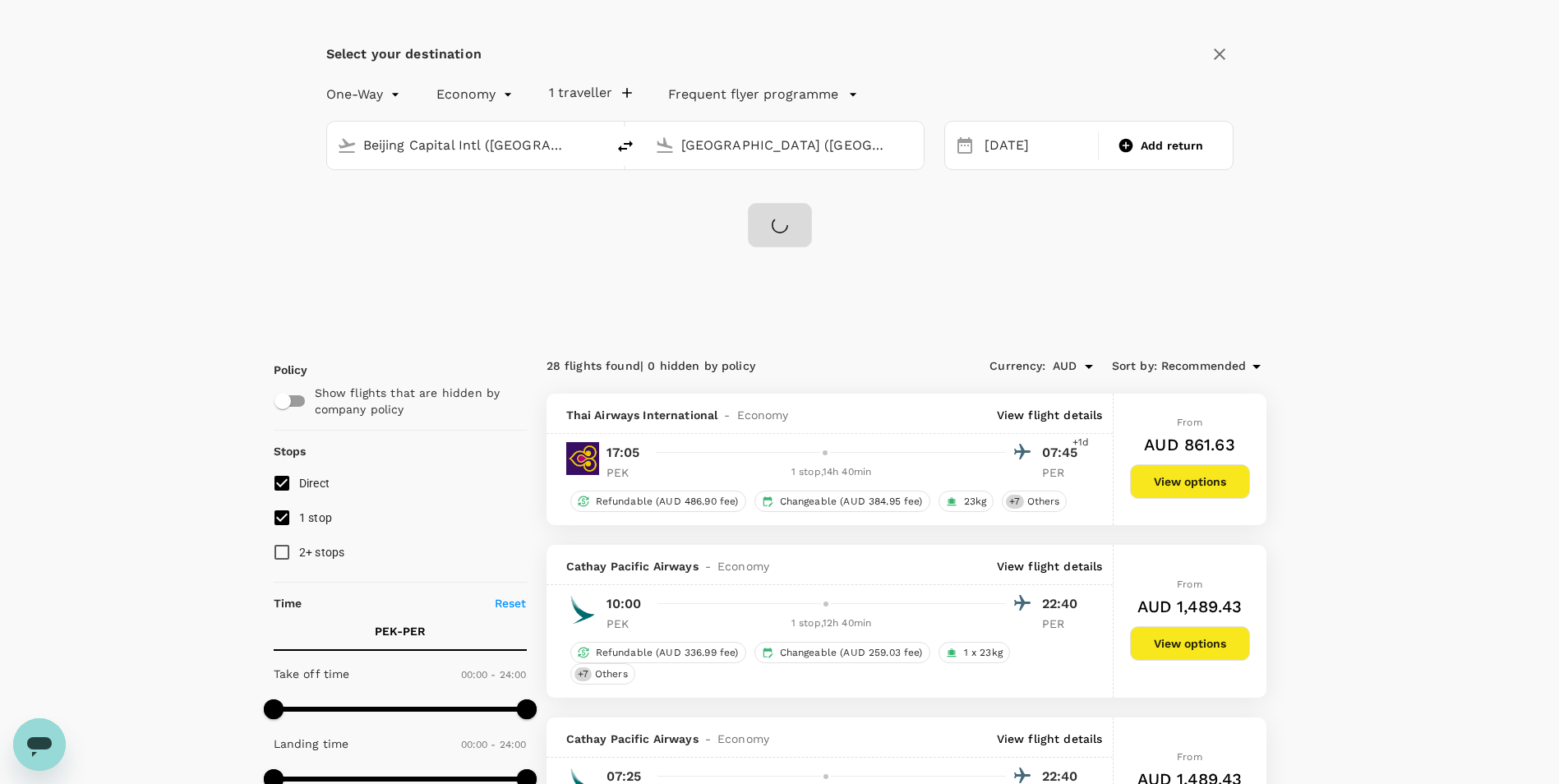
checkbox input "false"
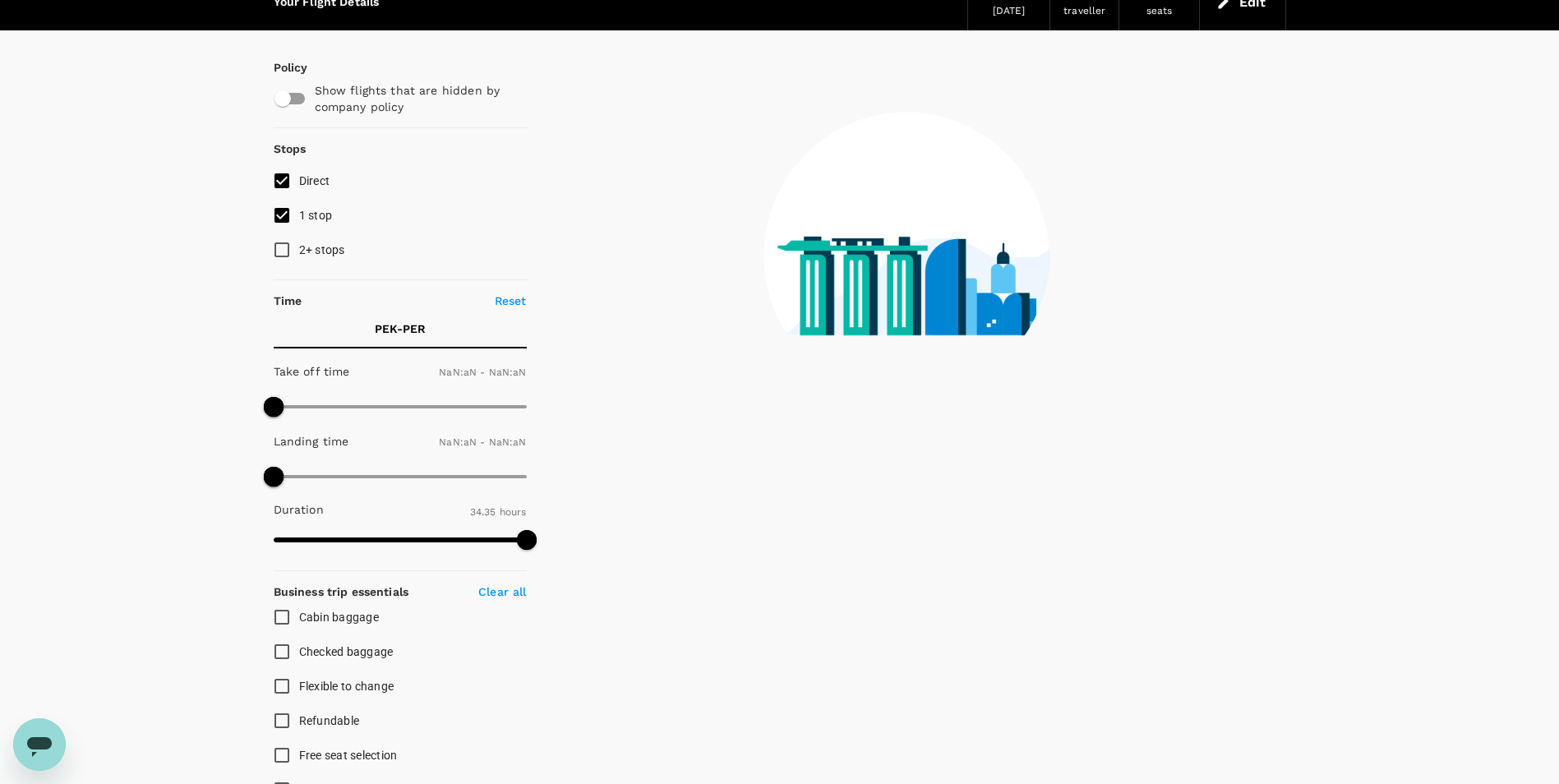
type input "1440"
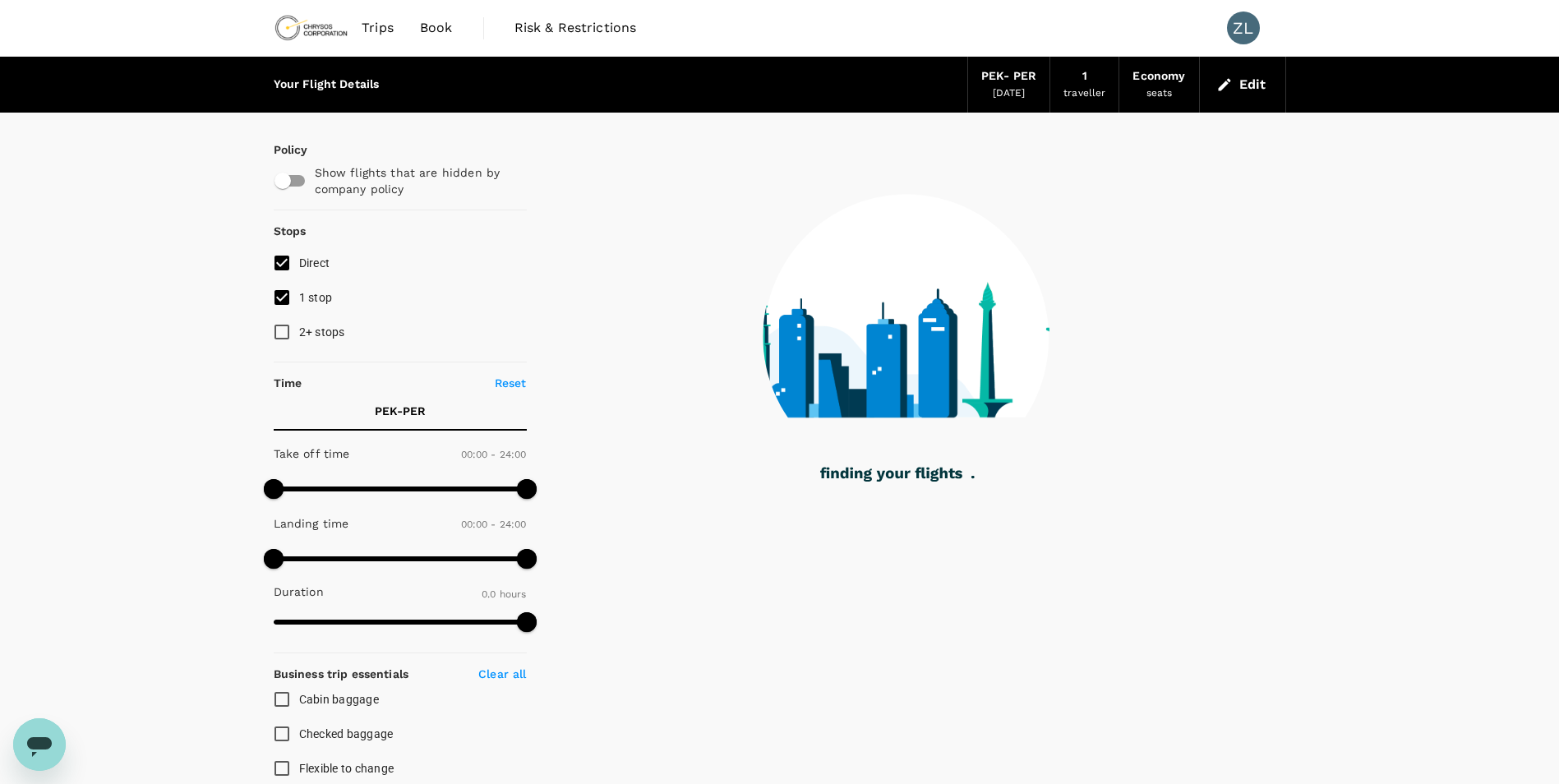
type input "1825"
checkbox input "true"
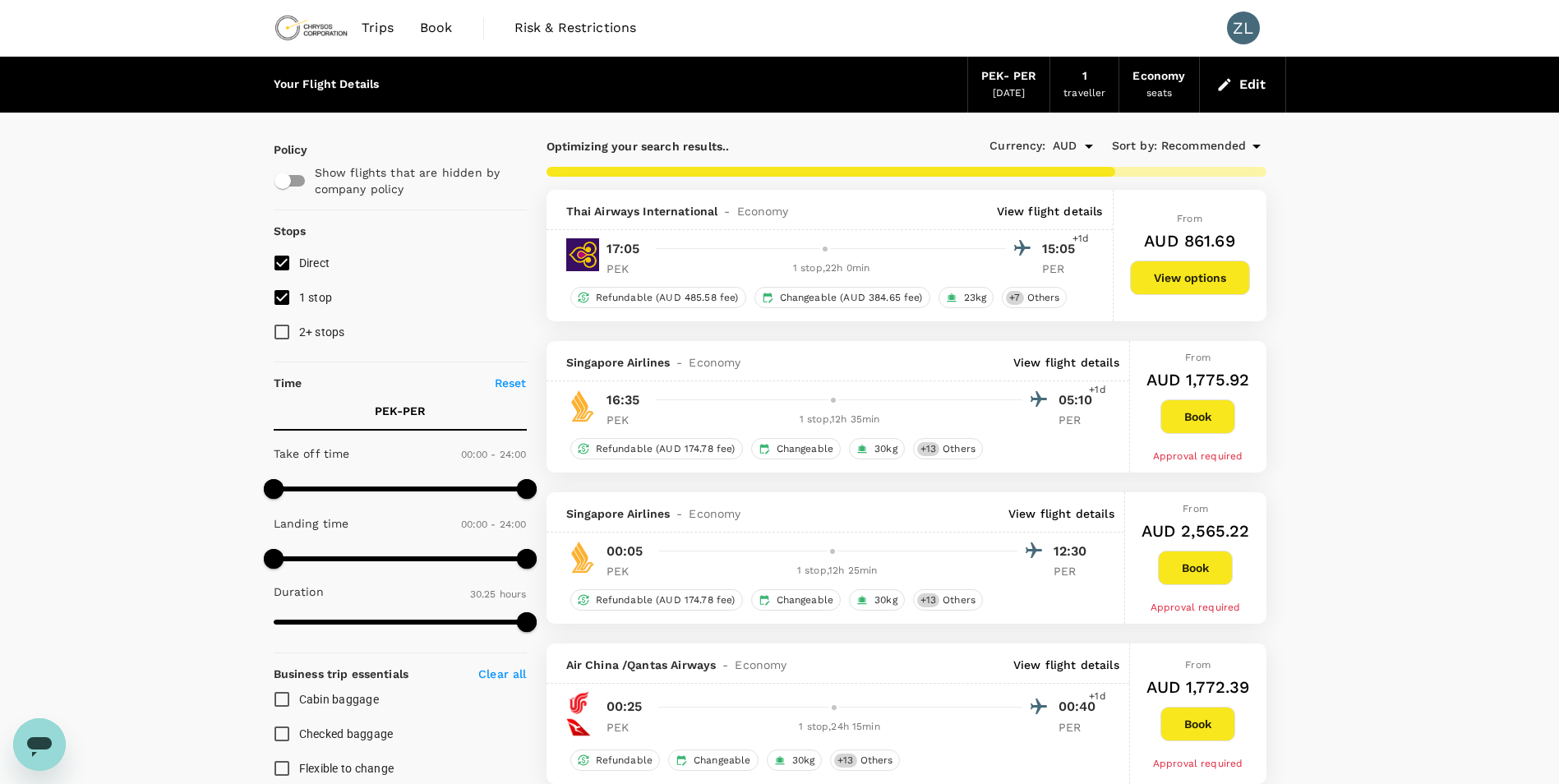
type input "1880"
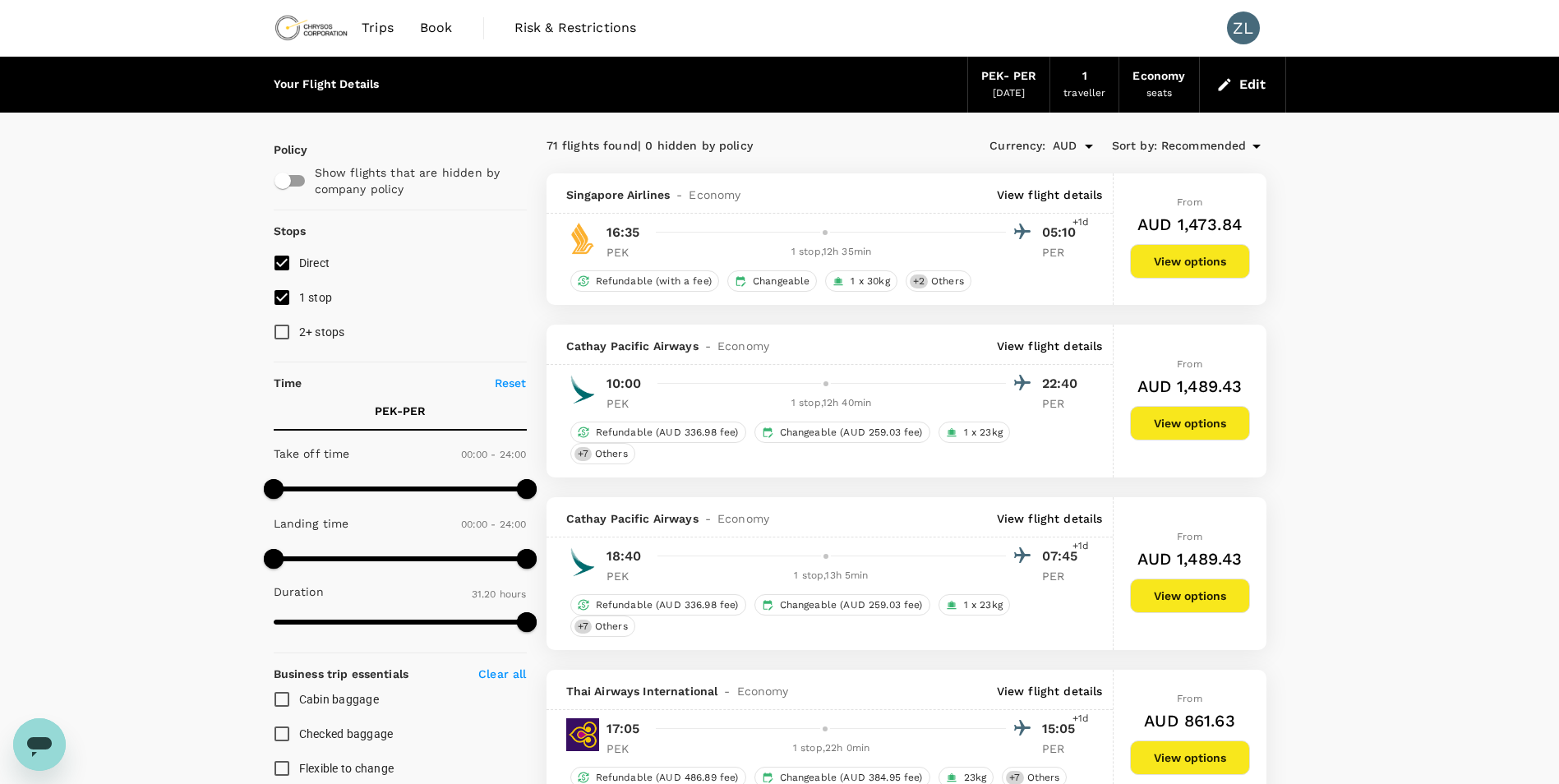
click at [1099, 90] on div "traveller" at bounding box center [1084, 94] width 42 height 17
click at [1260, 82] on button "Edit" at bounding box center [1243, 85] width 59 height 26
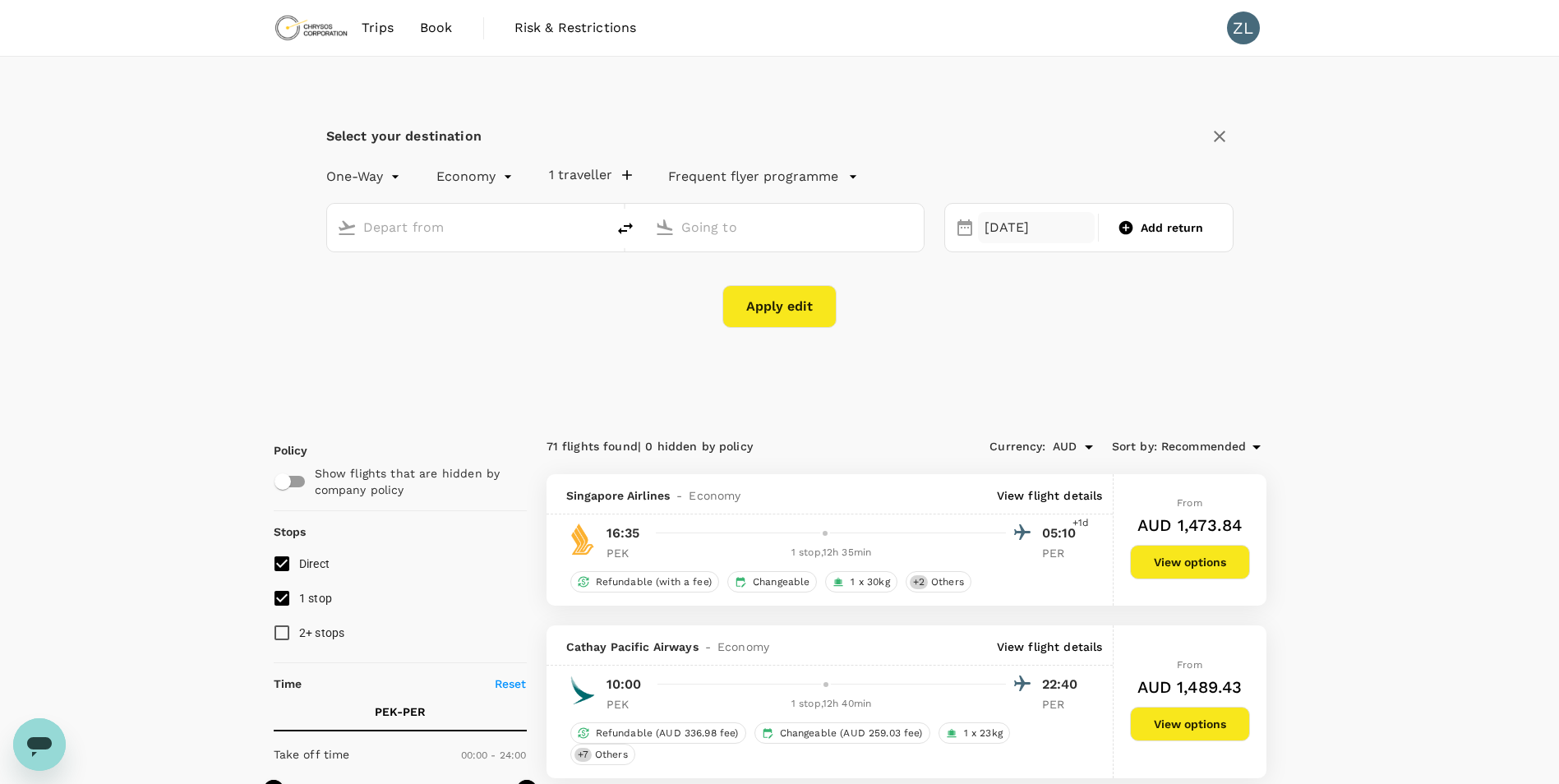
type input "Beijing Capital Intl ([GEOGRAPHIC_DATA])"
type input "Perth (PER)"
click at [1022, 235] on div "14 Oct" at bounding box center [1037, 228] width 117 height 32
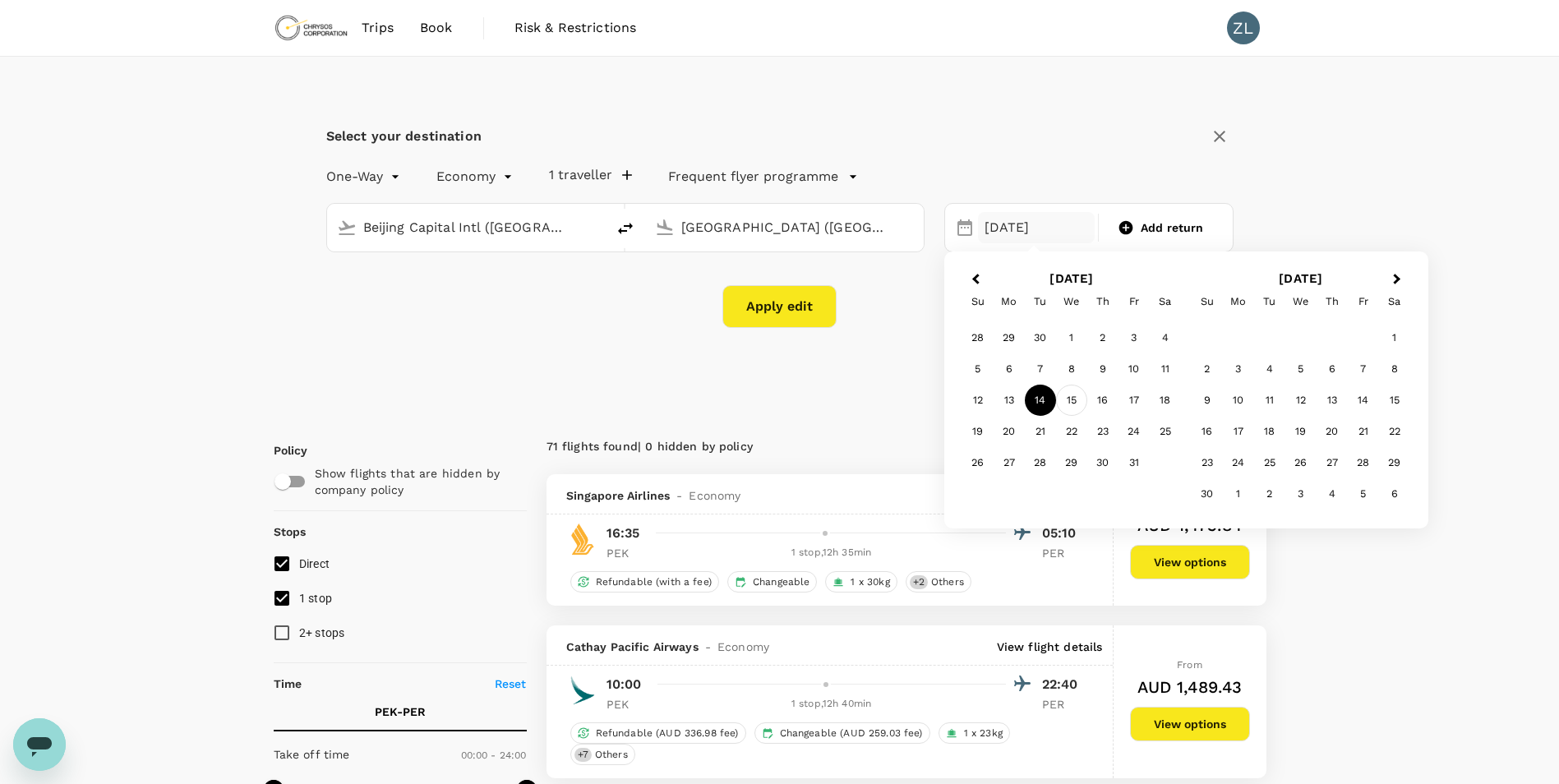
click at [1072, 393] on div "15" at bounding box center [1072, 400] width 31 height 31
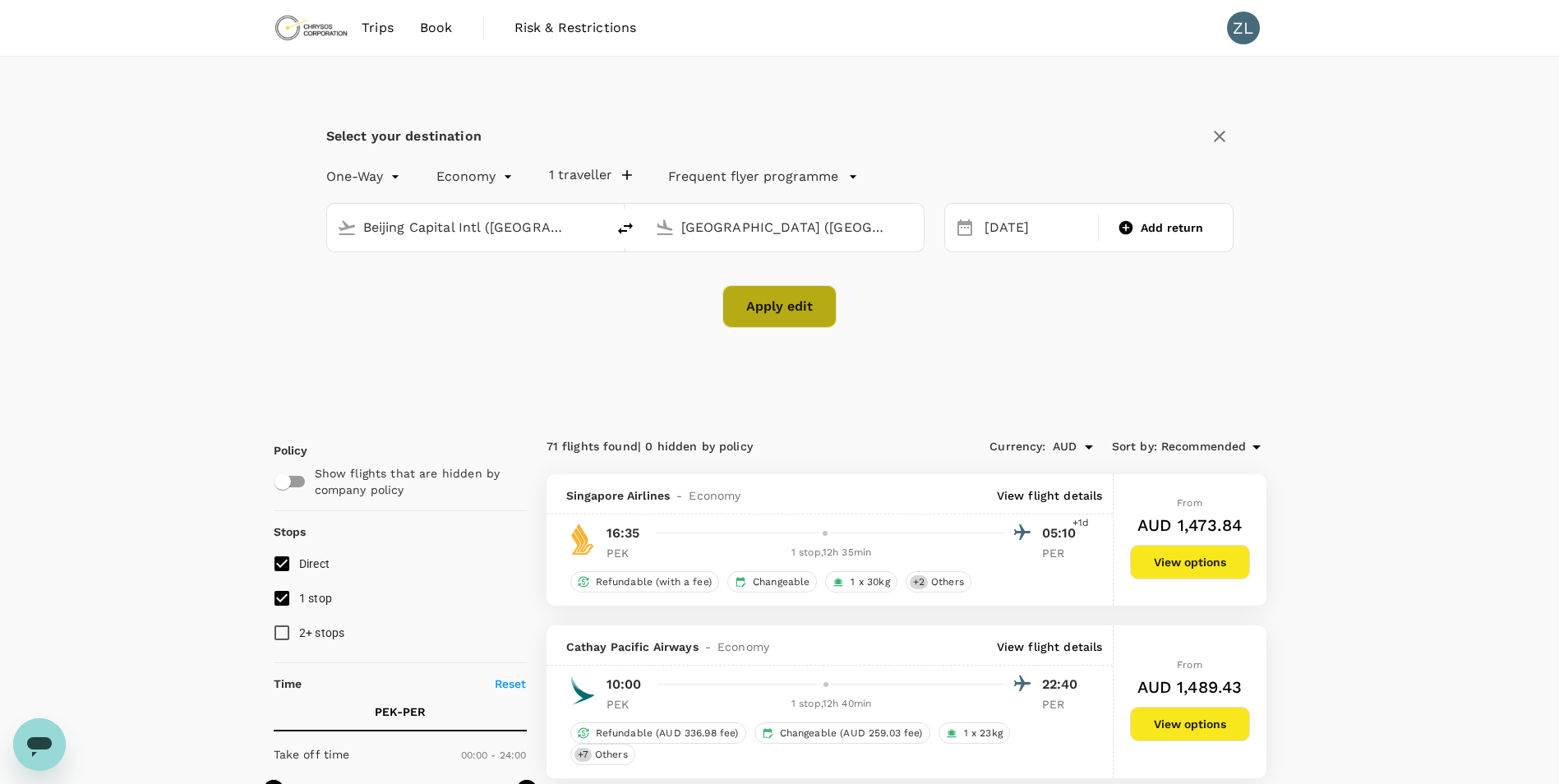
click at [782, 316] on button "Apply edit" at bounding box center [779, 306] width 115 height 43
checkbox input "false"
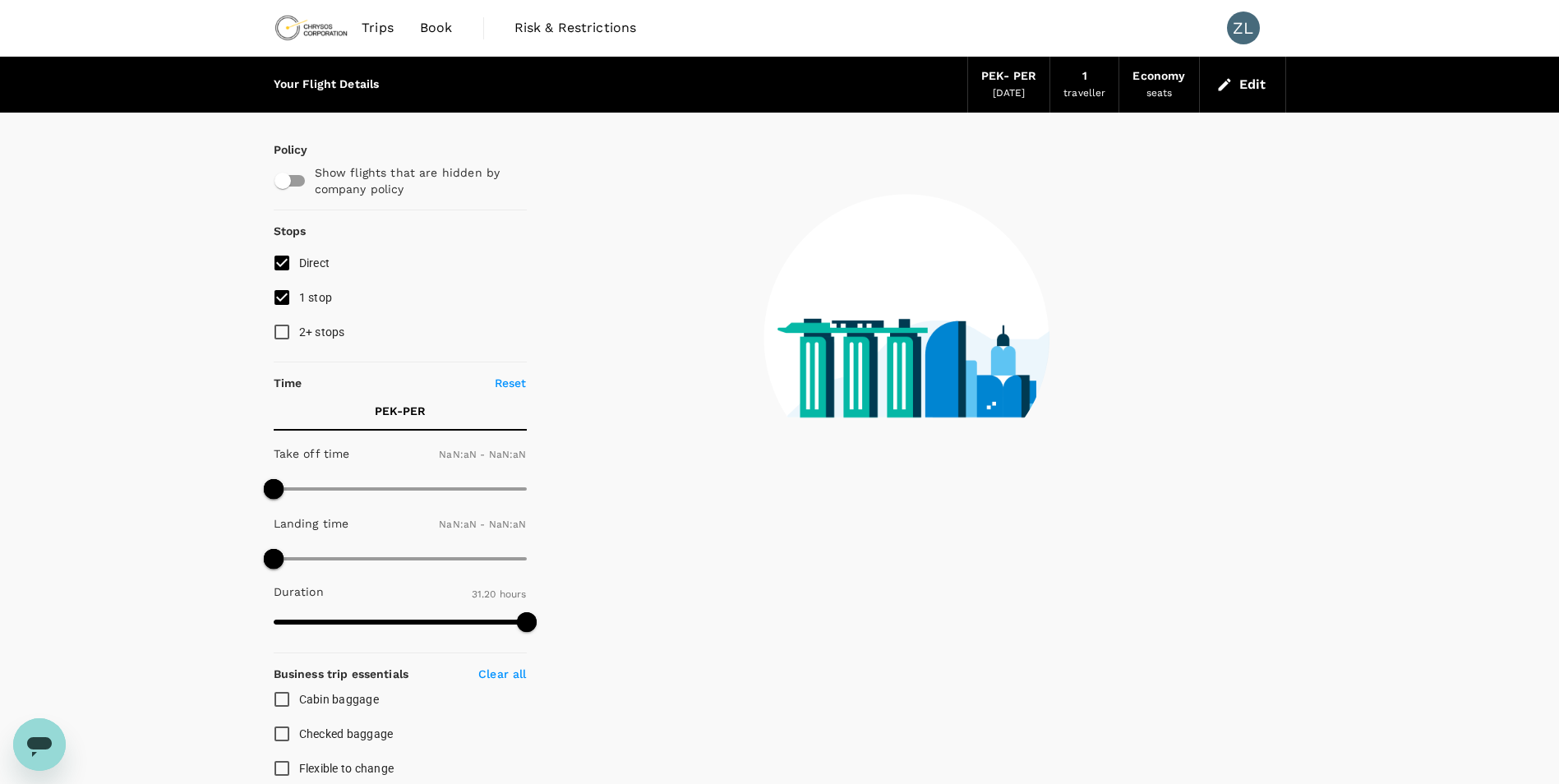
type input "1440"
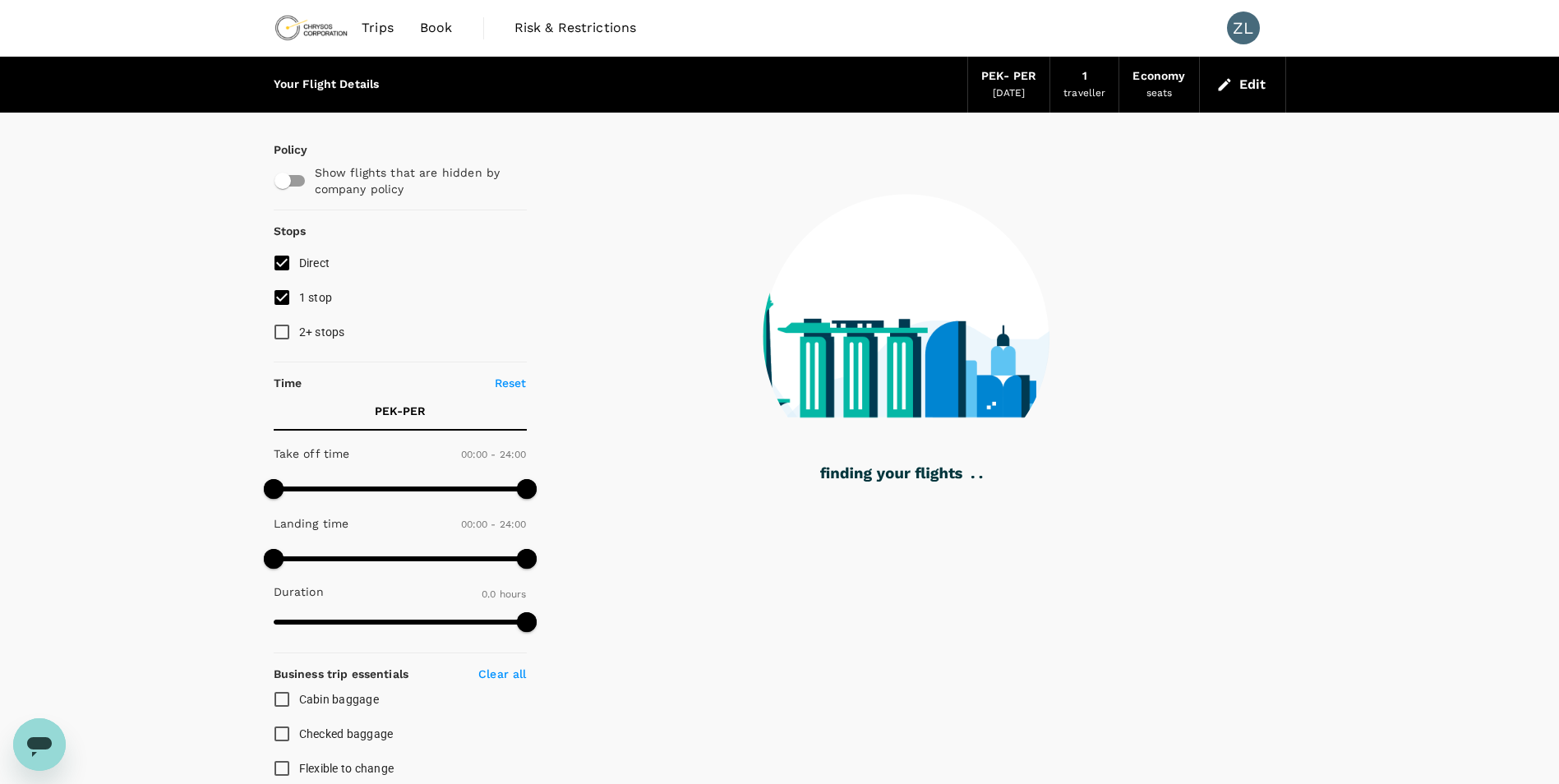
type input "2155"
checkbox input "true"
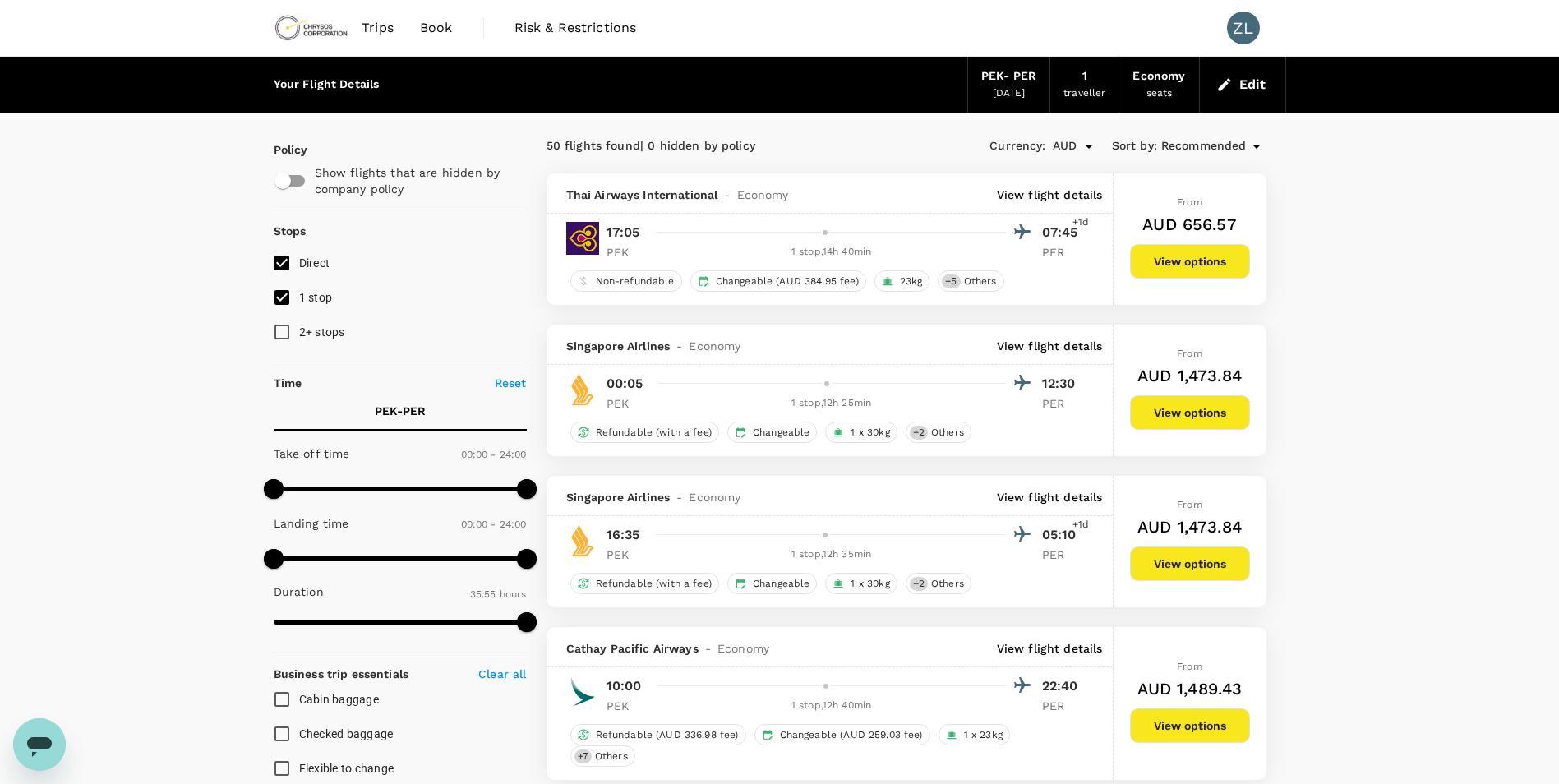
click at [429, 28] on span "Book" at bounding box center [436, 28] width 33 height 20
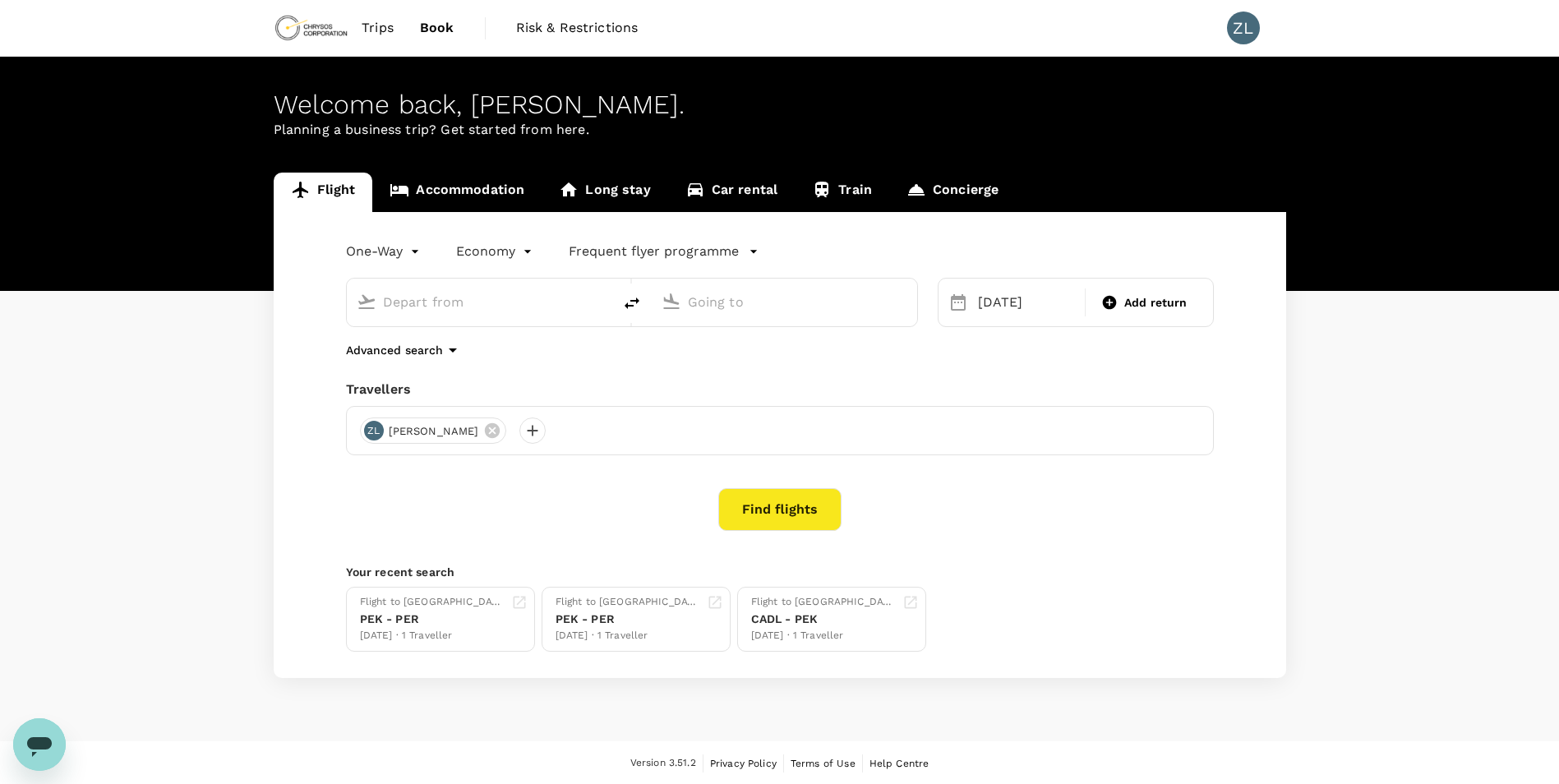
type input "Beijing Capital Intl ([GEOGRAPHIC_DATA])"
type input "Perth (PER)"
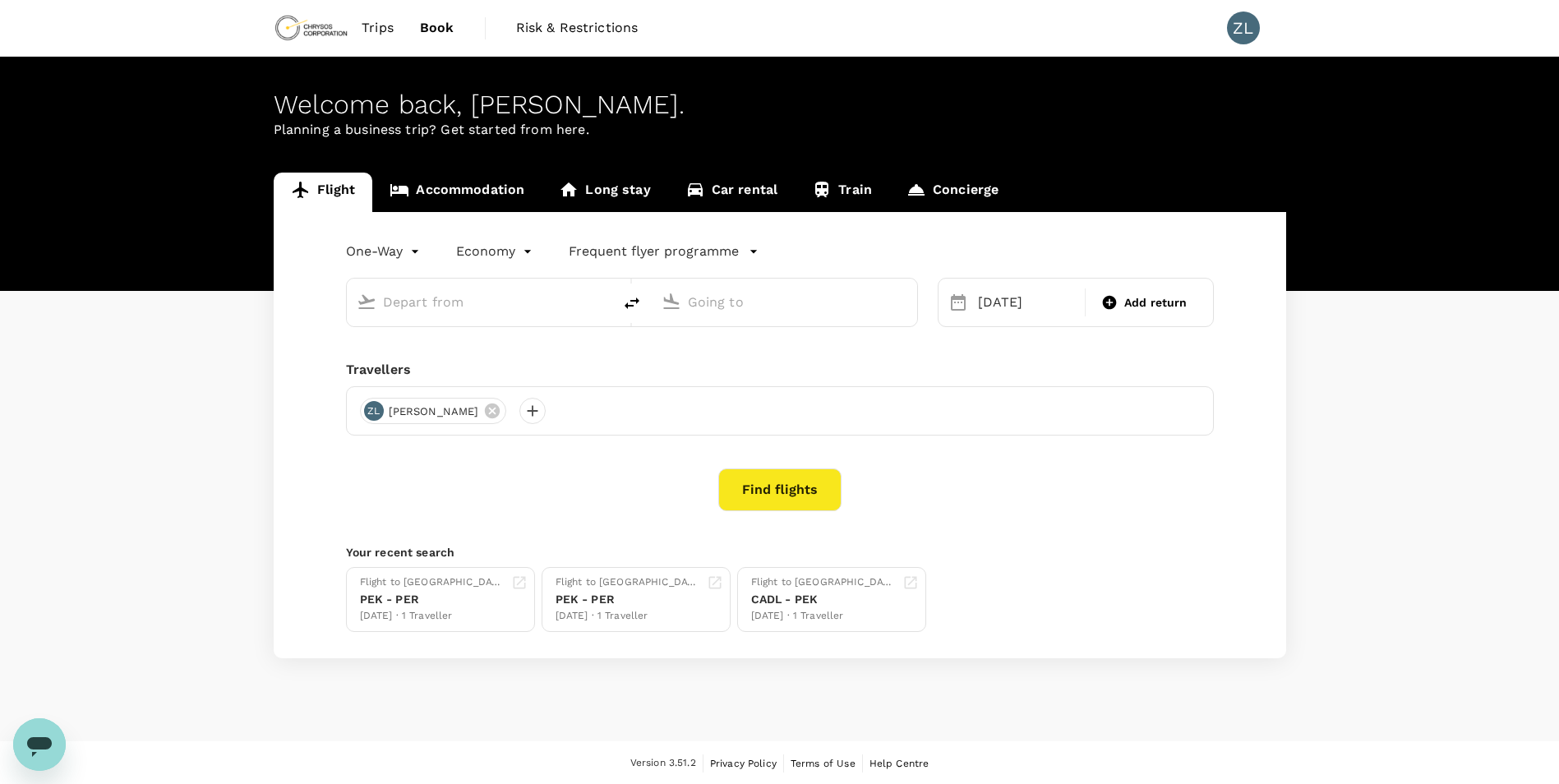
type input "Beijing Capital Intl ([GEOGRAPHIC_DATA])"
type input "Perth (PER)"
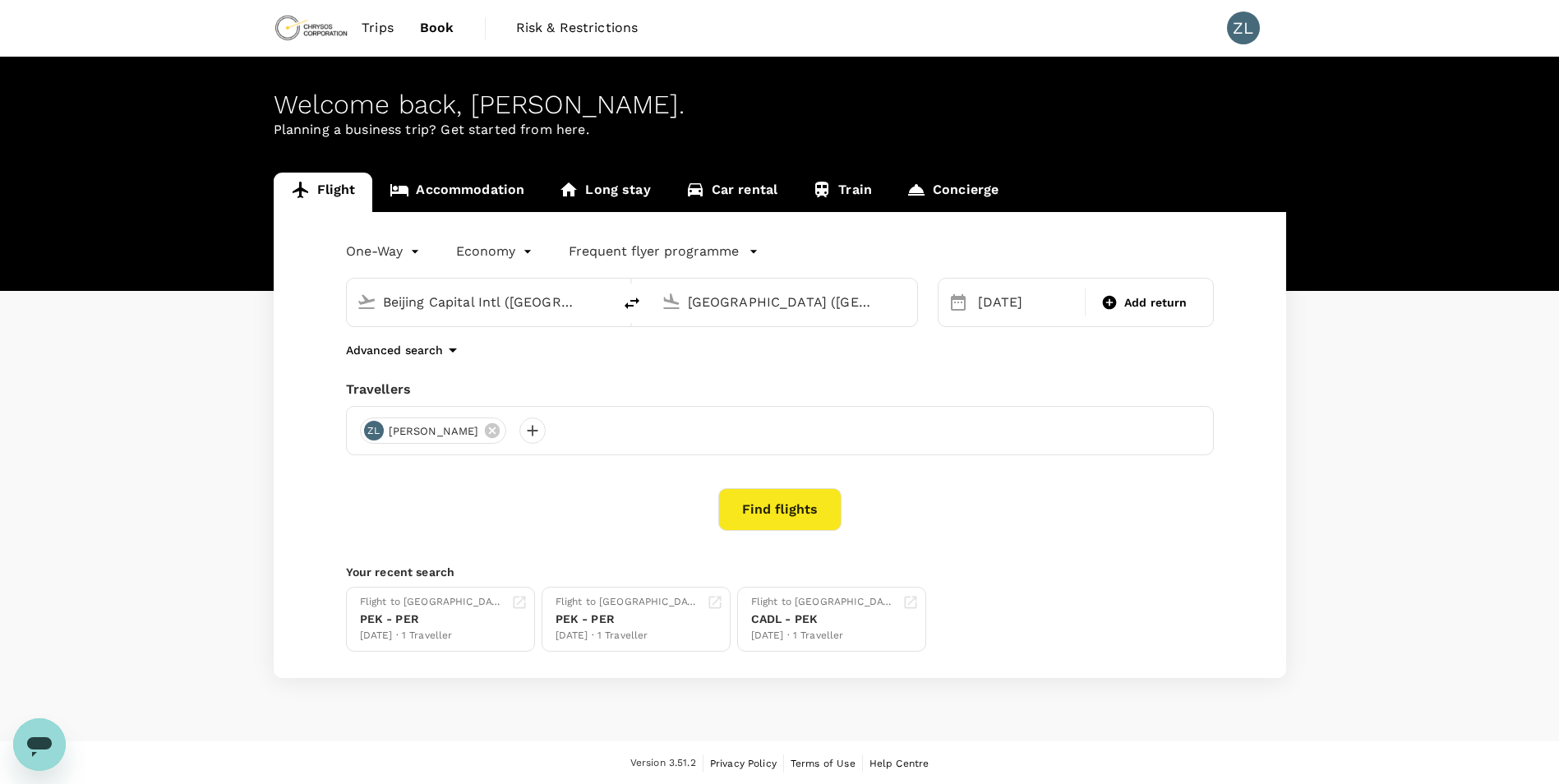
click at [553, 302] on input "Beijing Capital Intl ([GEOGRAPHIC_DATA])" at bounding box center [480, 302] width 195 height 25
click at [622, 304] on button "delete" at bounding box center [631, 302] width 39 height 39
type input "Perth (PER)"
click at [755, 302] on input "Beijing Capital Intl ([GEOGRAPHIC_DATA])" at bounding box center [785, 302] width 195 height 25
click at [741, 371] on p "Adelaide" at bounding box center [810, 366] width 289 height 17
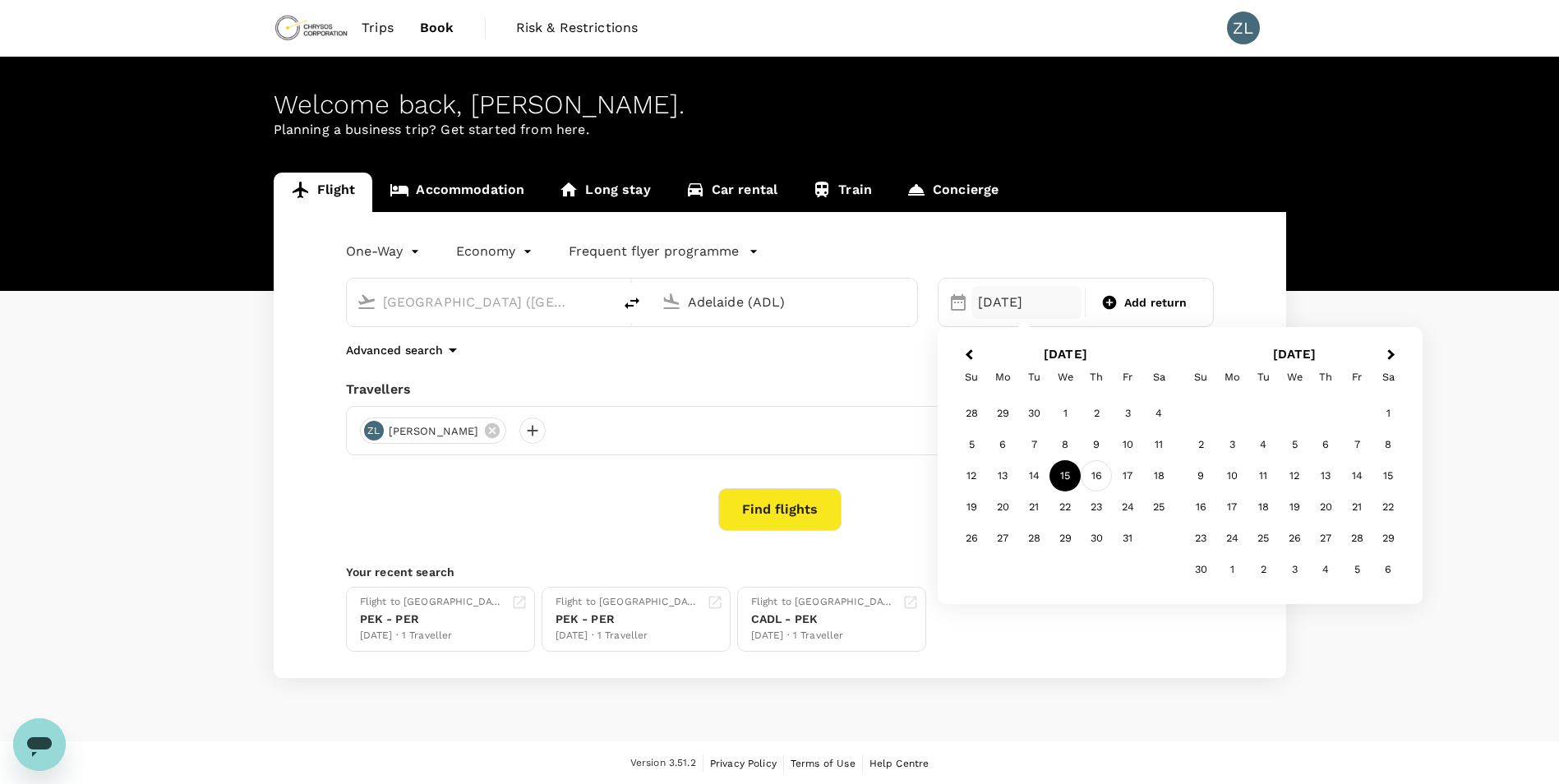
type input "Adelaide (ADL)"
click at [1101, 481] on div "16" at bounding box center [1096, 475] width 31 height 31
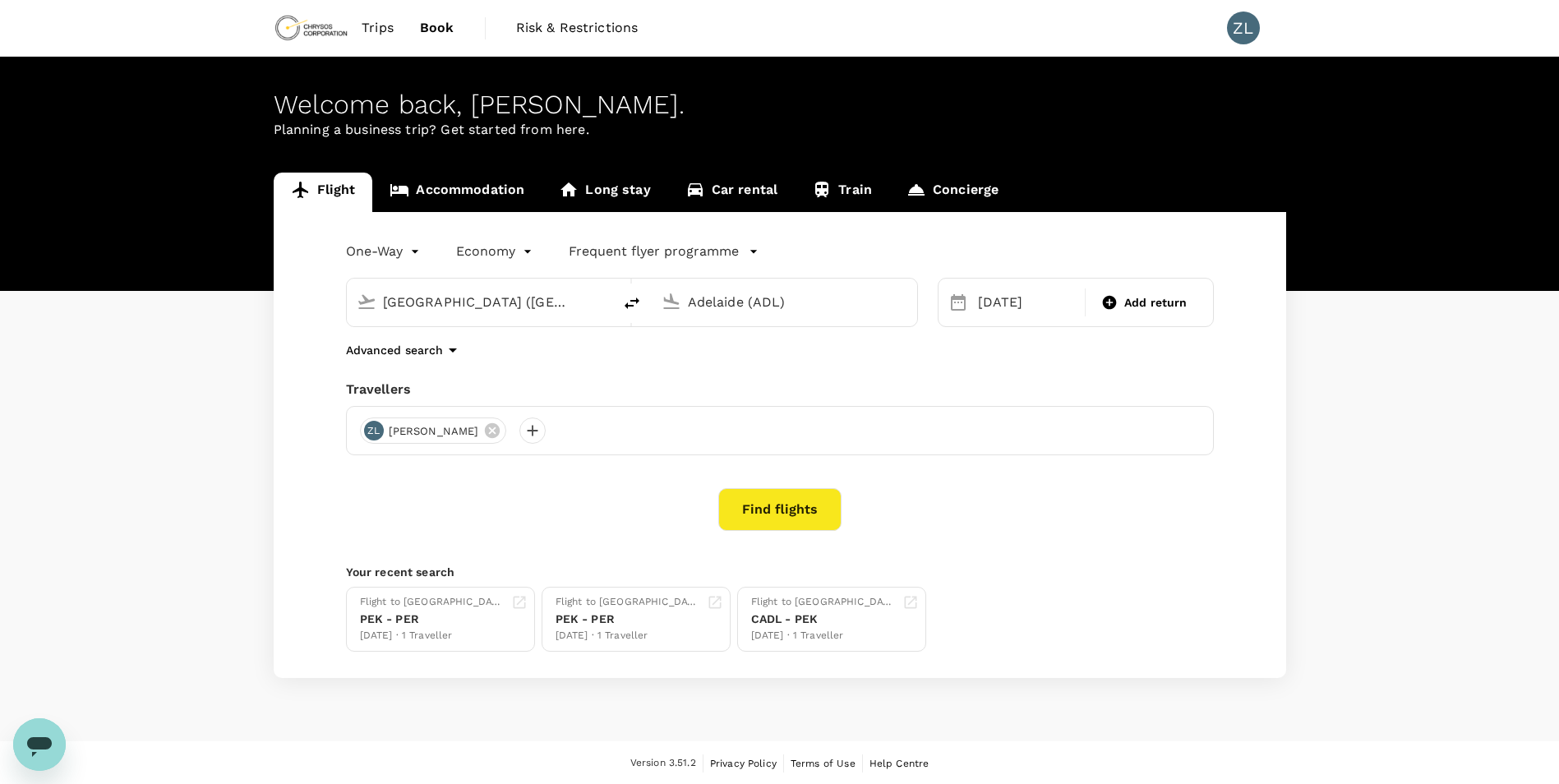
click at [770, 515] on button "Find flights" at bounding box center [780, 509] width 123 height 43
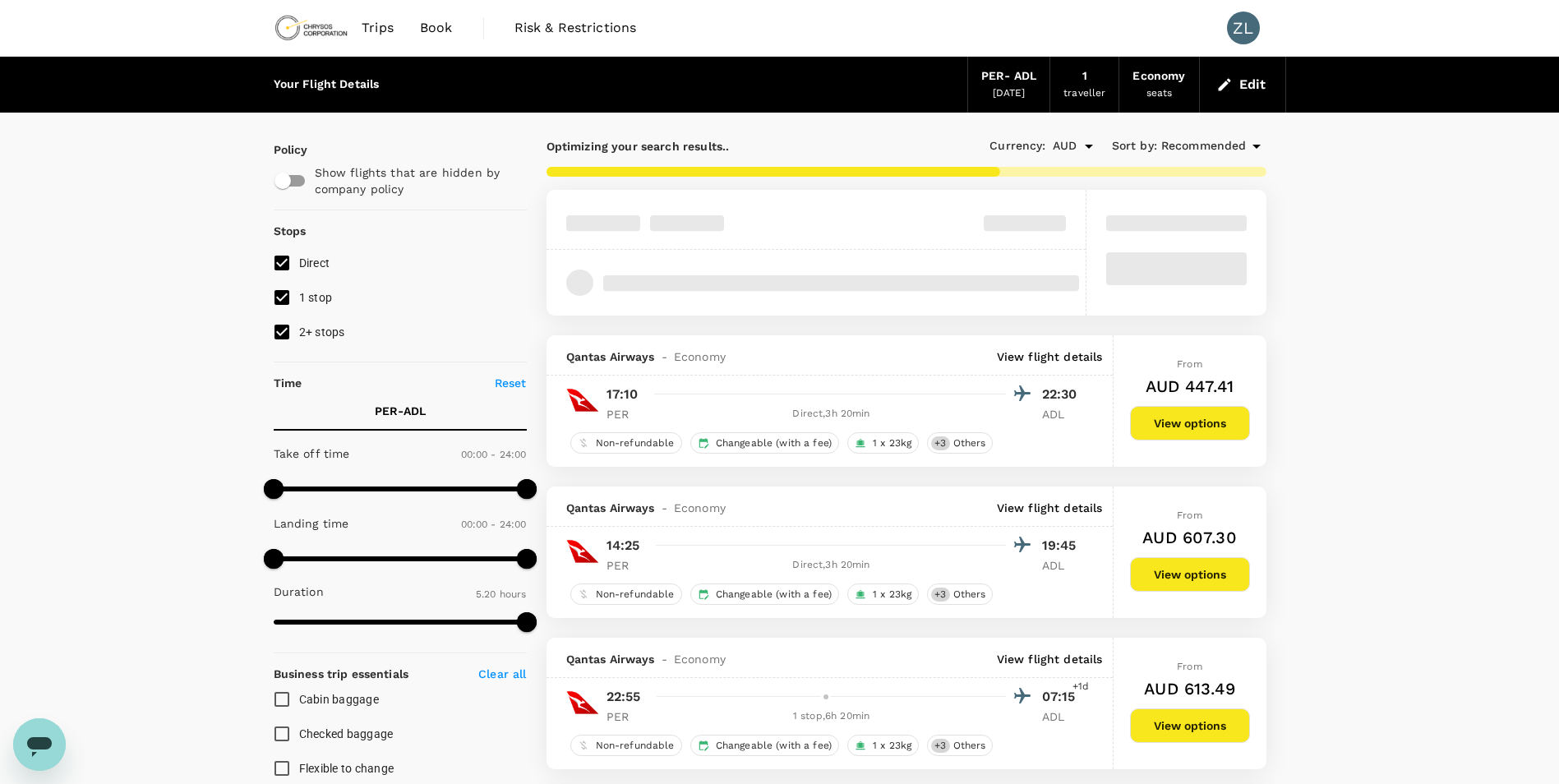
type input "870"
checkbox input "false"
